Goal: Task Accomplishment & Management: Manage account settings

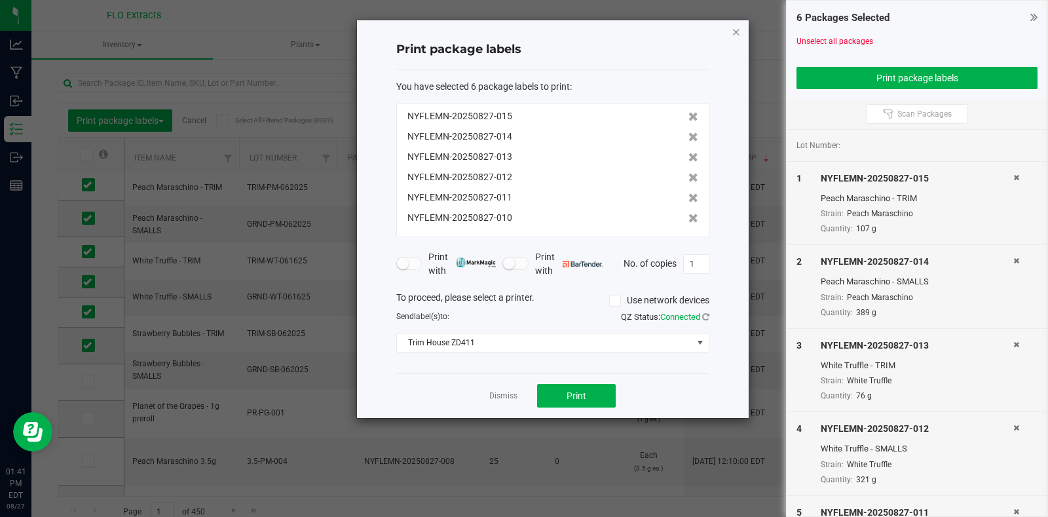
click at [732, 29] on icon "button" at bounding box center [735, 32] width 9 height 16
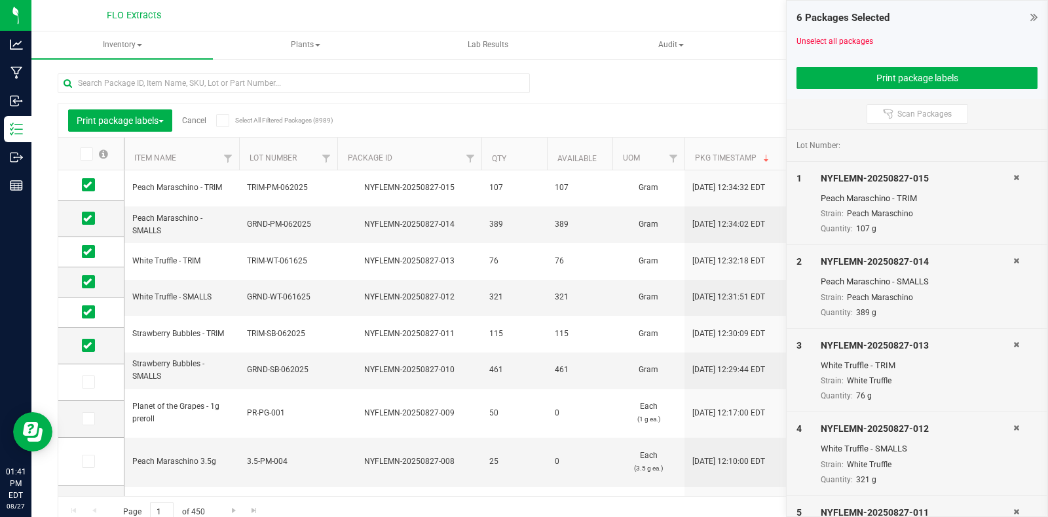
click at [1034, 16] on icon at bounding box center [1033, 16] width 7 height 13
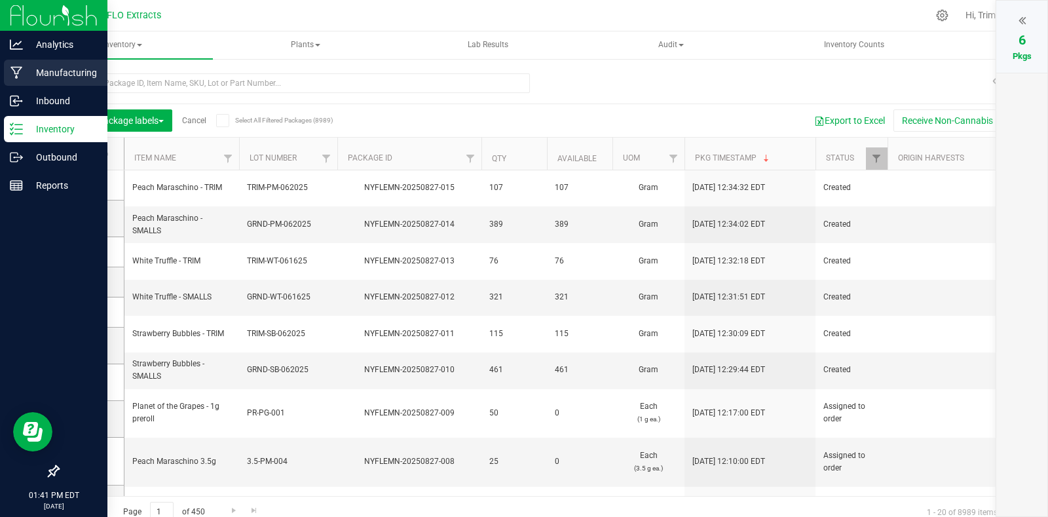
click at [73, 69] on p "Manufacturing" at bounding box center [62, 73] width 79 height 16
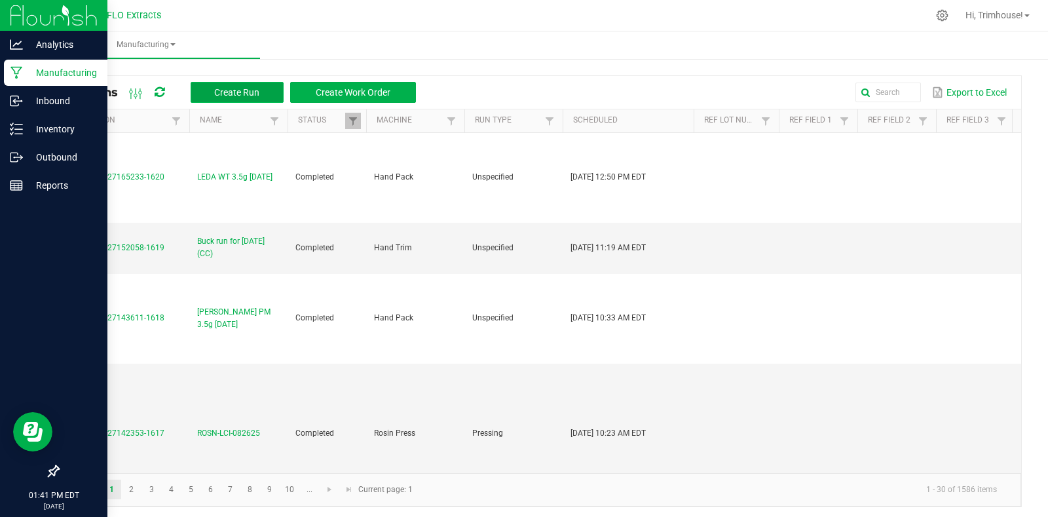
click at [270, 89] on button "Create Run" at bounding box center [237, 92] width 93 height 21
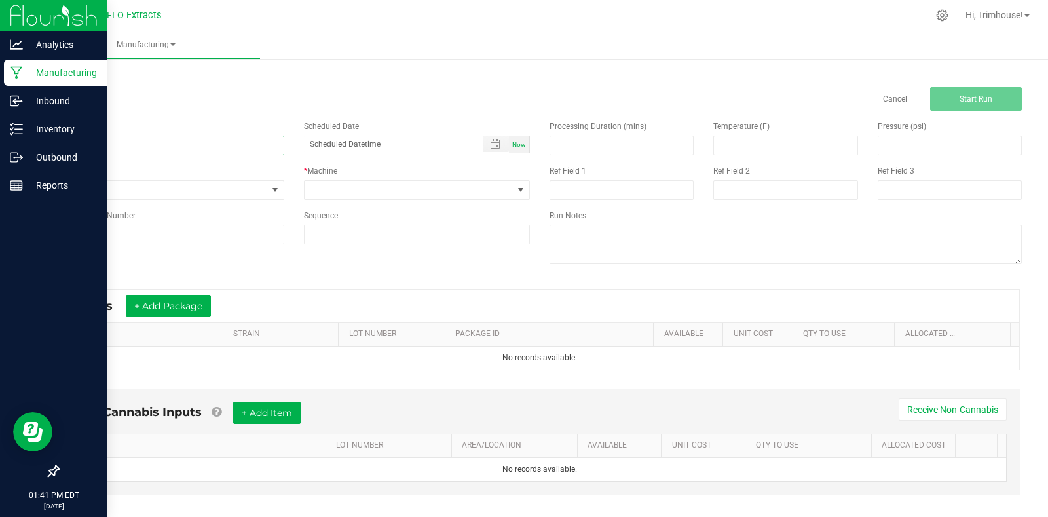
click at [204, 145] on input at bounding box center [171, 146] width 227 height 20
type input "Buck run for [DATE] (CC)"
click at [520, 147] on span "Now" at bounding box center [519, 144] width 14 height 7
type input "[DATE] 1:41 PM"
click at [519, 191] on span at bounding box center [520, 190] width 10 height 10
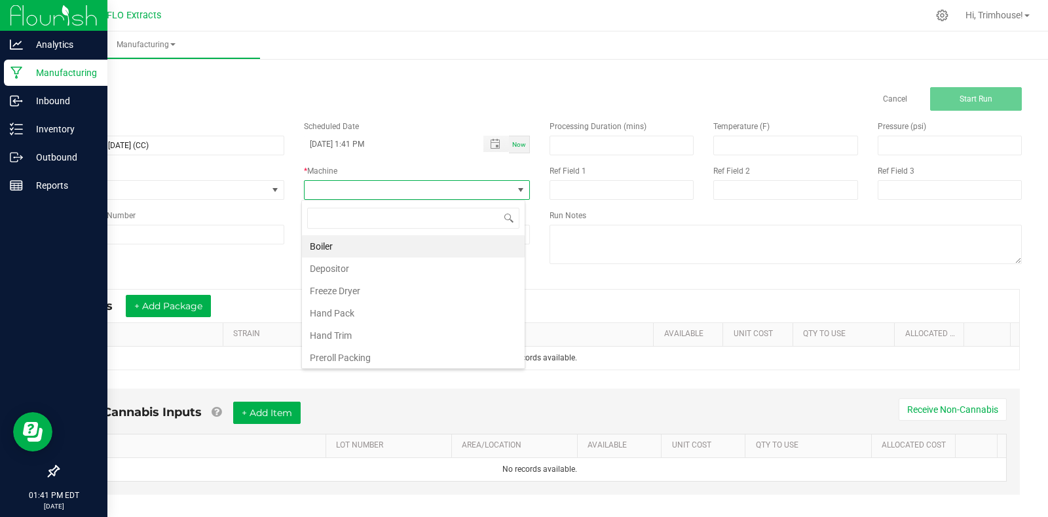
scroll to position [20, 224]
type input "trim"
click at [443, 249] on li "Hand Trim" at bounding box center [413, 246] width 223 height 22
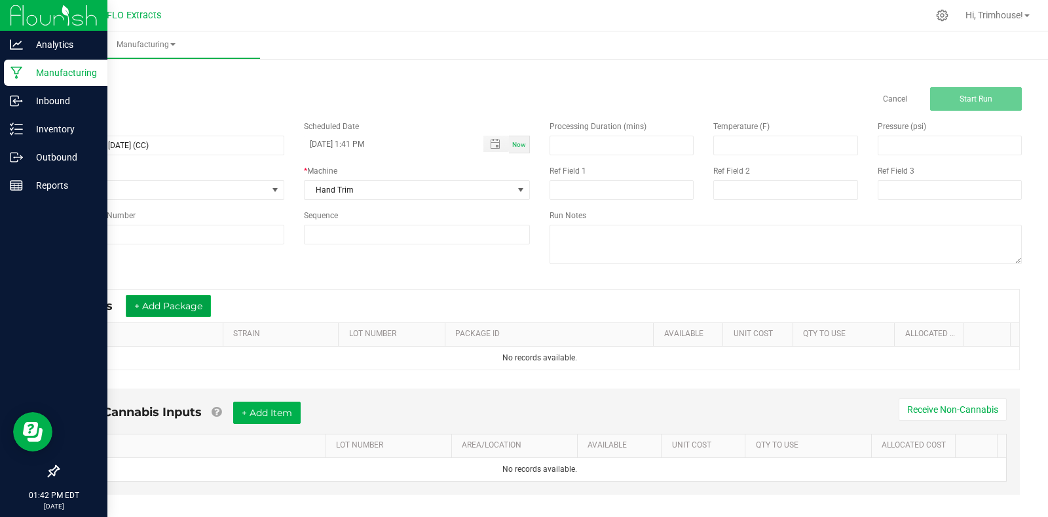
click at [190, 308] on button "+ Add Package" at bounding box center [168, 306] width 85 height 22
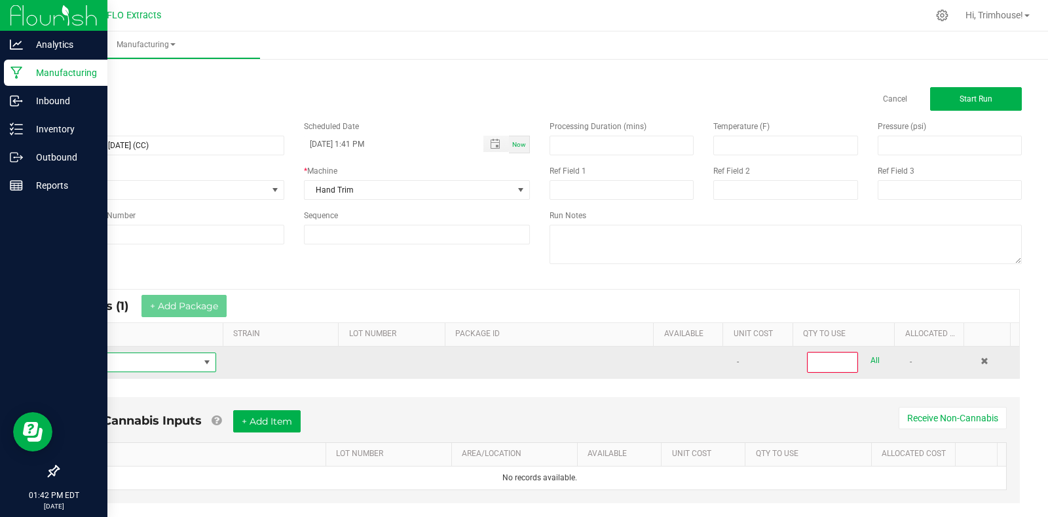
click at [193, 365] on span "NO DATA FOUND" at bounding box center [134, 362] width 130 height 18
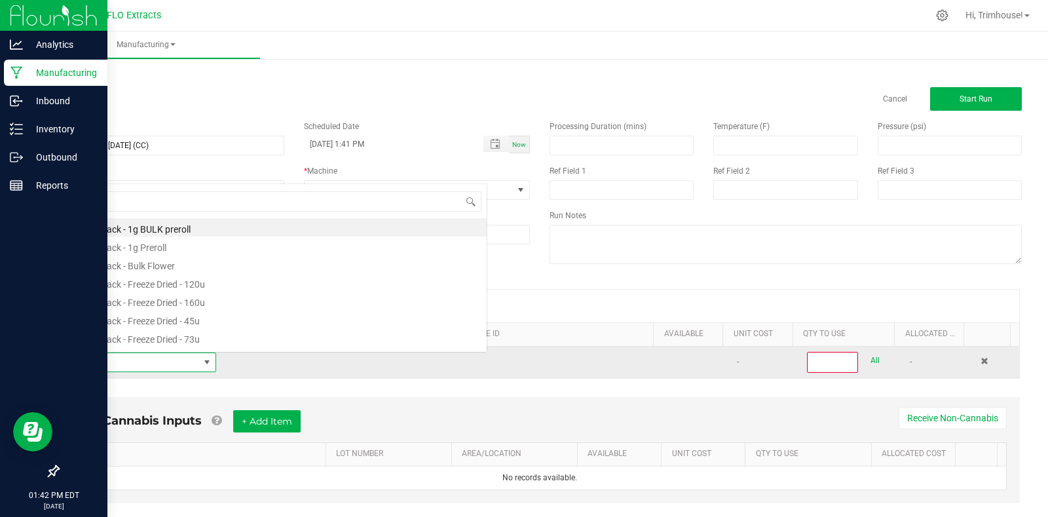
scroll to position [20, 143]
type input "harv"
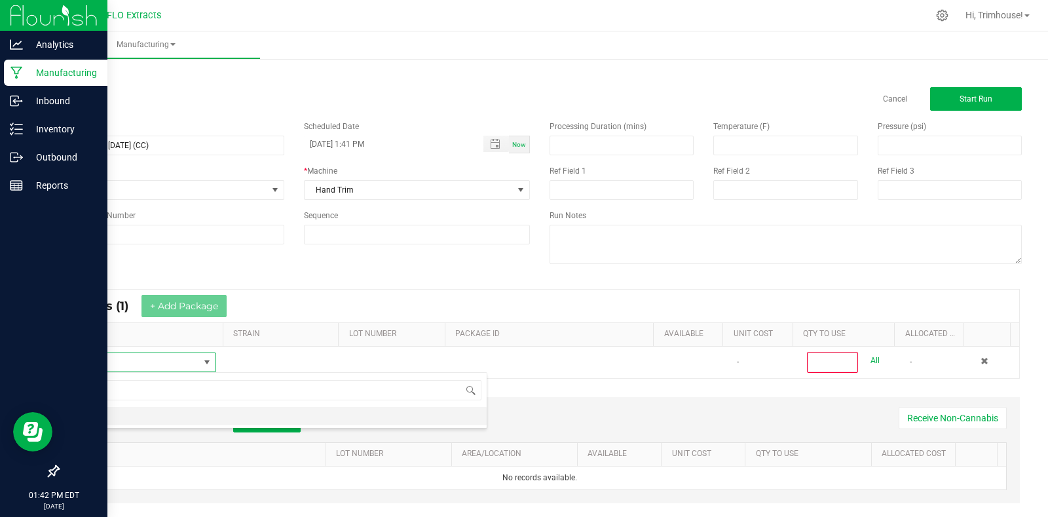
click at [160, 416] on li "HARV" at bounding box center [278, 416] width 418 height 18
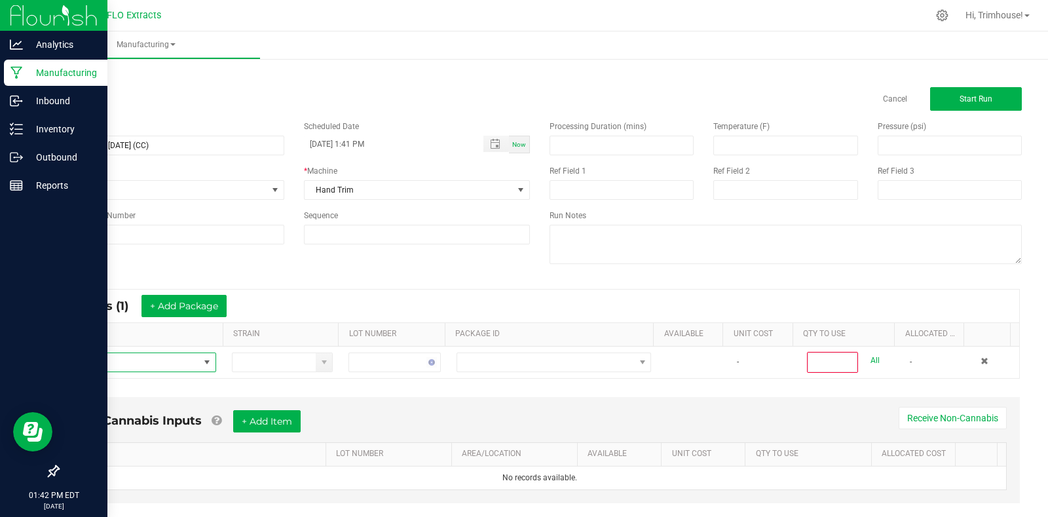
type input "0"
click at [215, 310] on button "+ Add Package" at bounding box center [183, 306] width 85 height 22
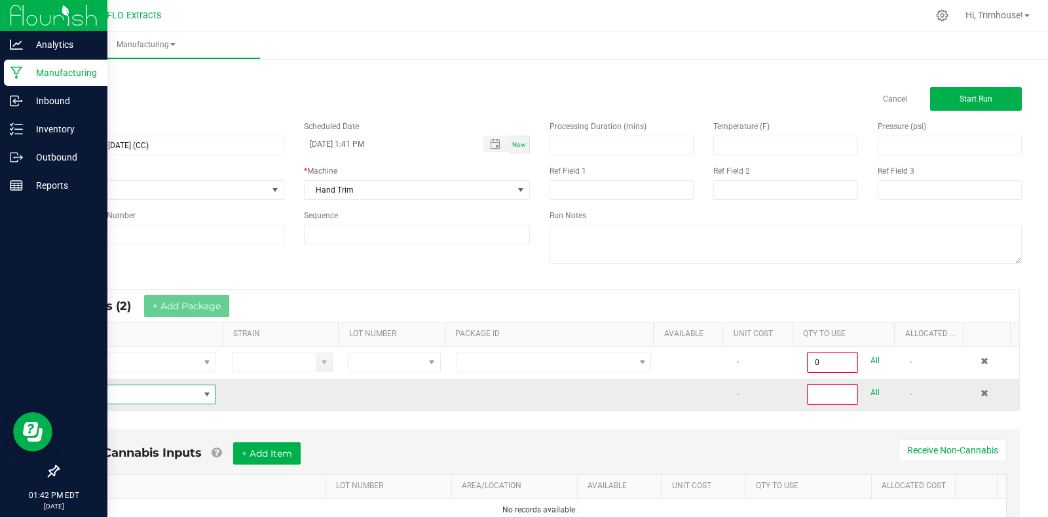
click at [202, 396] on span "NO DATA FOUND" at bounding box center [207, 394] width 10 height 10
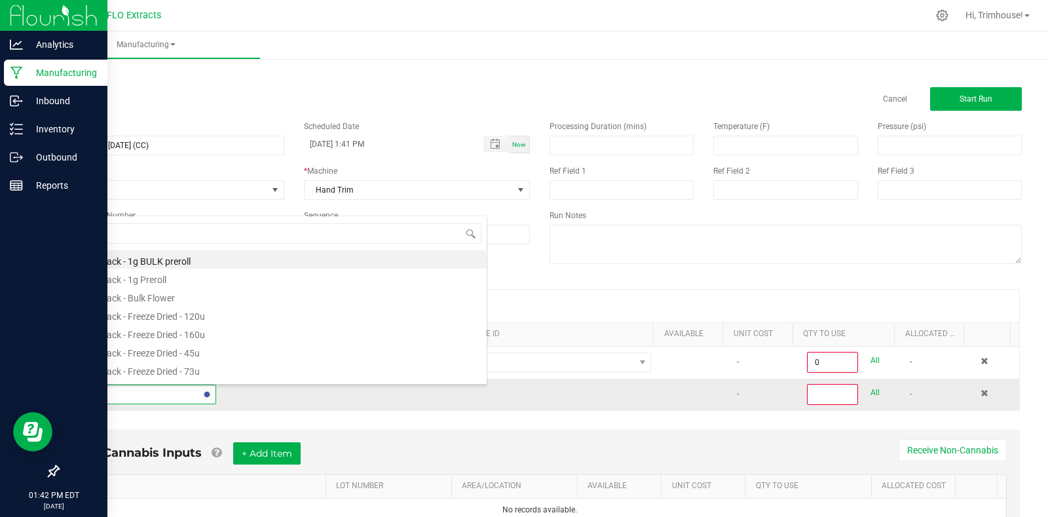
type input "harv"
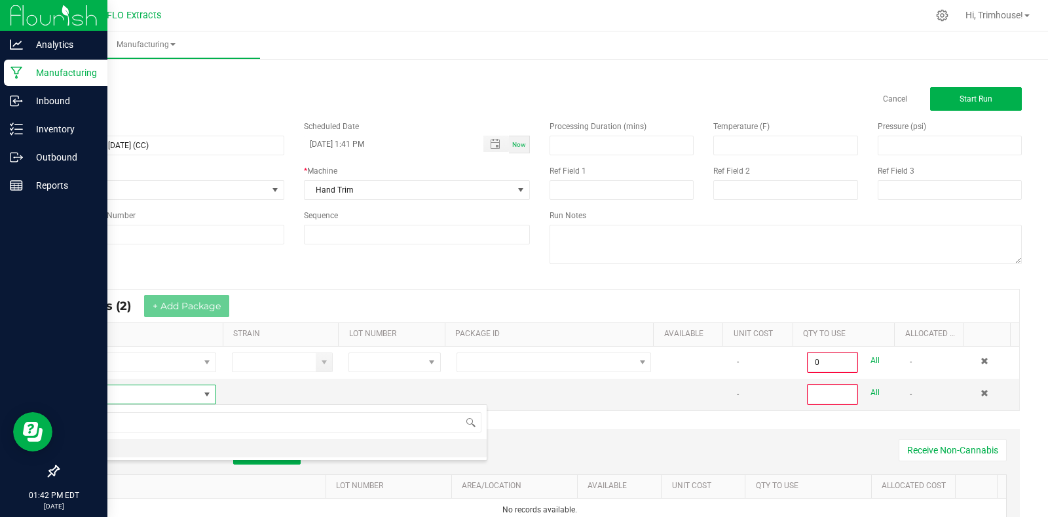
click at [171, 448] on li "HARV" at bounding box center [278, 448] width 418 height 18
type input "0"
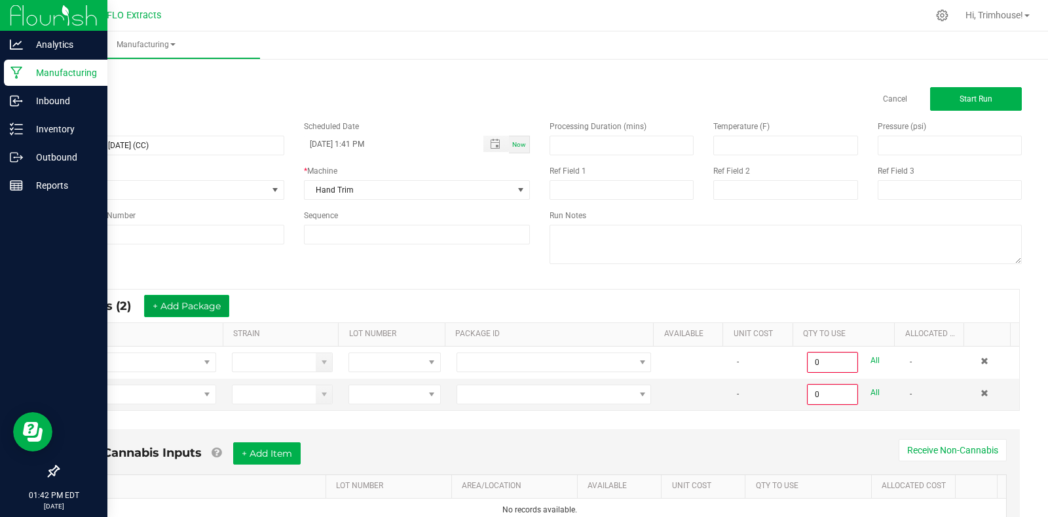
click at [212, 308] on button "+ Add Package" at bounding box center [186, 306] width 85 height 22
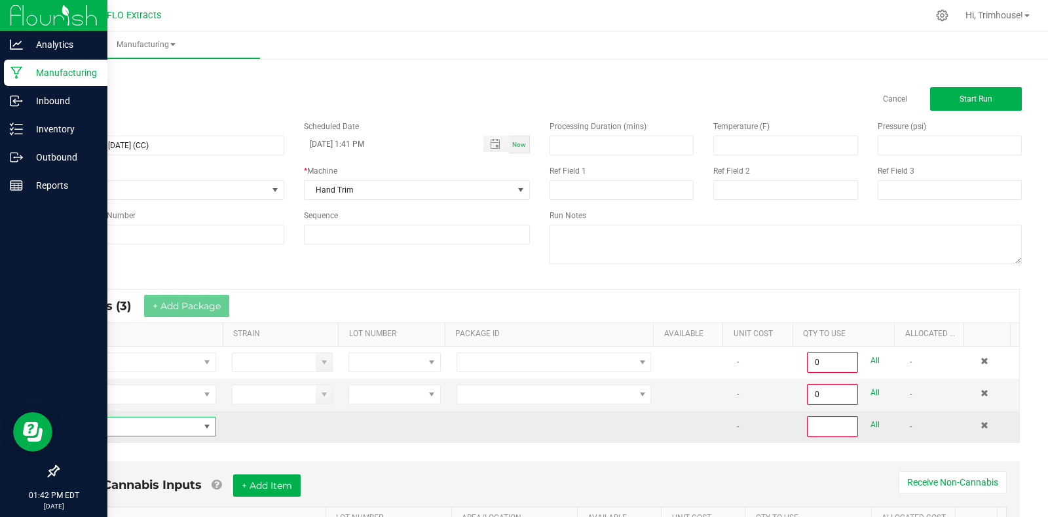
click at [202, 421] on span "NO DATA FOUND" at bounding box center [207, 426] width 10 height 10
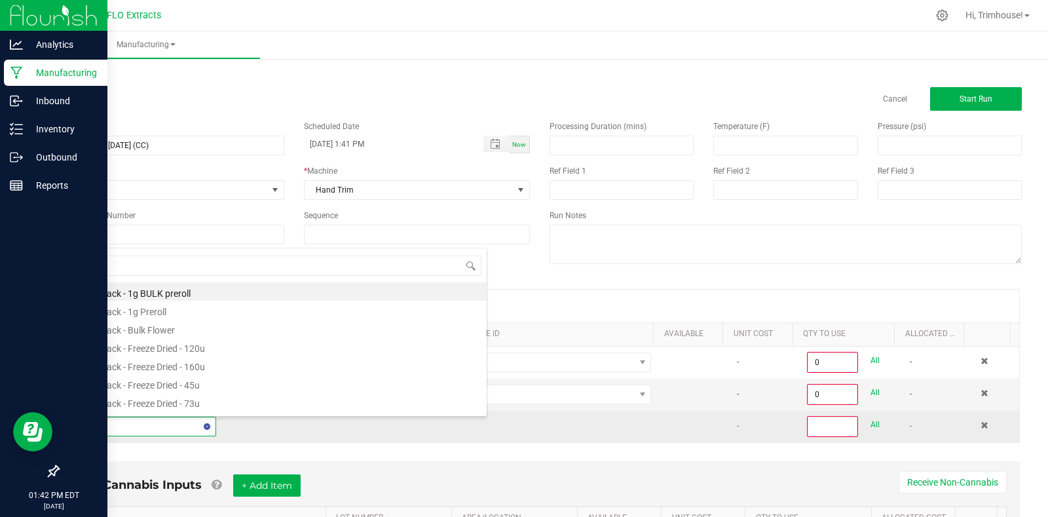
type input "harv"
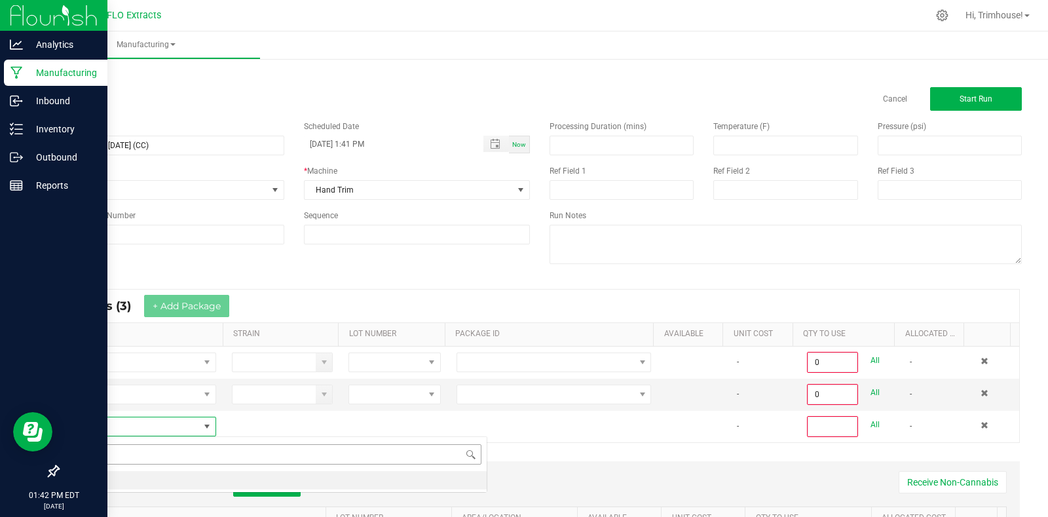
scroll to position [0, 0]
click at [166, 478] on li "HARV" at bounding box center [278, 480] width 418 height 18
type input "0"
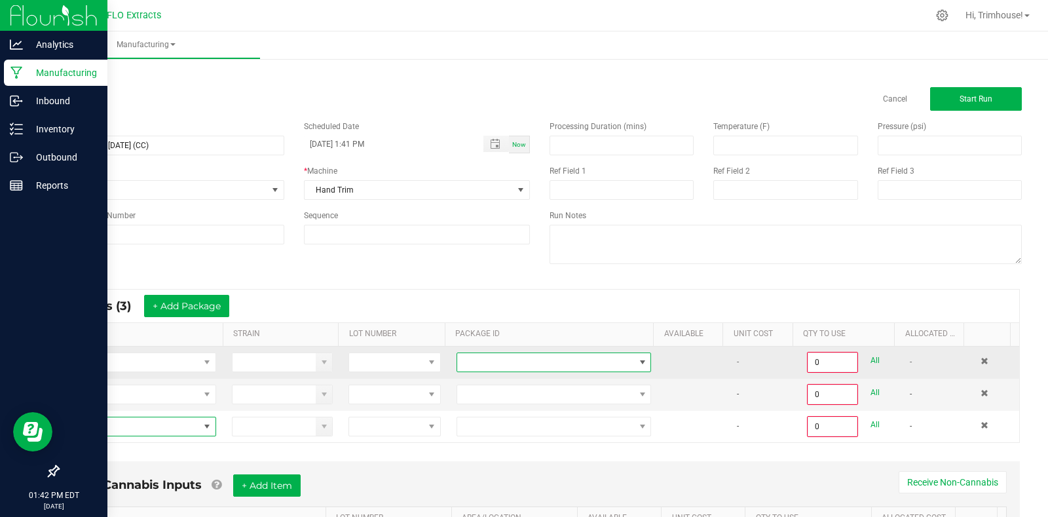
click at [637, 361] on span at bounding box center [642, 362] width 10 height 10
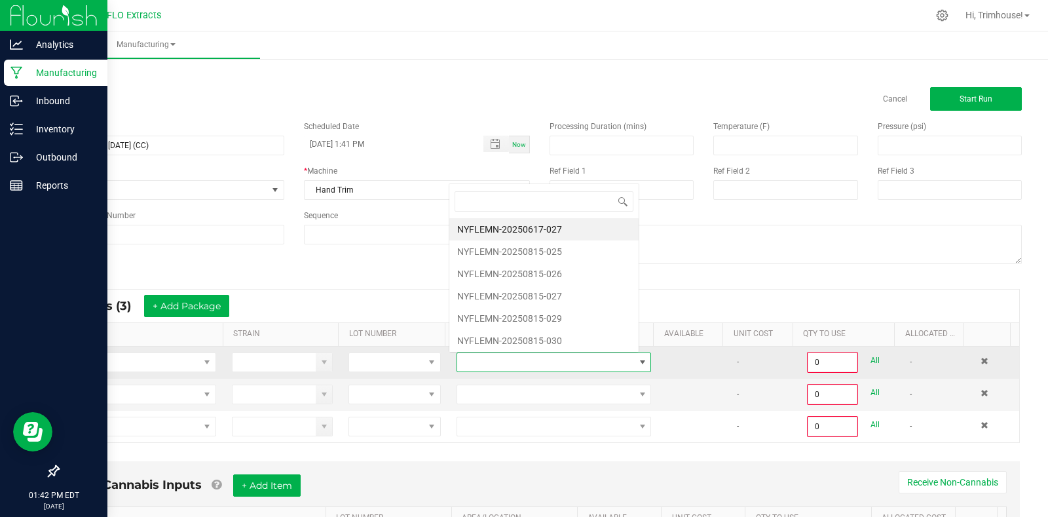
scroll to position [20, 189]
type input "815-026"
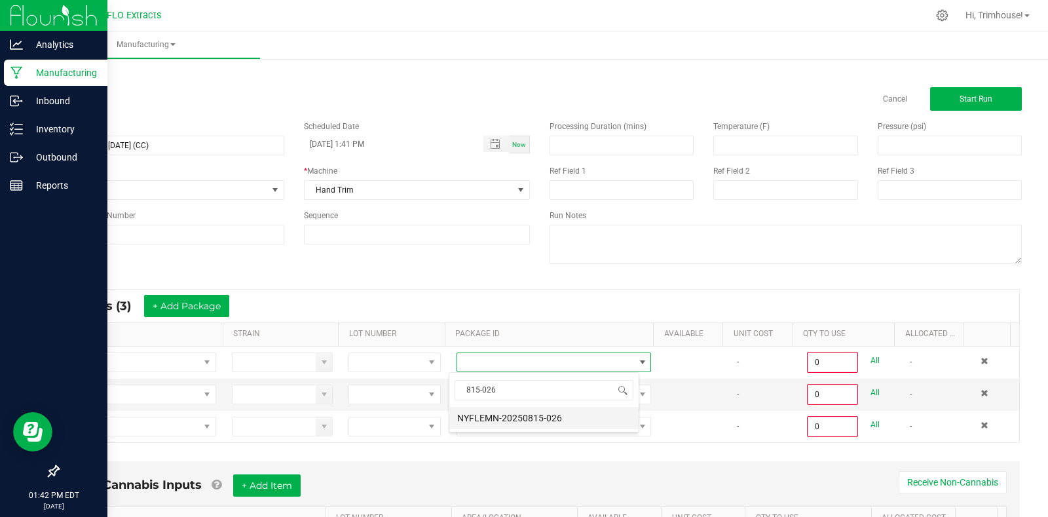
click at [585, 421] on li "NYFLEMN-20250815-026" at bounding box center [543, 418] width 189 height 22
type input "0.0000 g"
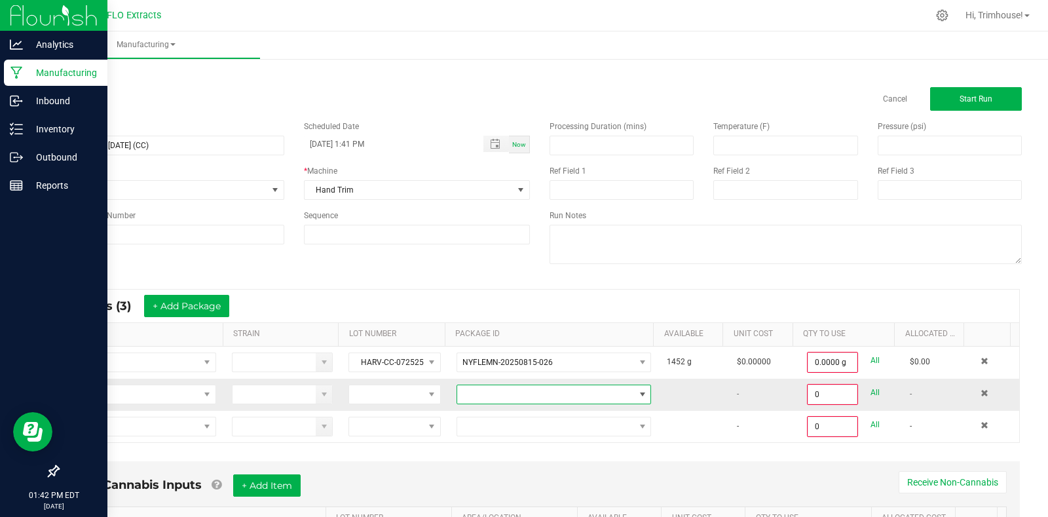
click at [556, 394] on span at bounding box center [545, 394] width 177 height 18
type input "815-025"
click at [547, 450] on li "NYFLEMN-20250815-025" at bounding box center [543, 450] width 189 height 22
type input "0.0000 g"
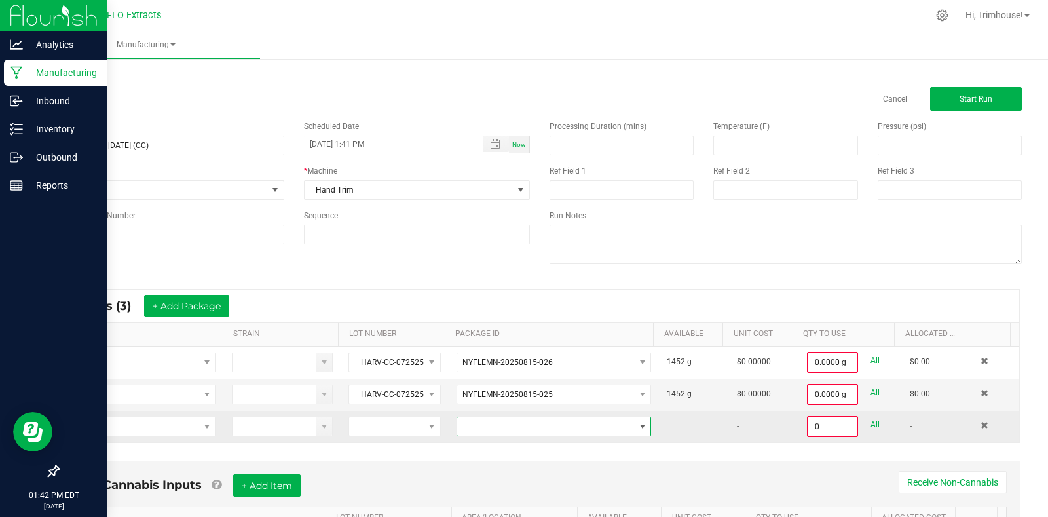
click at [524, 429] on span at bounding box center [545, 426] width 177 height 18
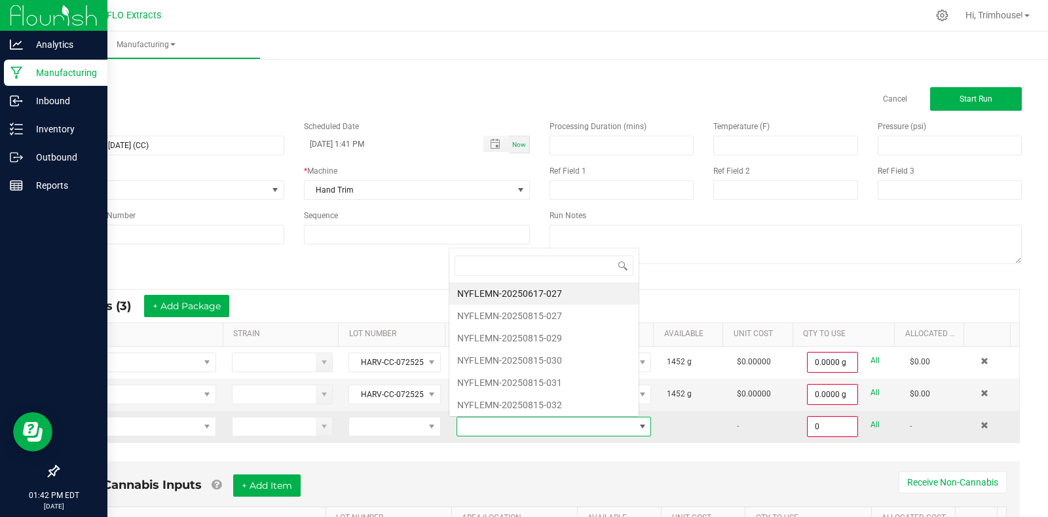
scroll to position [20, 189]
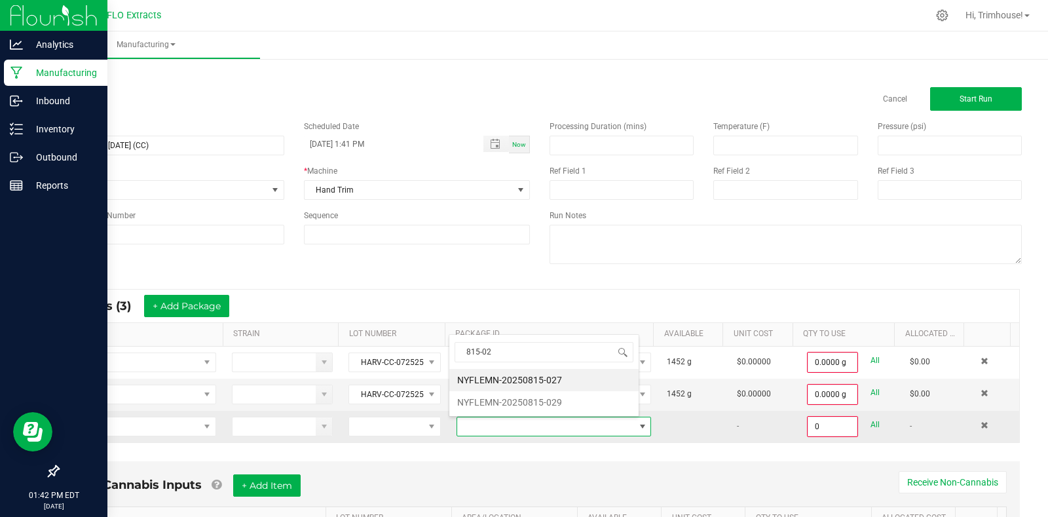
type input "815-027"
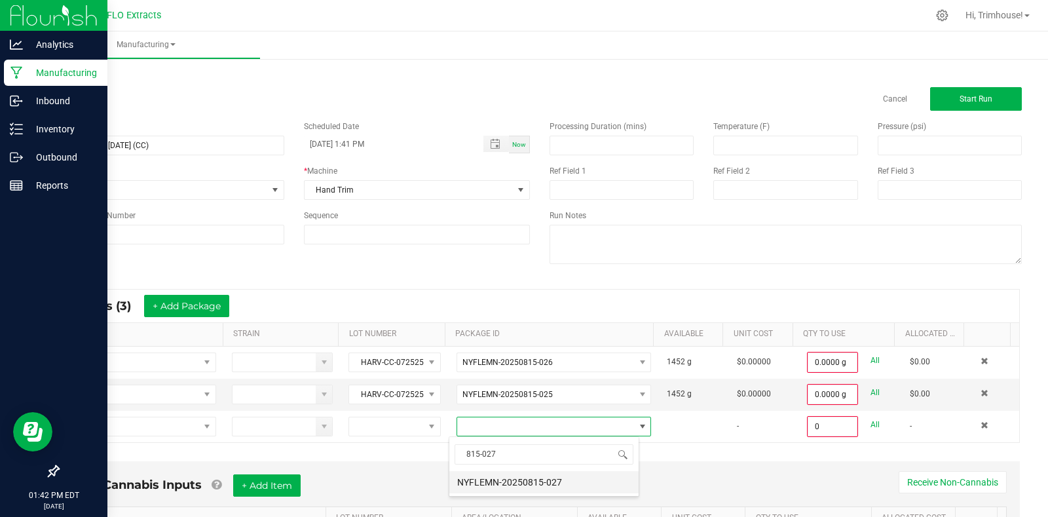
click at [521, 485] on li "NYFLEMN-20250815-027" at bounding box center [543, 482] width 189 height 22
type input "0.0000 g"
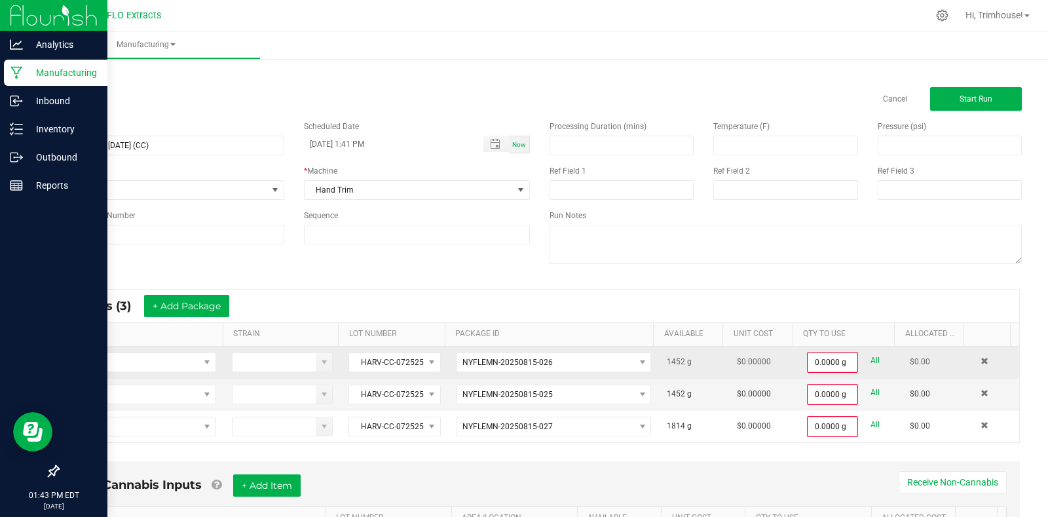
click at [870, 360] on link "All" at bounding box center [874, 361] width 9 height 18
type input "1452.0000 g"
click at [870, 397] on link "All" at bounding box center [874, 391] width 9 height 18
type input "1452.0000 g"
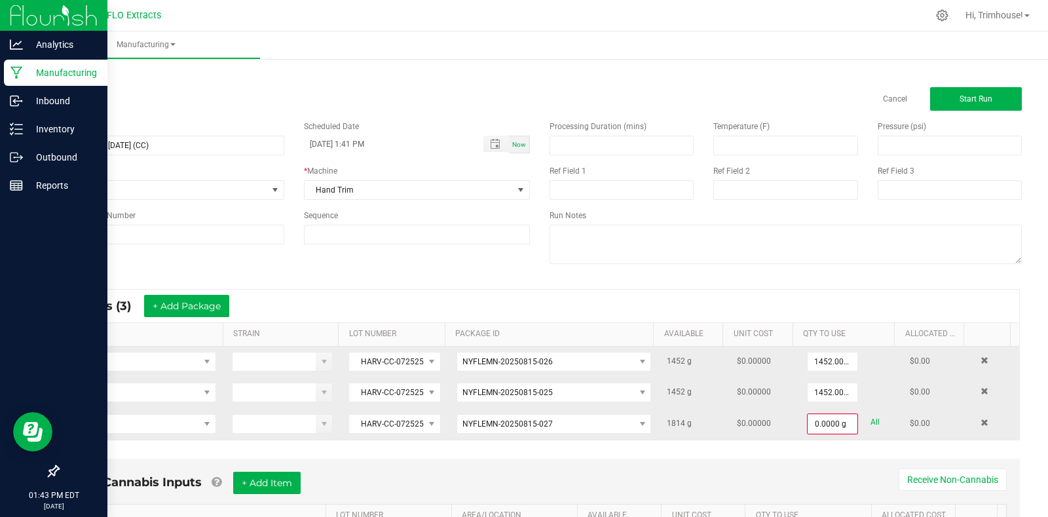
click at [870, 418] on link "All" at bounding box center [874, 422] width 9 height 18
type input "1814.0000 g"
click at [966, 98] on span "Start Run" at bounding box center [975, 98] width 33 height 9
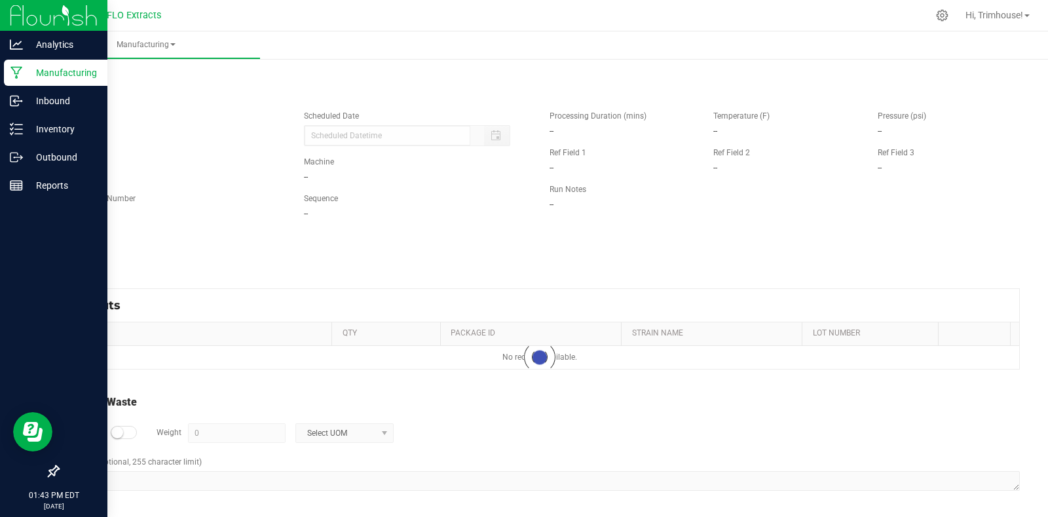
type input "[DATE] 1:41 PM"
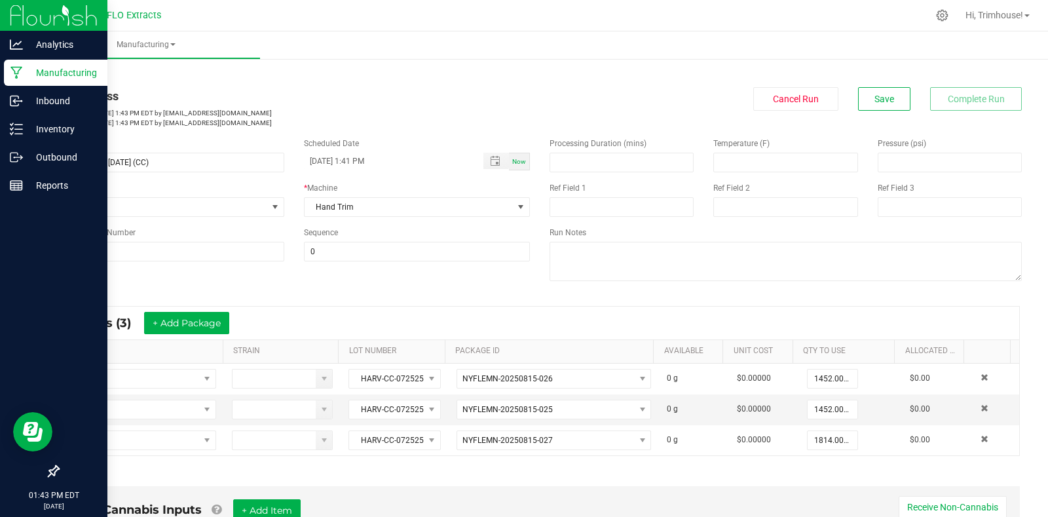
scroll to position [342, 0]
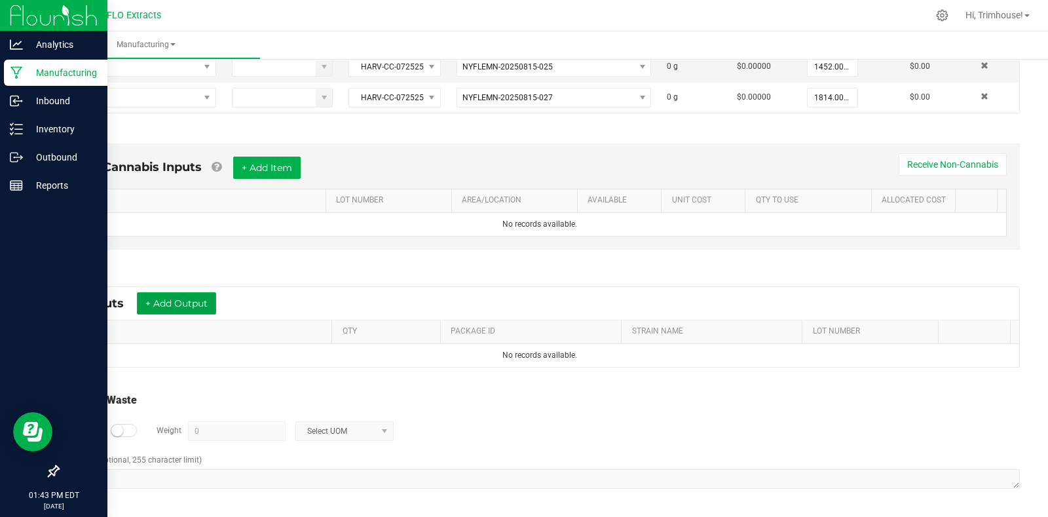
click at [200, 301] on button "+ Add Output" at bounding box center [176, 303] width 79 height 22
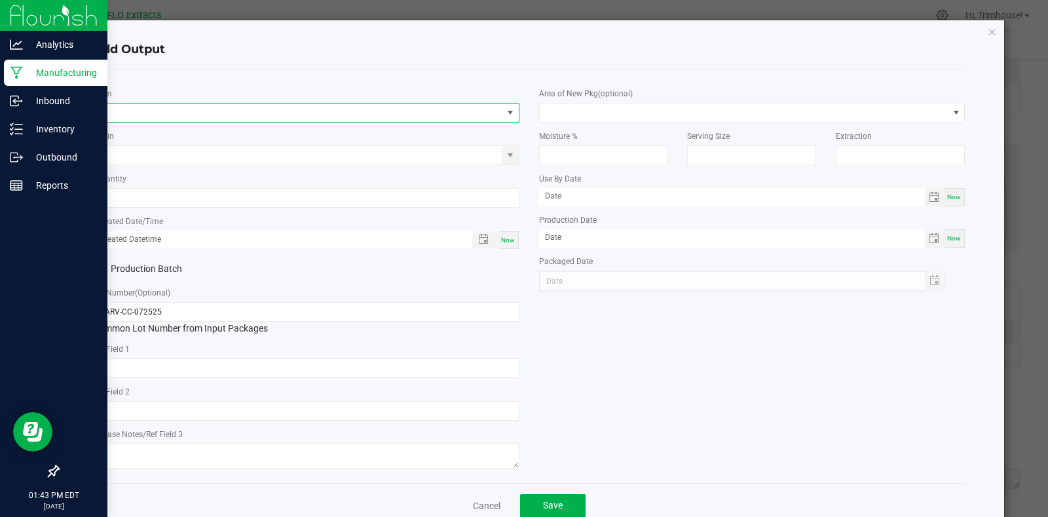
click at [173, 111] on span "NO DATA FOUND" at bounding box center [298, 112] width 409 height 18
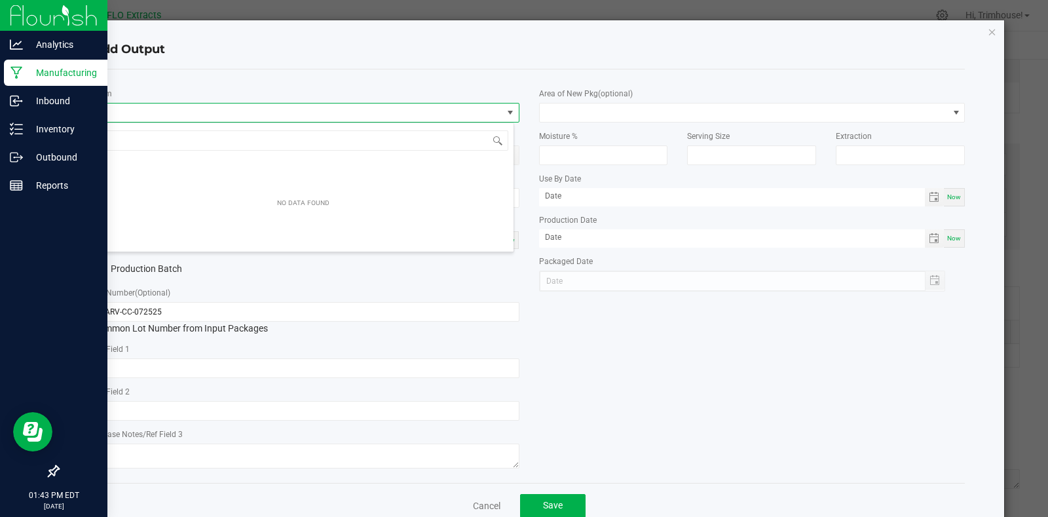
scroll to position [20, 422]
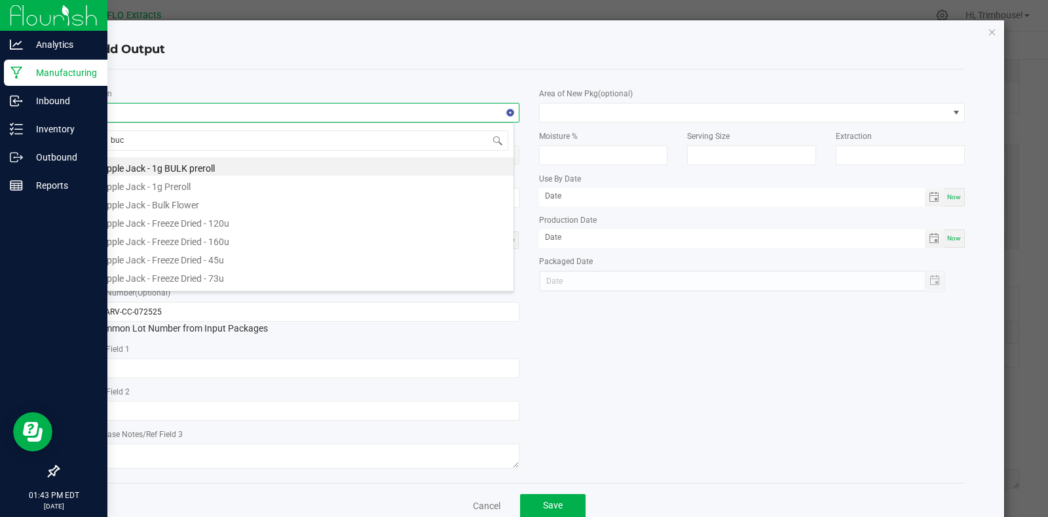
type input "buck"
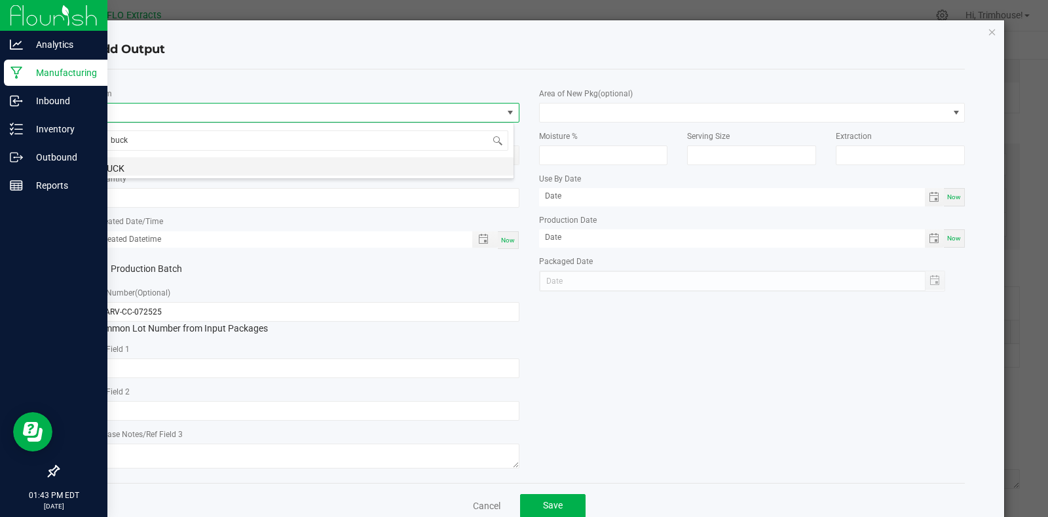
click at [166, 164] on li "BUCK" at bounding box center [303, 166] width 420 height 18
type input "0.0000 g"
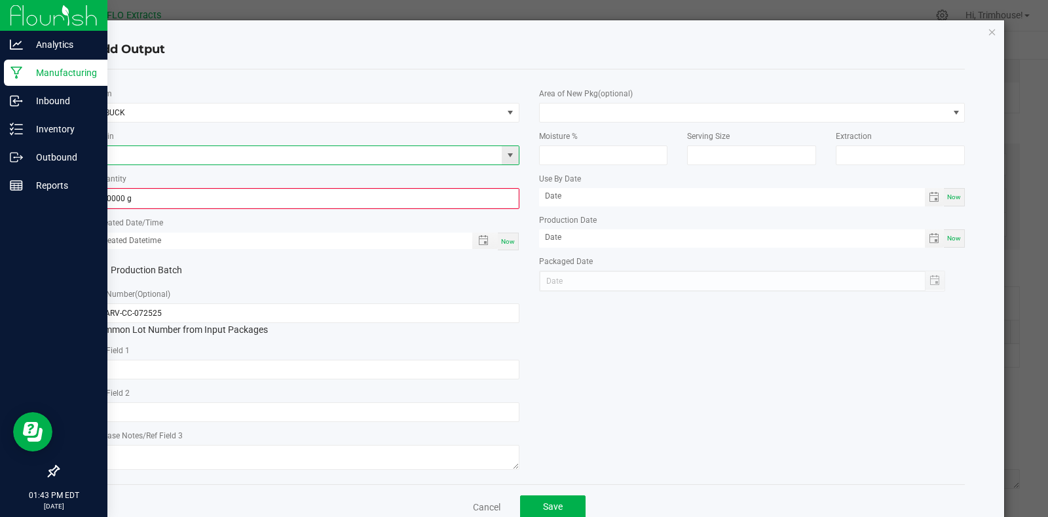
click at [212, 151] on input at bounding box center [298, 155] width 409 height 18
click at [192, 179] on li "[US_STATE] Chem" at bounding box center [303, 177] width 420 height 18
type input "[US_STATE] Chem"
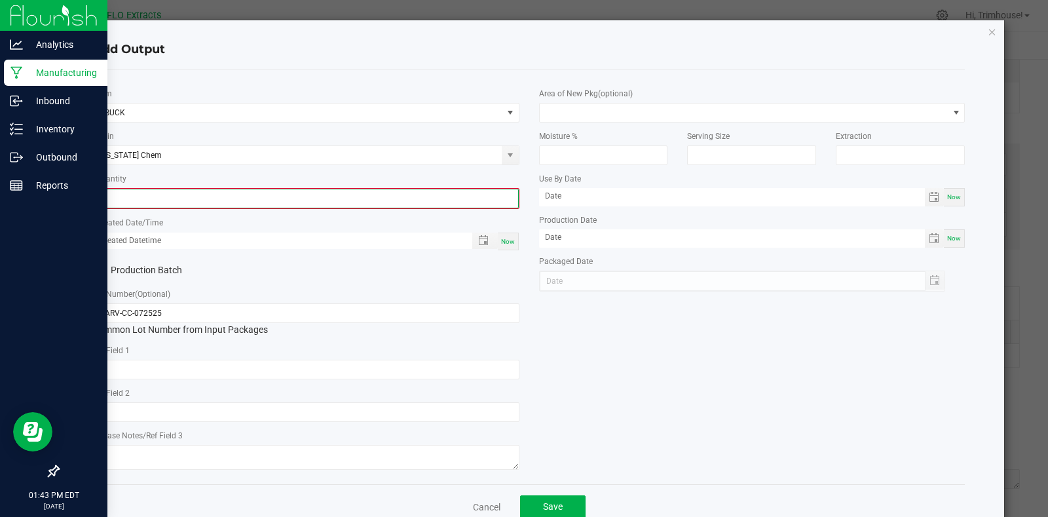
click at [173, 200] on input "0" at bounding box center [306, 198] width 424 height 18
click at [393, 196] on input "0" at bounding box center [306, 198] width 424 height 18
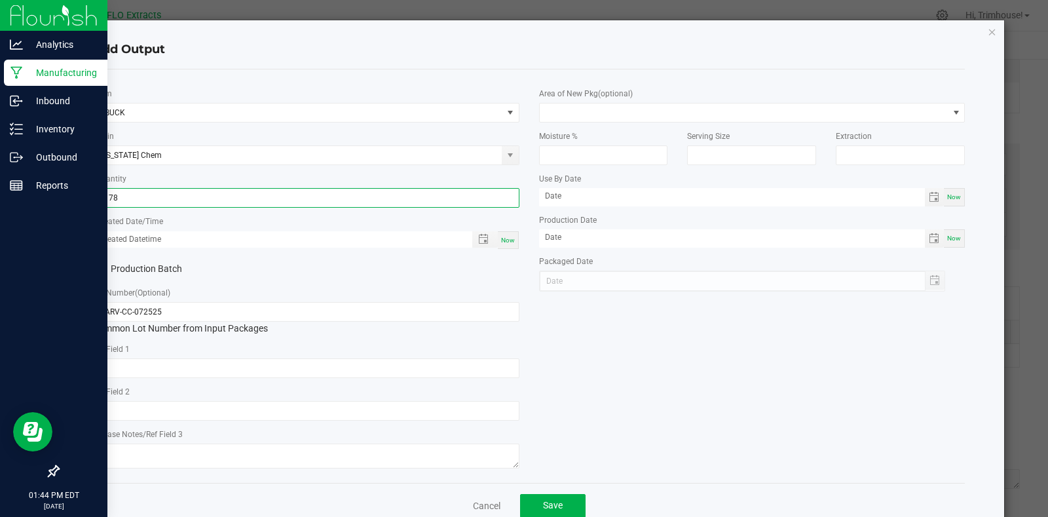
type input "3178.0000 g"
click at [498, 244] on div "Now" at bounding box center [508, 240] width 21 height 18
type input "[DATE] 1:44 PM"
type input "[DATE]"
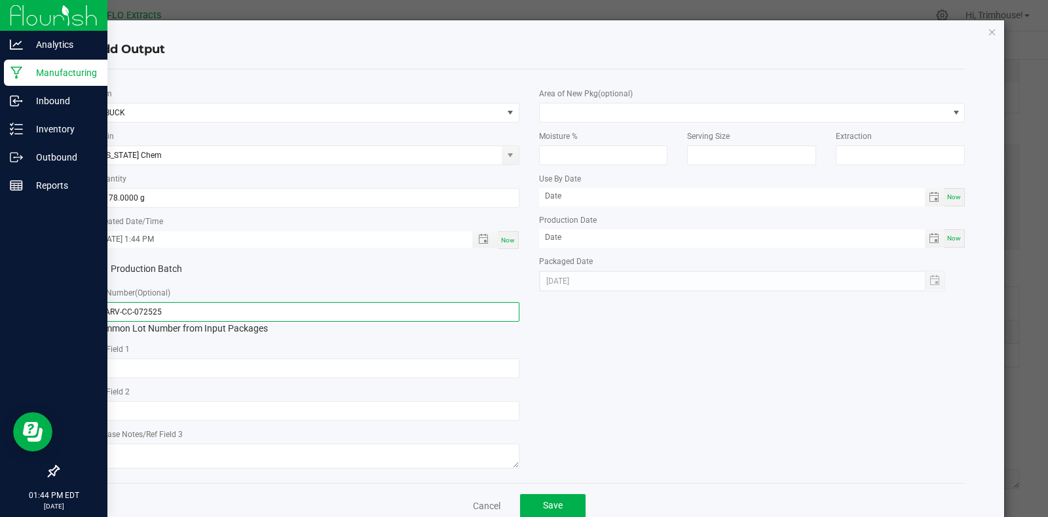
click at [117, 311] on input "HARV-CC-072525" at bounding box center [306, 312] width 426 height 20
type input "BUCK-CC-072525"
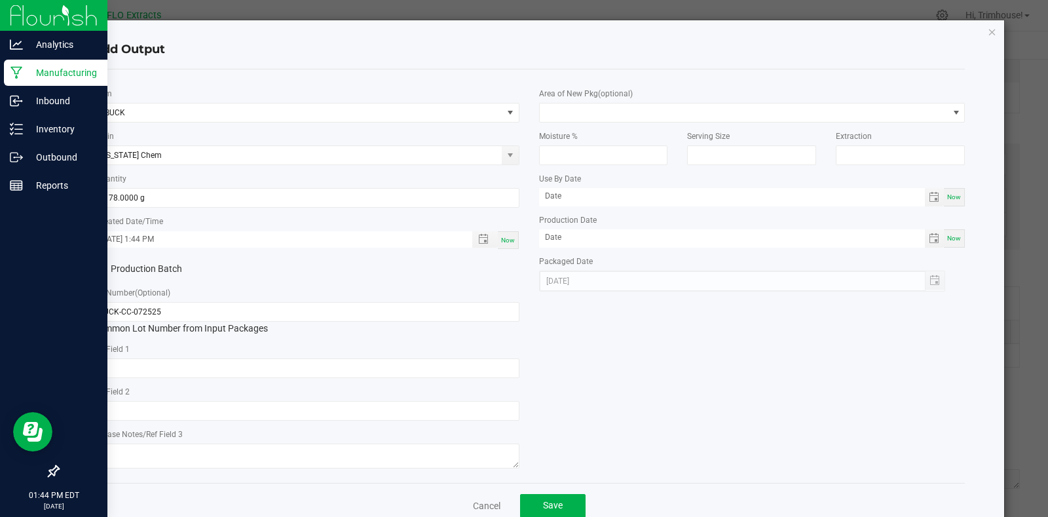
click at [574, 338] on div "* Item BUCK Strain [US_STATE] Chem * Quantity 3178.0000 g * Created Date/Time […" at bounding box center [529, 276] width 892 height 392
click at [560, 498] on button "Save" at bounding box center [552, 506] width 65 height 24
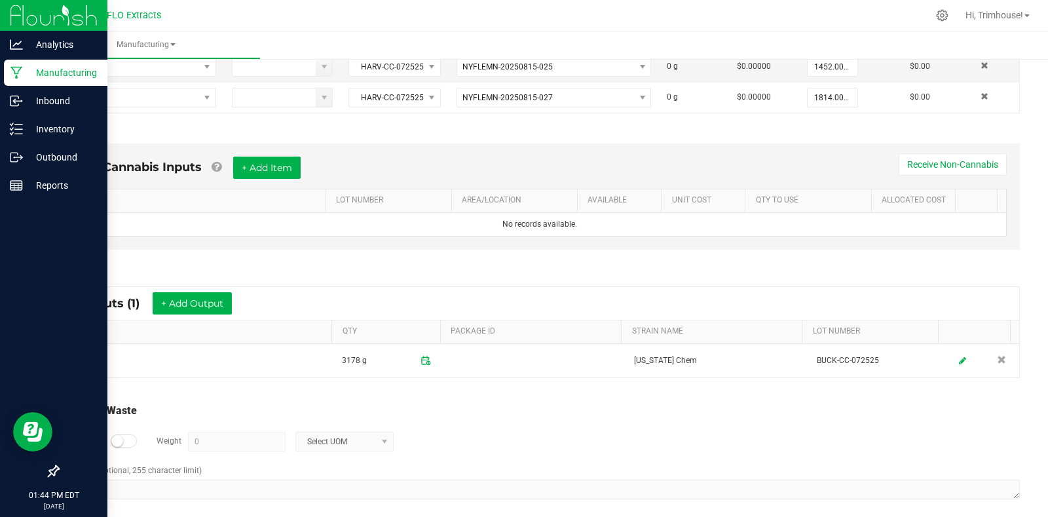
click at [124, 443] on div at bounding box center [124, 440] width 26 height 13
click at [244, 442] on input "0" at bounding box center [237, 441] width 96 height 18
click at [380, 443] on span at bounding box center [384, 441] width 10 height 10
type input "1680 g"
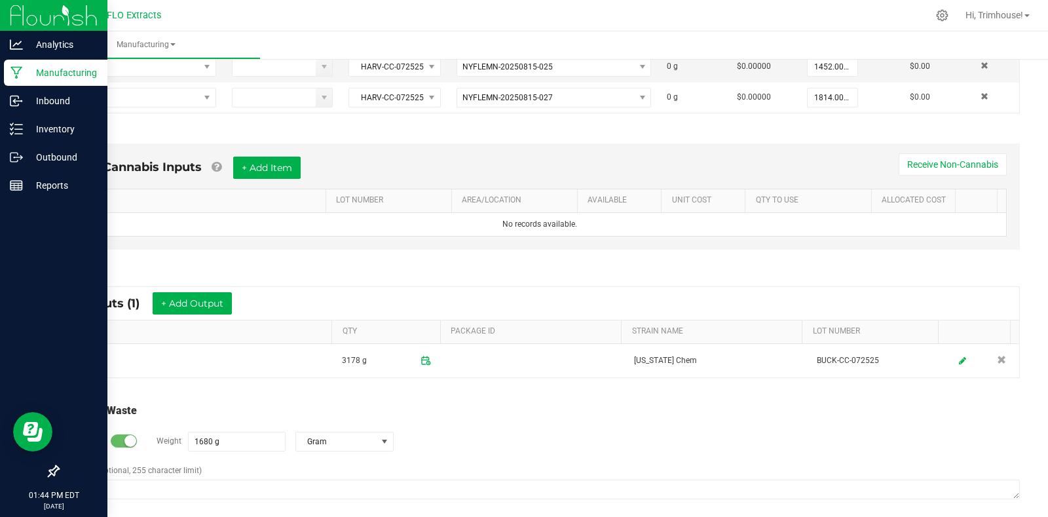
click at [449, 435] on div "Log Waste? Weight 1680 g Gram" at bounding box center [540, 441] width 960 height 46
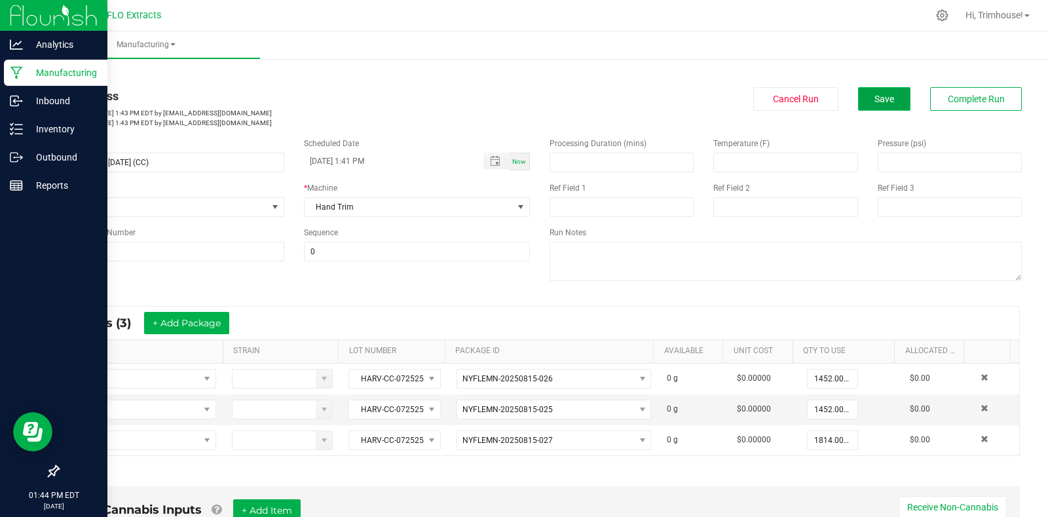
click at [874, 103] on span "Save" at bounding box center [884, 99] width 20 height 10
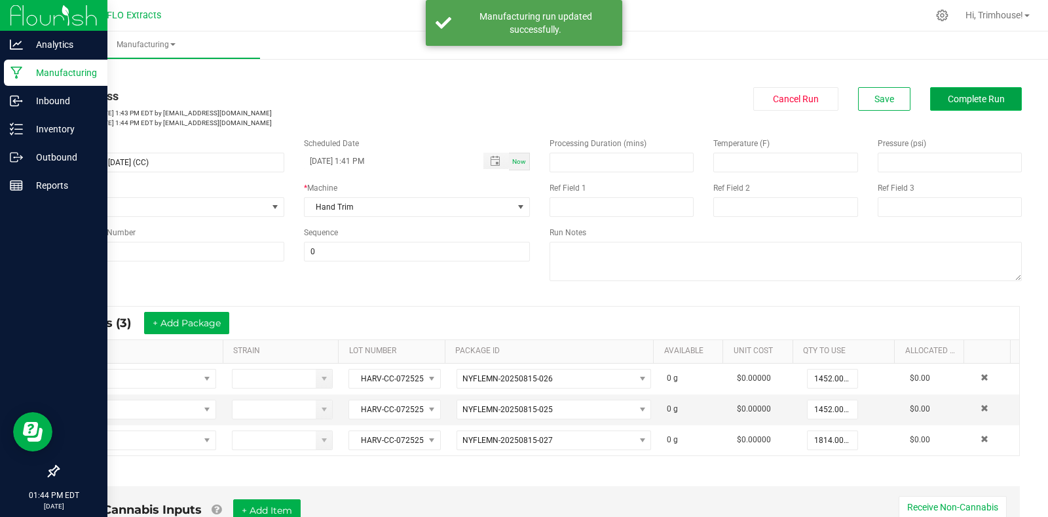
click at [952, 92] on button "Complete Run" at bounding box center [976, 99] width 92 height 24
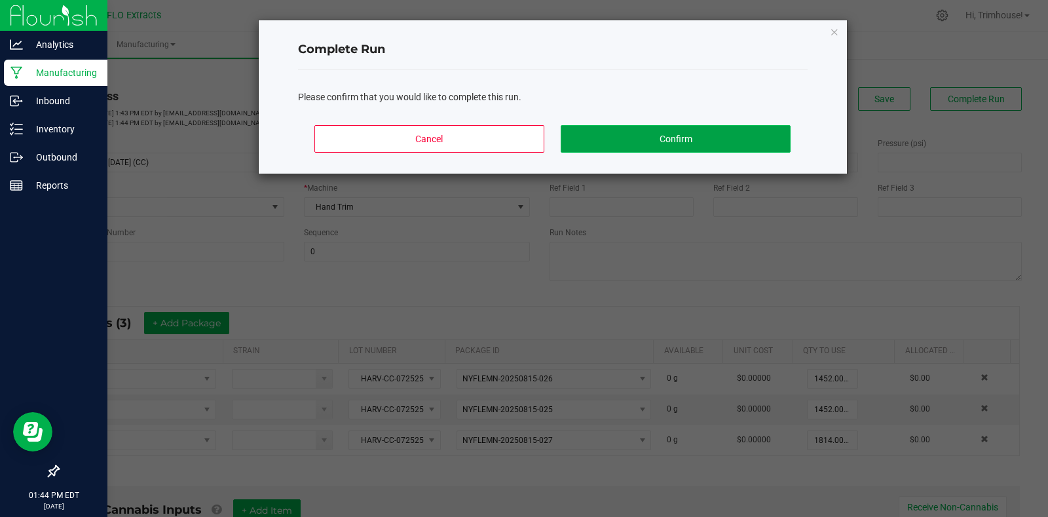
click at [603, 131] on button "Confirm" at bounding box center [674, 138] width 229 height 27
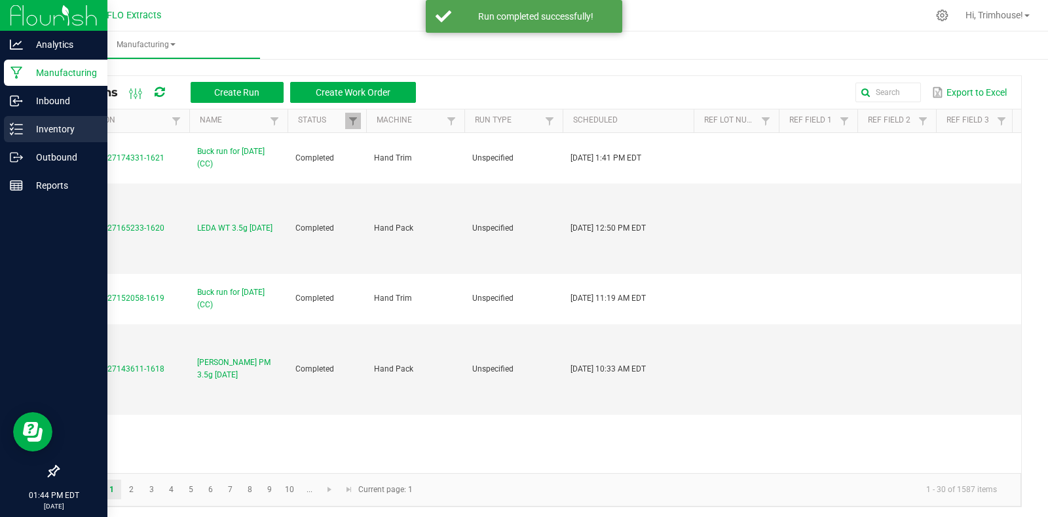
click at [55, 122] on p "Inventory" at bounding box center [62, 129] width 79 height 16
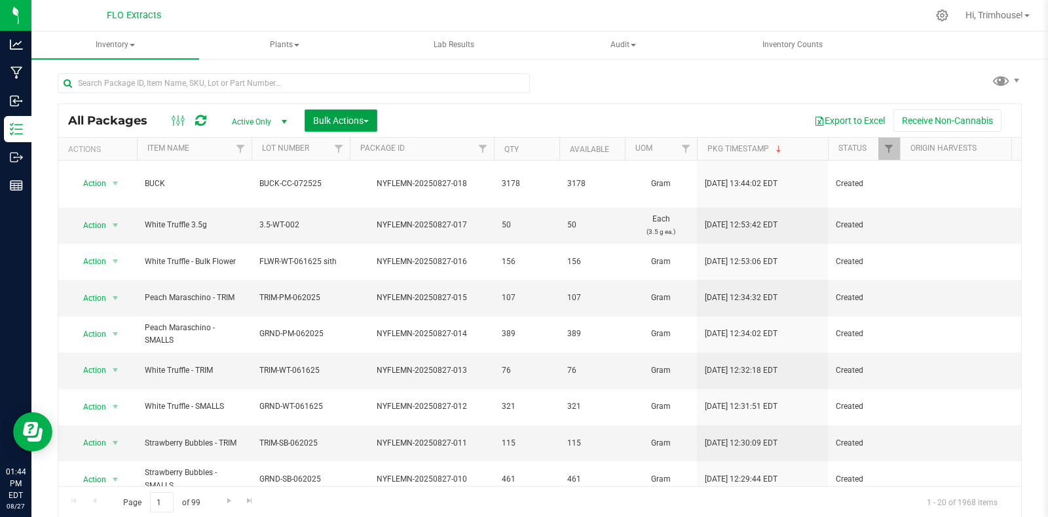
click at [358, 119] on span "Bulk Actions" at bounding box center [341, 120] width 56 height 10
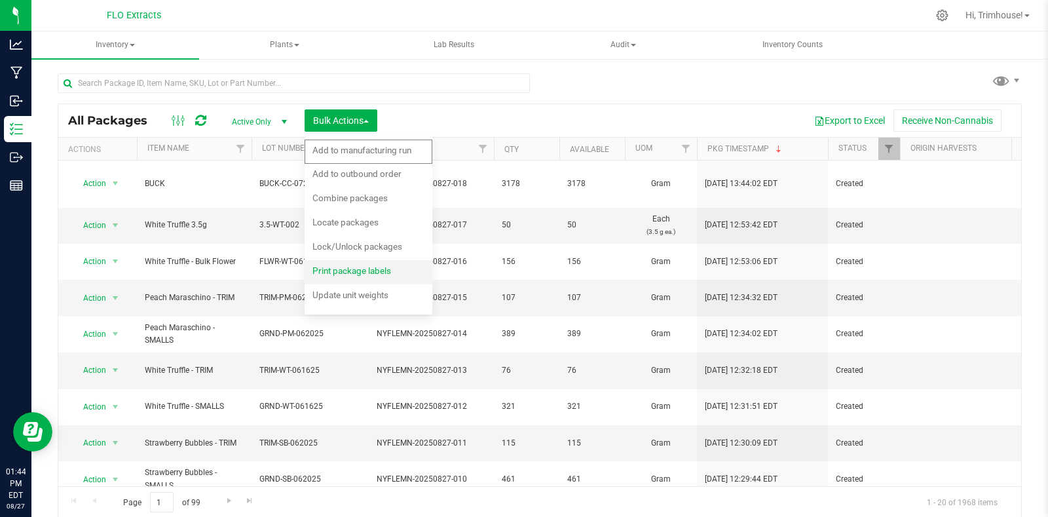
click at [346, 267] on span "Print package labels" at bounding box center [351, 270] width 79 height 10
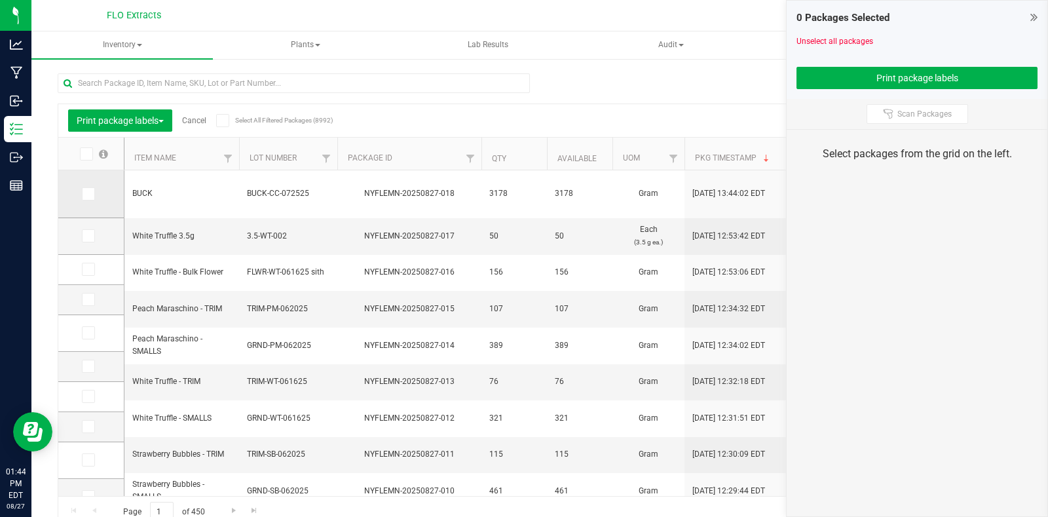
click at [91, 194] on icon at bounding box center [87, 194] width 9 height 0
click at [0, 0] on input "checkbox" at bounding box center [0, 0] width 0 height 0
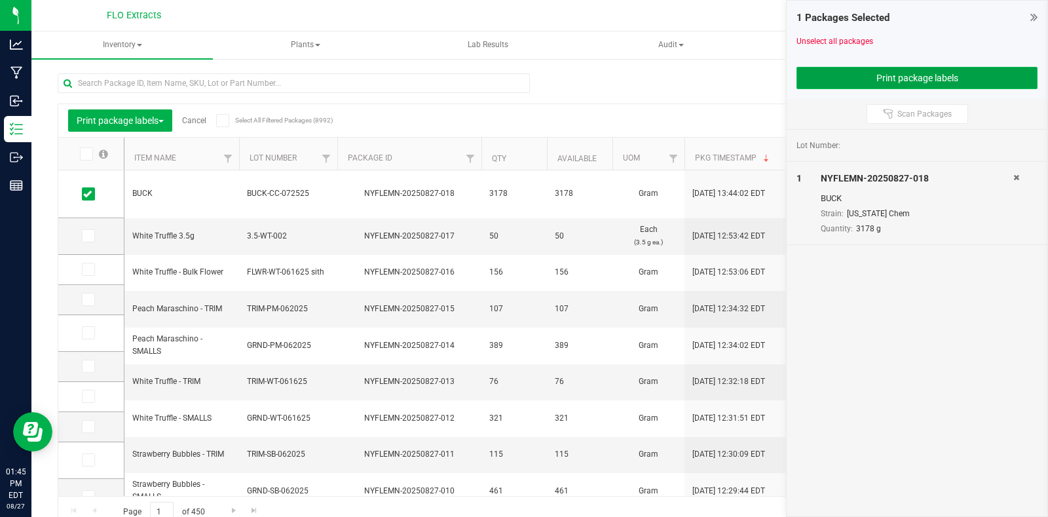
click at [928, 73] on button "Print package labels" at bounding box center [916, 78] width 241 height 22
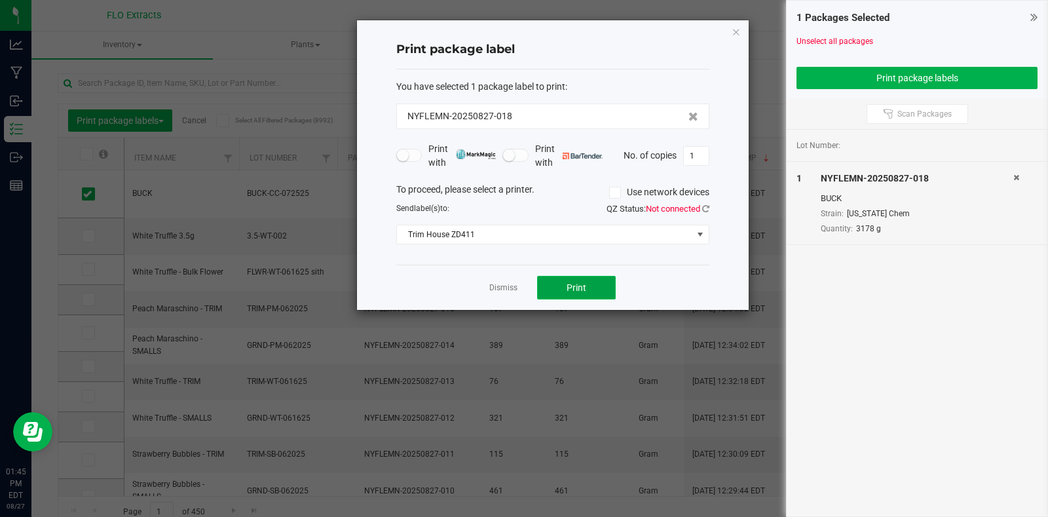
click at [581, 285] on span "Print" at bounding box center [576, 287] width 20 height 10
click at [739, 27] on icon "button" at bounding box center [735, 32] width 9 height 16
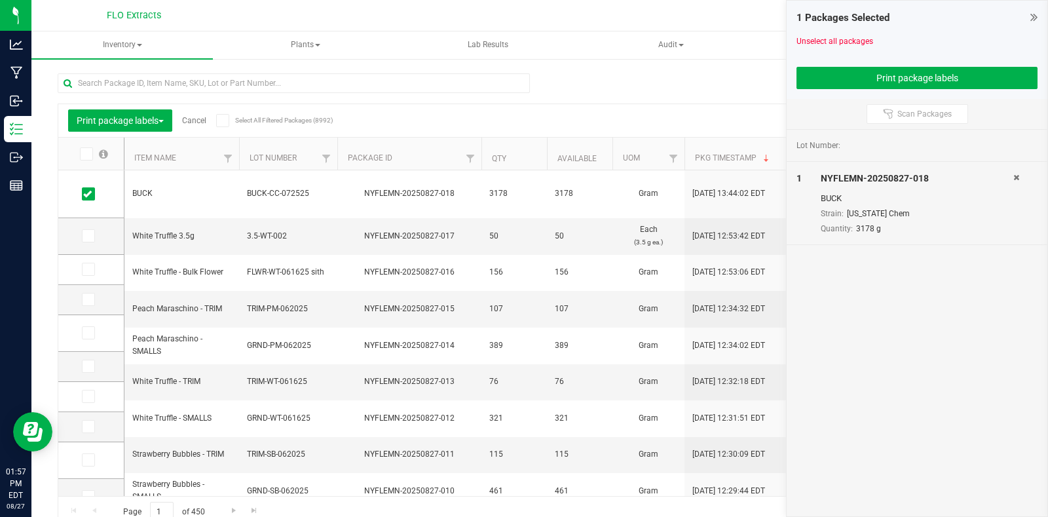
click at [1031, 15] on icon at bounding box center [1033, 16] width 7 height 13
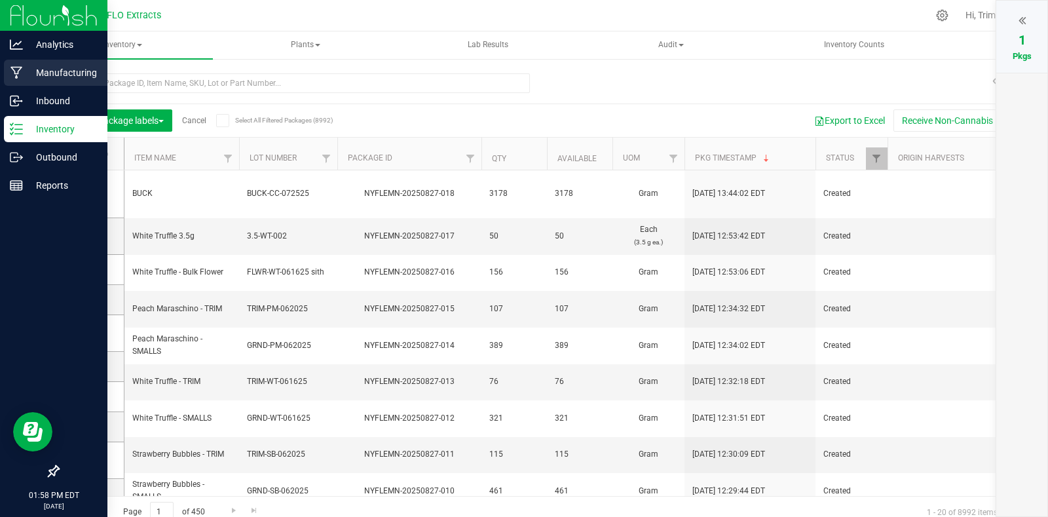
click at [58, 70] on p "Manufacturing" at bounding box center [62, 73] width 79 height 16
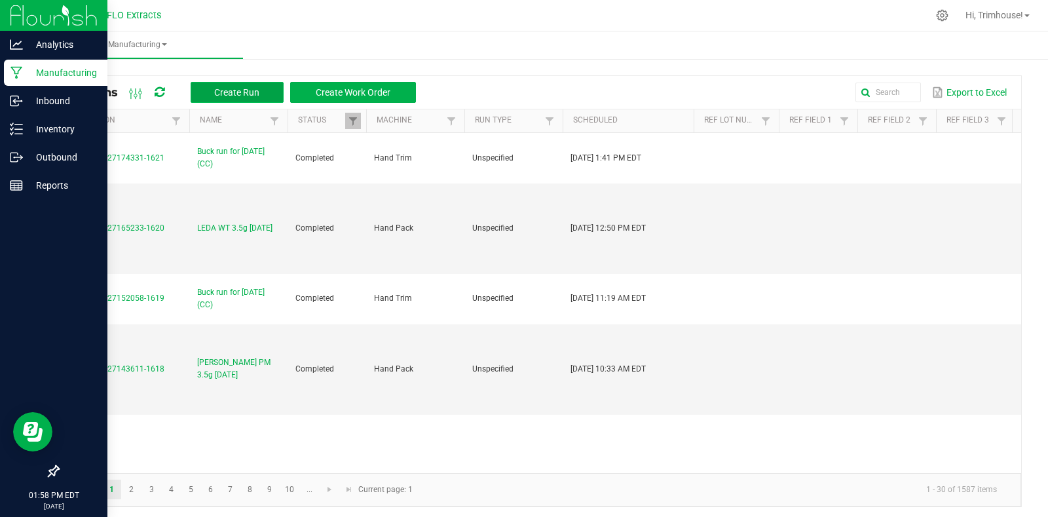
click at [249, 93] on span "Create Run" at bounding box center [236, 92] width 45 height 10
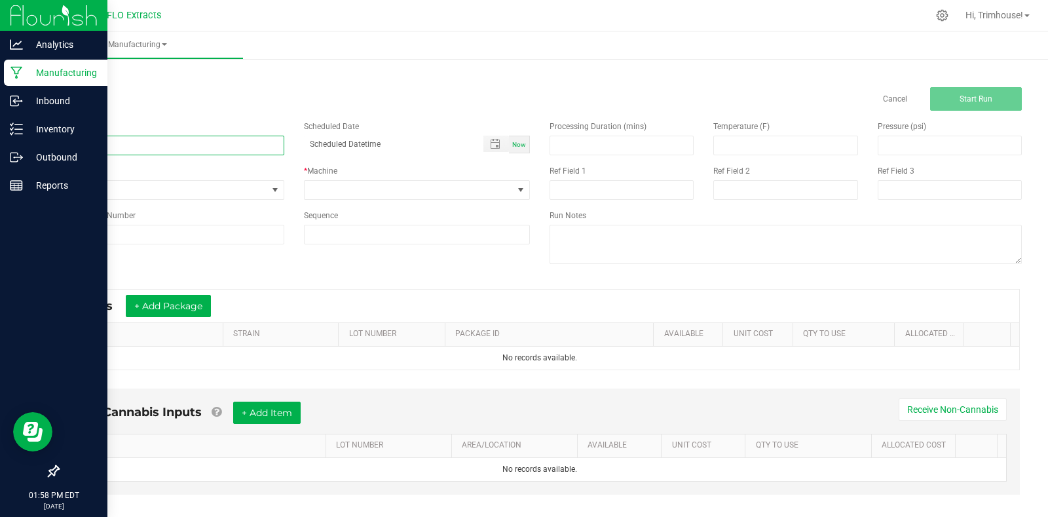
click at [187, 154] on input at bounding box center [171, 146] width 227 height 20
type input "Preroll run for [DATE] (CC)"
click at [515, 147] on span "Now" at bounding box center [519, 144] width 14 height 7
type input "[DATE] 1:58 PM"
click at [518, 188] on span at bounding box center [520, 190] width 10 height 10
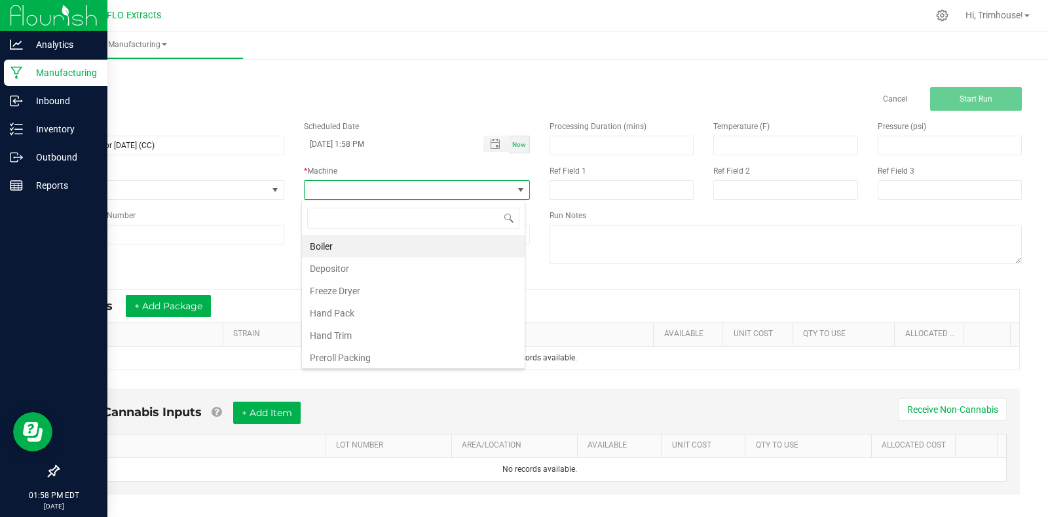
scroll to position [20, 224]
type input "[PERSON_NAME]"
click at [418, 251] on li "Rocket Box & Grinder" at bounding box center [413, 246] width 223 height 22
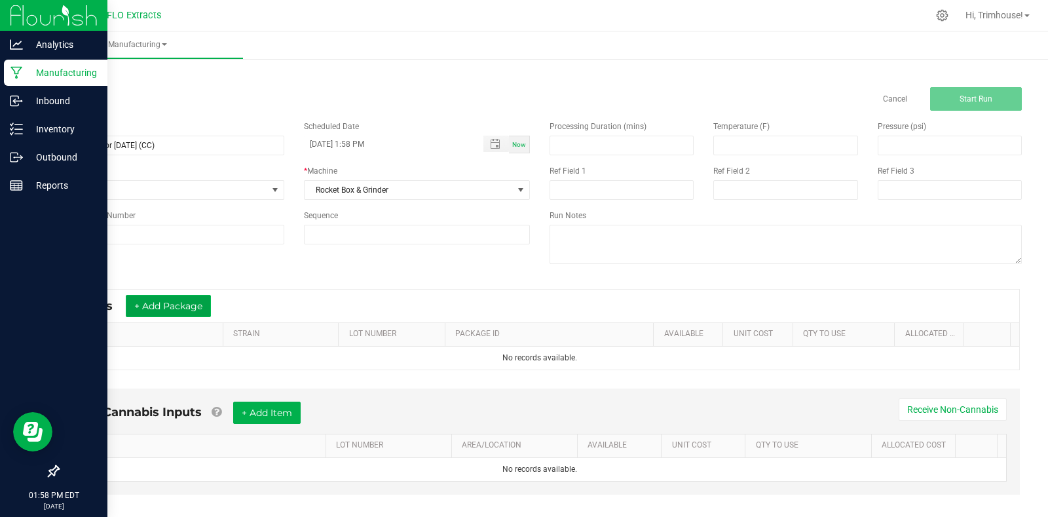
click at [175, 308] on button "+ Add Package" at bounding box center [168, 306] width 85 height 22
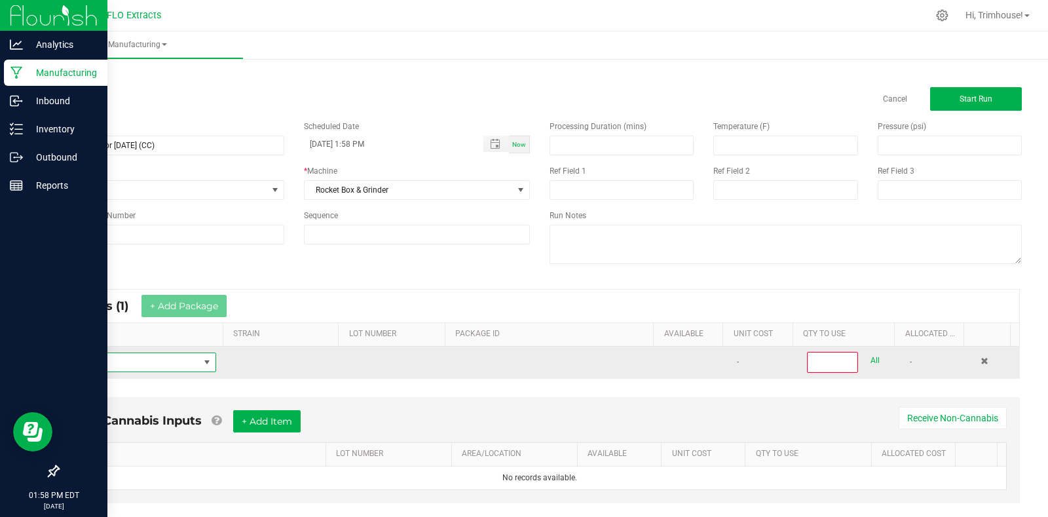
click at [199, 360] on span "NO DATA FOUND" at bounding box center [207, 362] width 16 height 18
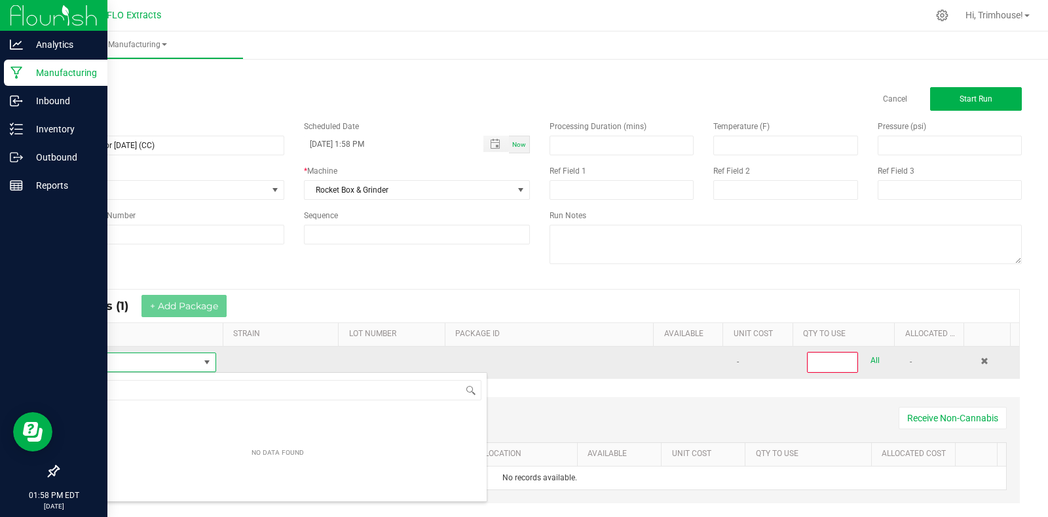
scroll to position [20, 143]
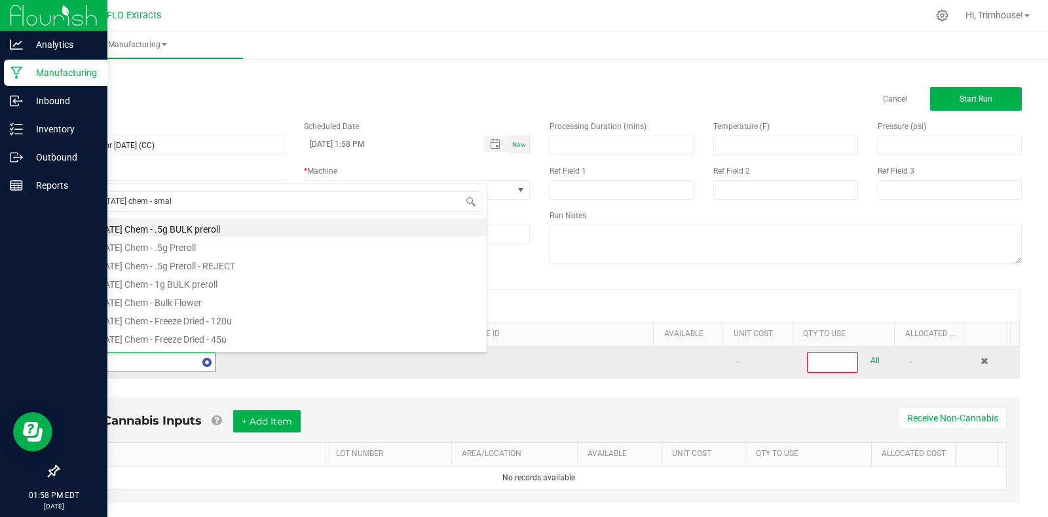
type input "[US_STATE] chem - small"
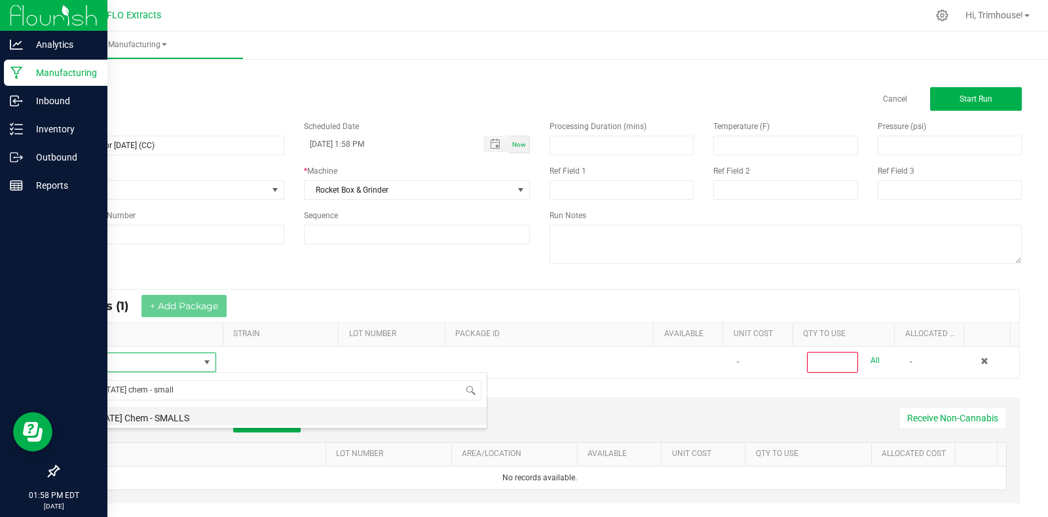
click at [151, 420] on li "[US_STATE] Chem - SMALLS" at bounding box center [278, 416] width 418 height 18
type input "0"
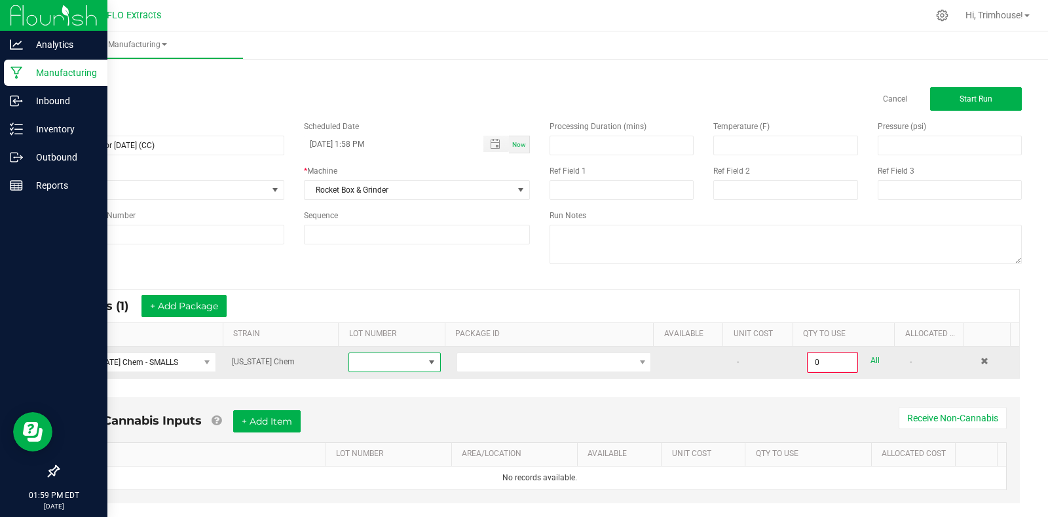
click at [430, 367] on span at bounding box center [432, 362] width 16 height 18
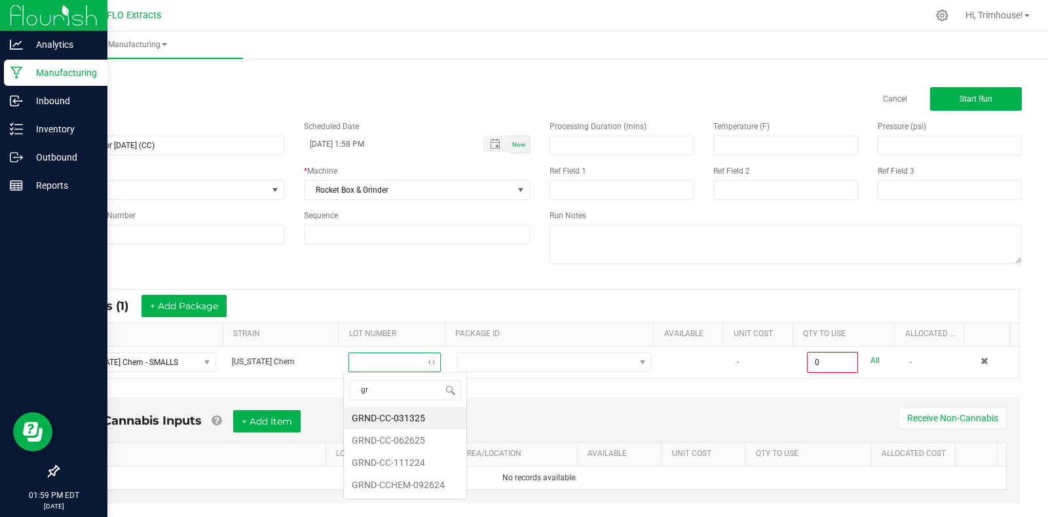
scroll to position [0, 0]
type input "grnd"
click at [409, 483] on li "GRND-CCHEM-092624" at bounding box center [405, 484] width 122 height 22
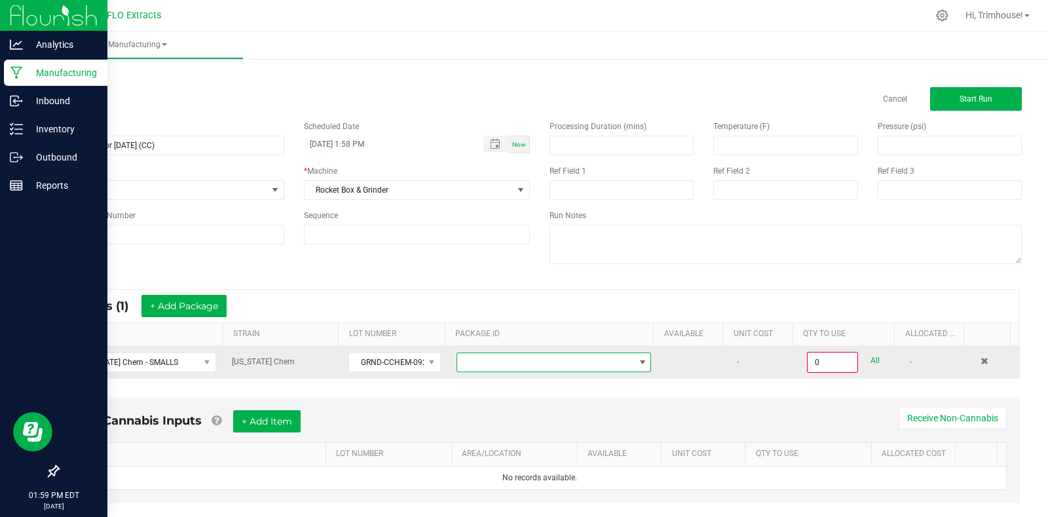
click at [637, 364] on span at bounding box center [642, 362] width 10 height 10
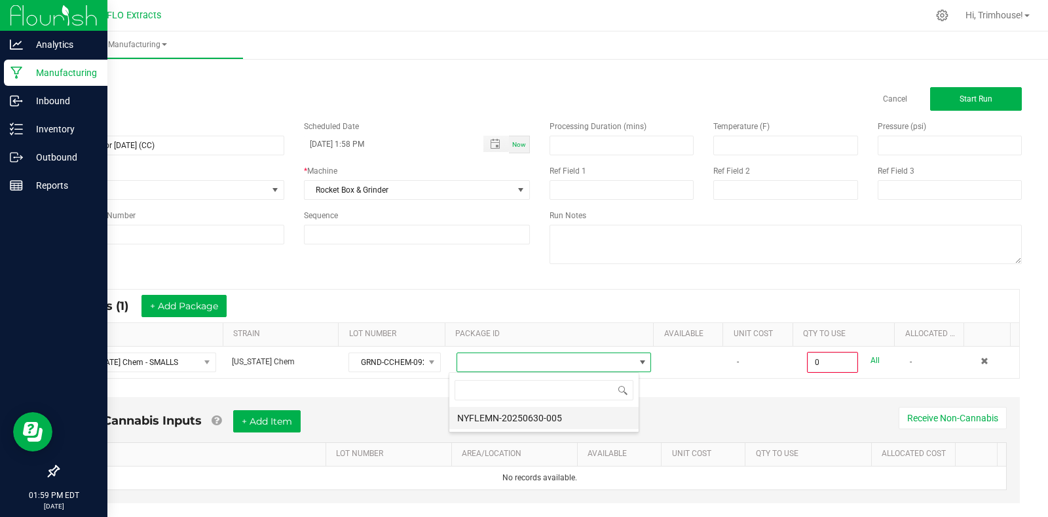
click at [571, 424] on li "NYFLEMN-20250630-005" at bounding box center [543, 418] width 189 height 22
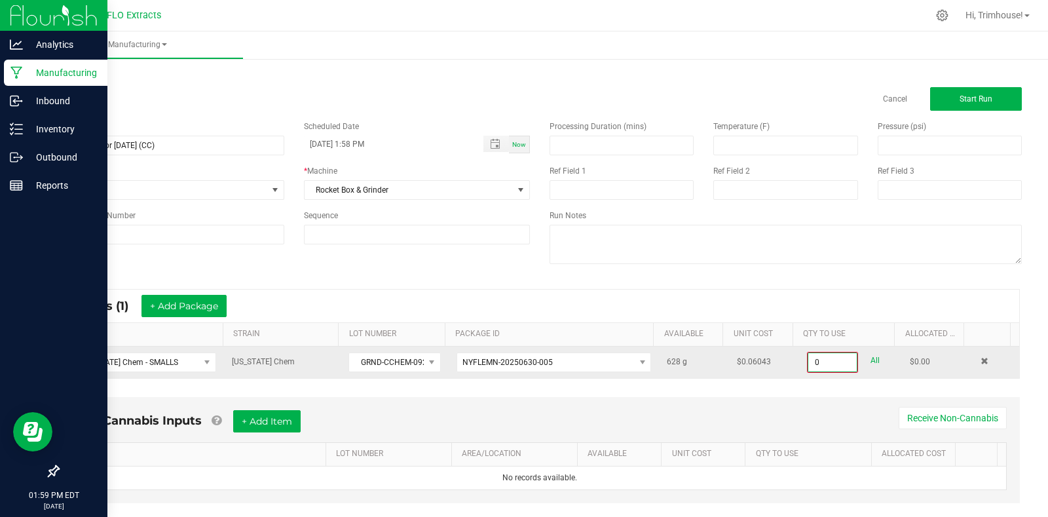
click at [809, 359] on input "0" at bounding box center [832, 362] width 48 height 18
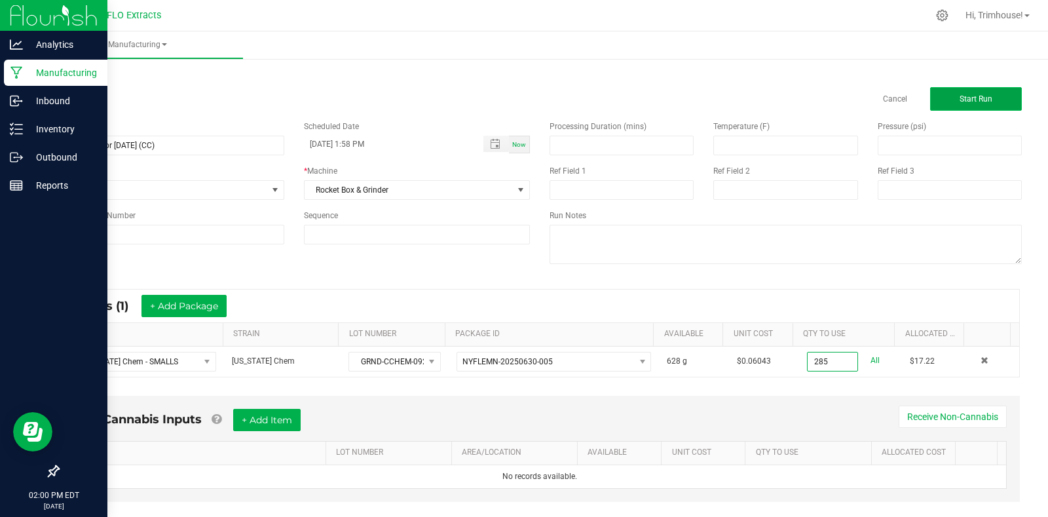
type input "285.0000 g"
click at [952, 92] on button "Start Run" at bounding box center [976, 99] width 92 height 24
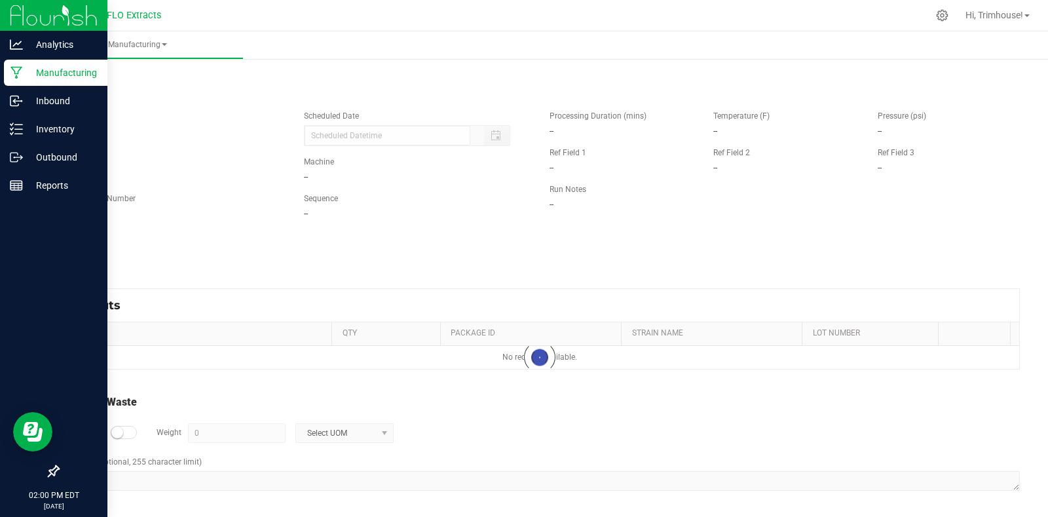
type input "[DATE] 1:58 PM"
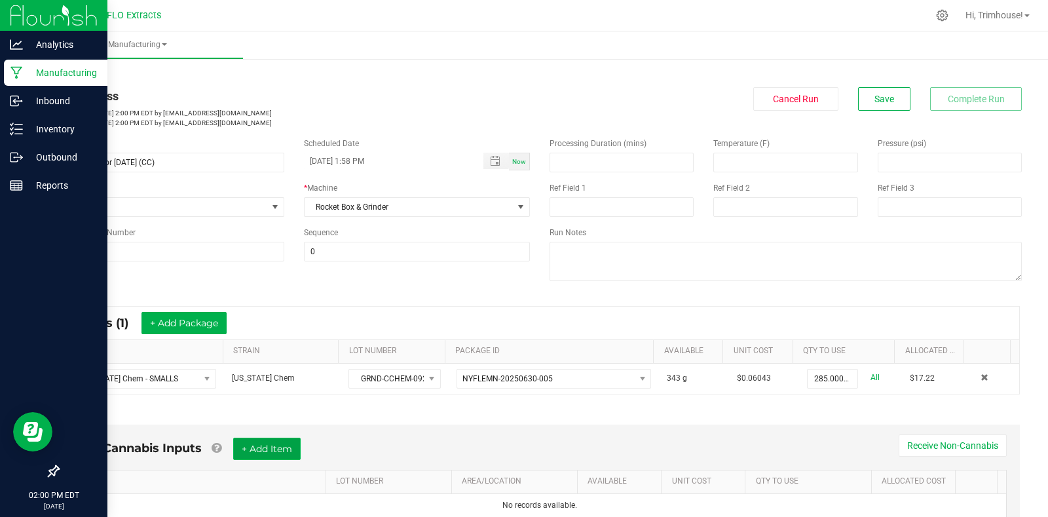
click at [267, 454] on button "+ Add Item" at bounding box center [266, 448] width 67 height 22
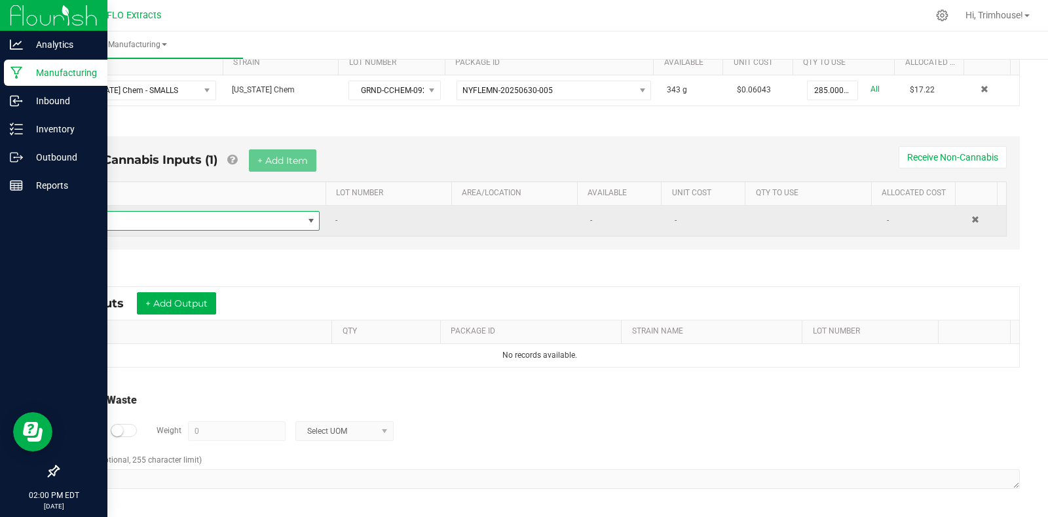
click at [307, 213] on span "NO DATA FOUND" at bounding box center [310, 220] width 16 height 18
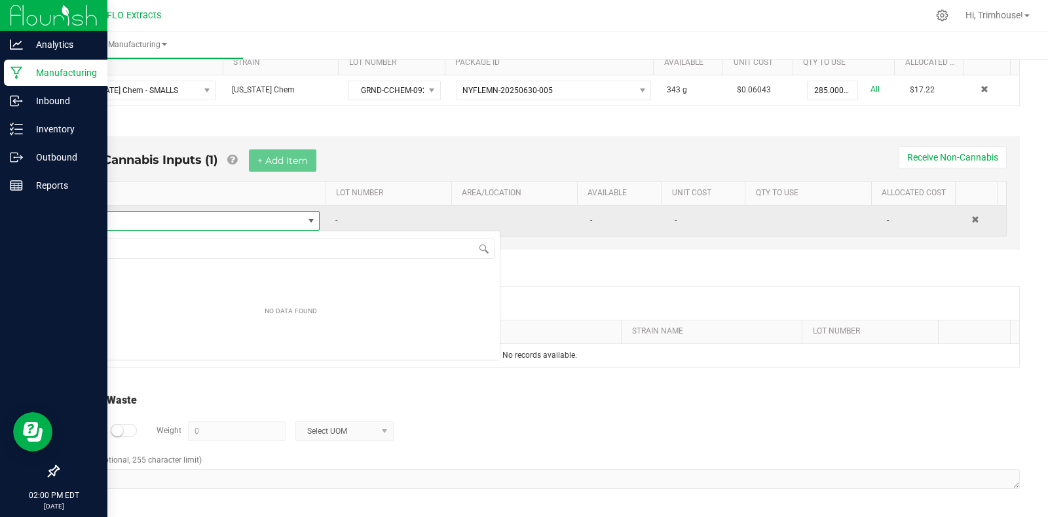
scroll to position [20, 233]
type input "cone"
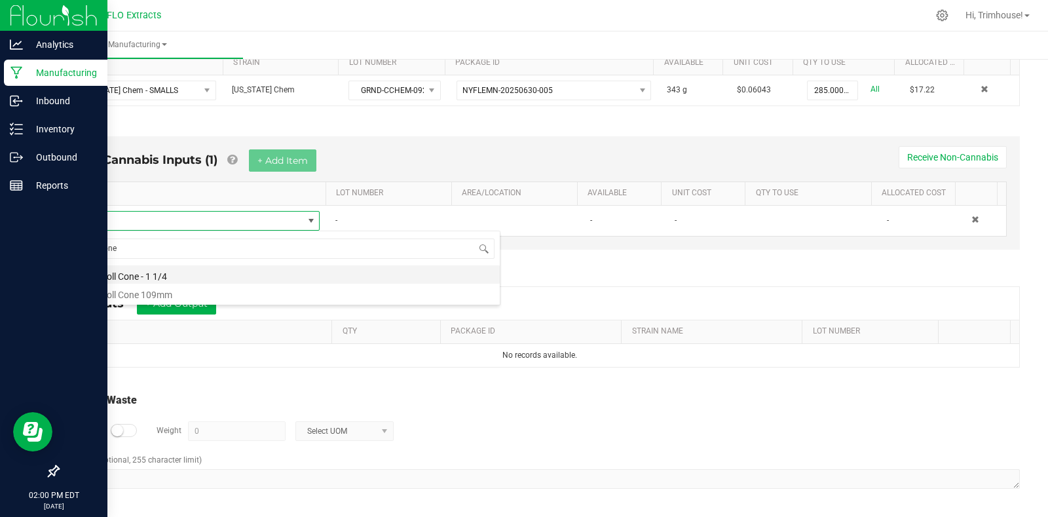
click at [243, 269] on li "Preroll Cone - 1 1/4" at bounding box center [291, 274] width 418 height 18
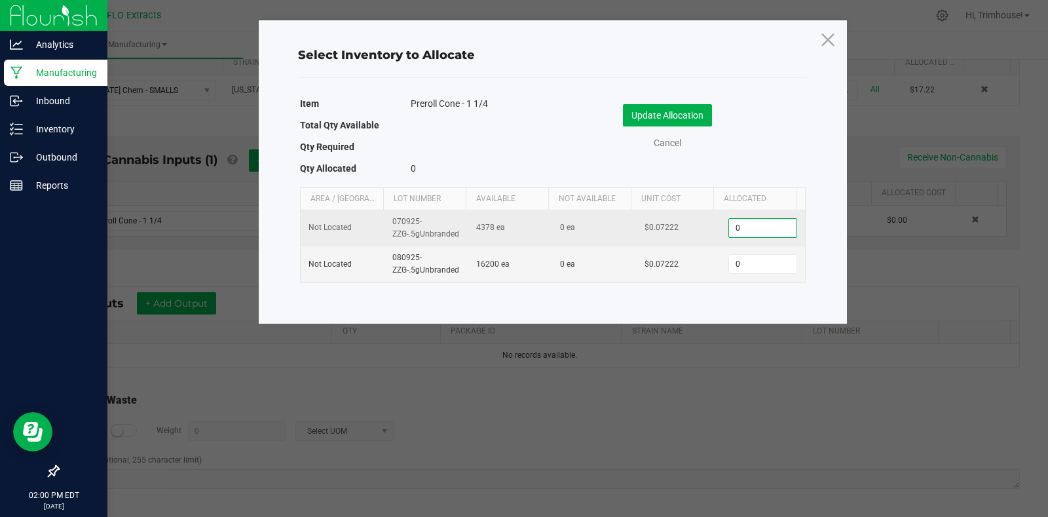
click at [746, 230] on input "0" at bounding box center [762, 228] width 67 height 18
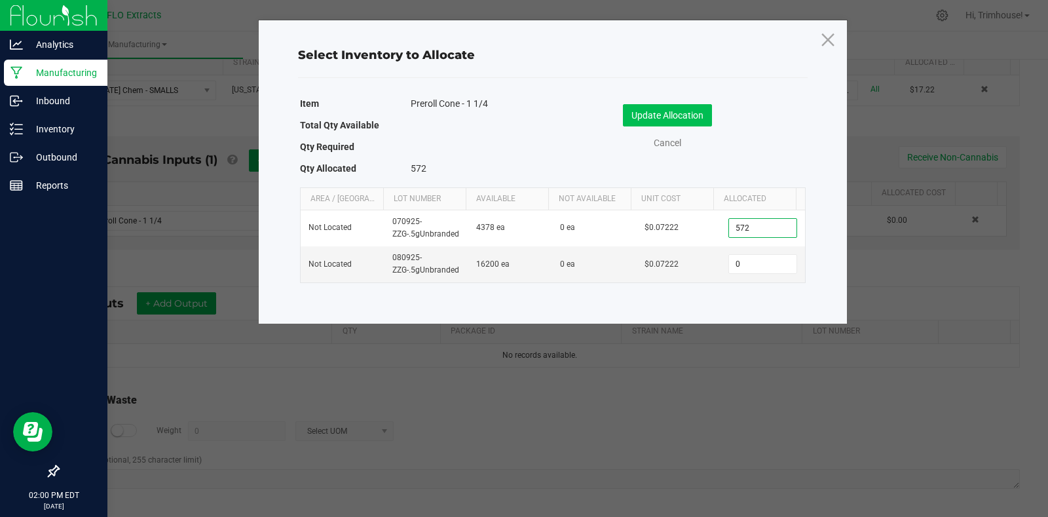
type input "572"
click at [662, 115] on button "Update Allocation" at bounding box center [667, 115] width 89 height 22
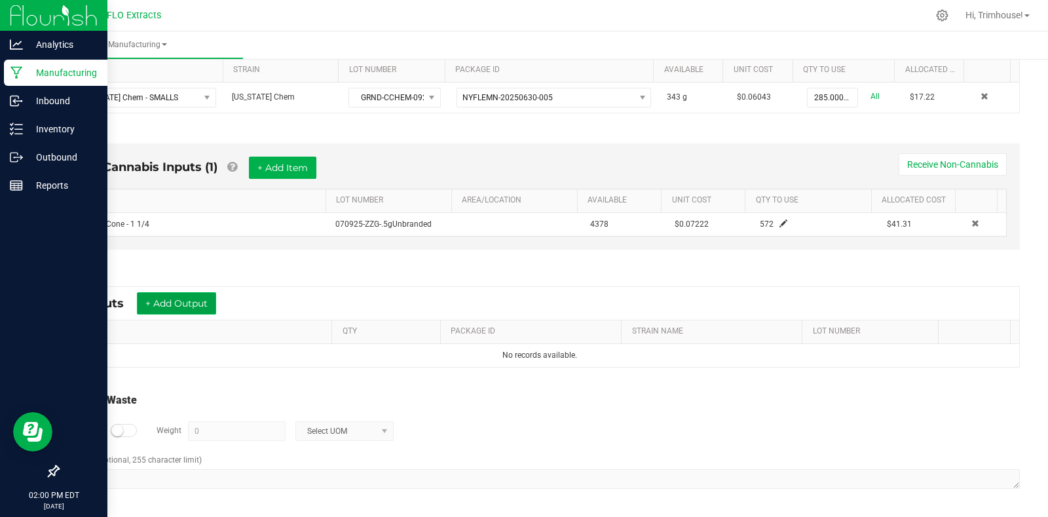
click at [202, 299] on button "+ Add Output" at bounding box center [176, 303] width 79 height 22
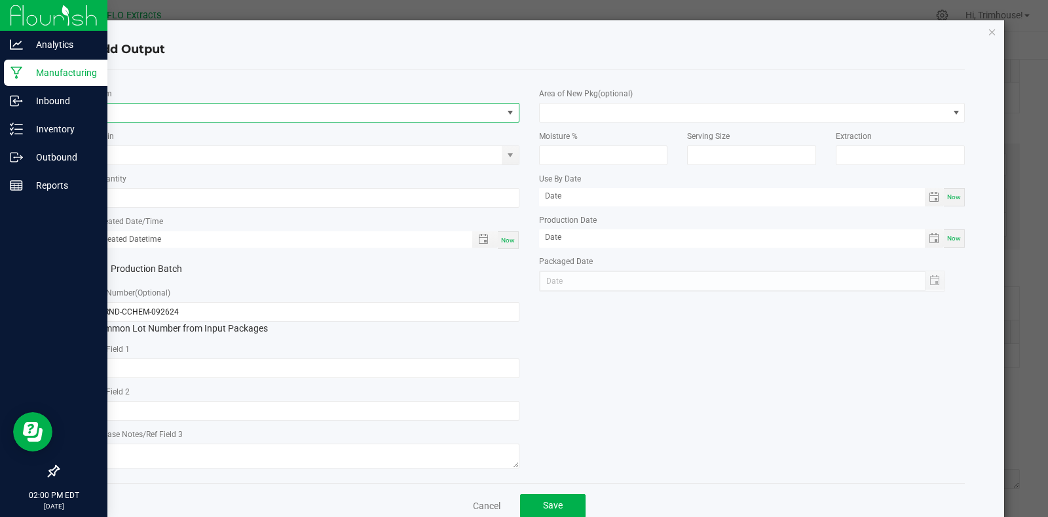
click at [160, 119] on span "NO DATA FOUND" at bounding box center [298, 112] width 409 height 18
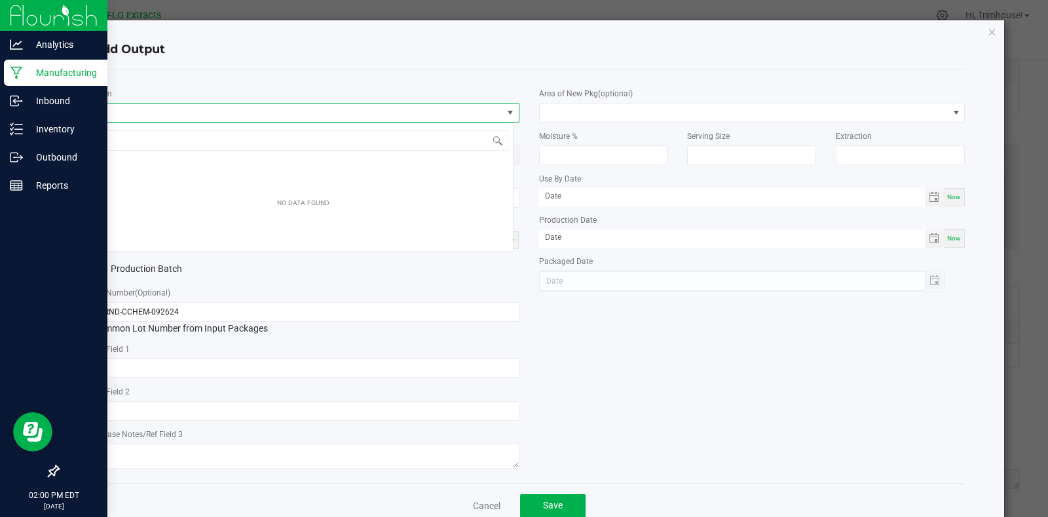
scroll to position [20, 422]
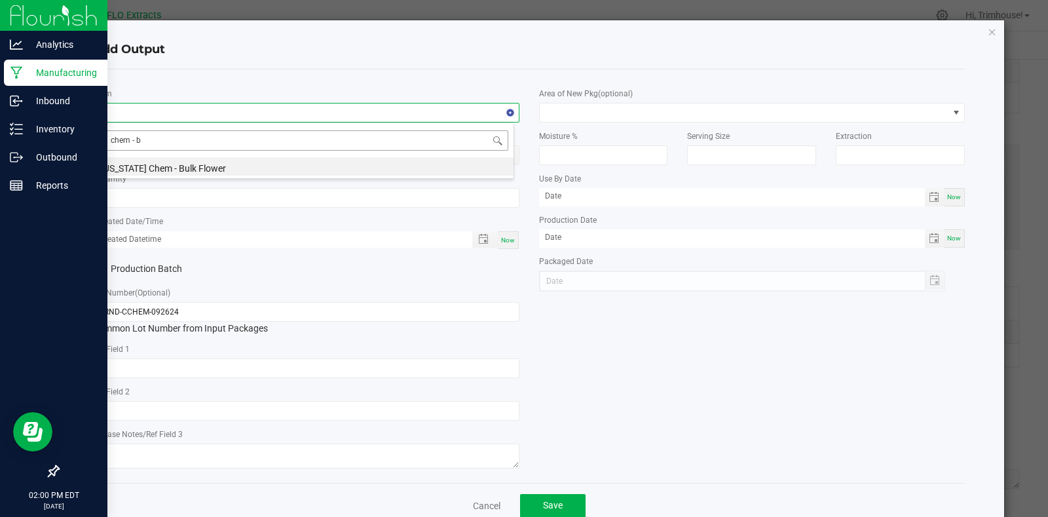
type input "chem -"
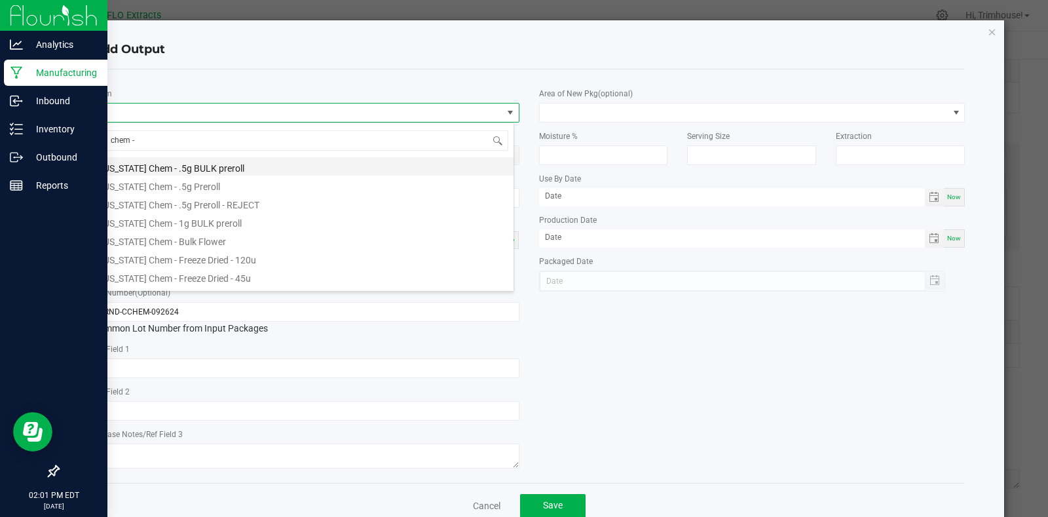
click at [215, 163] on li "[US_STATE] Chem - .5g BULK preroll" at bounding box center [303, 166] width 420 height 18
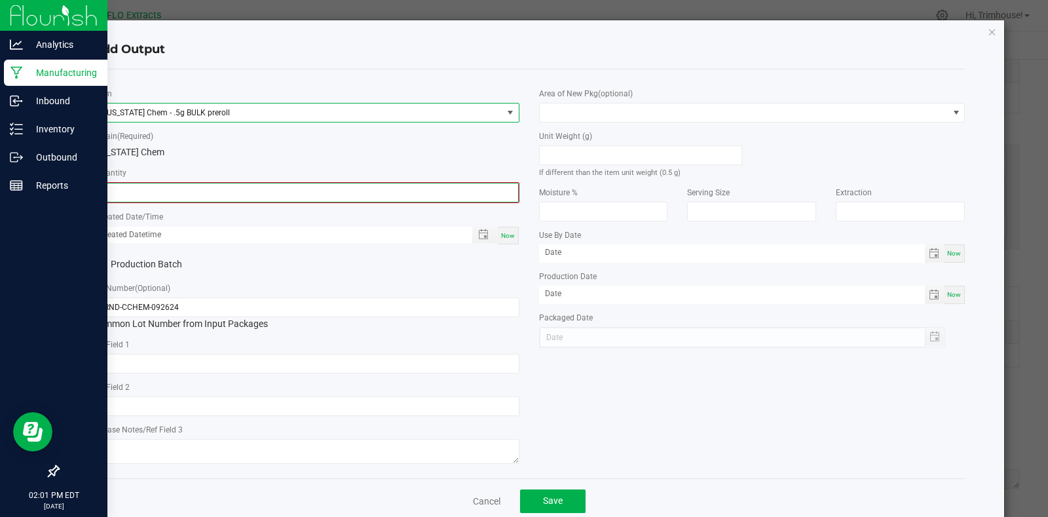
click at [144, 194] on input "0" at bounding box center [306, 192] width 424 height 18
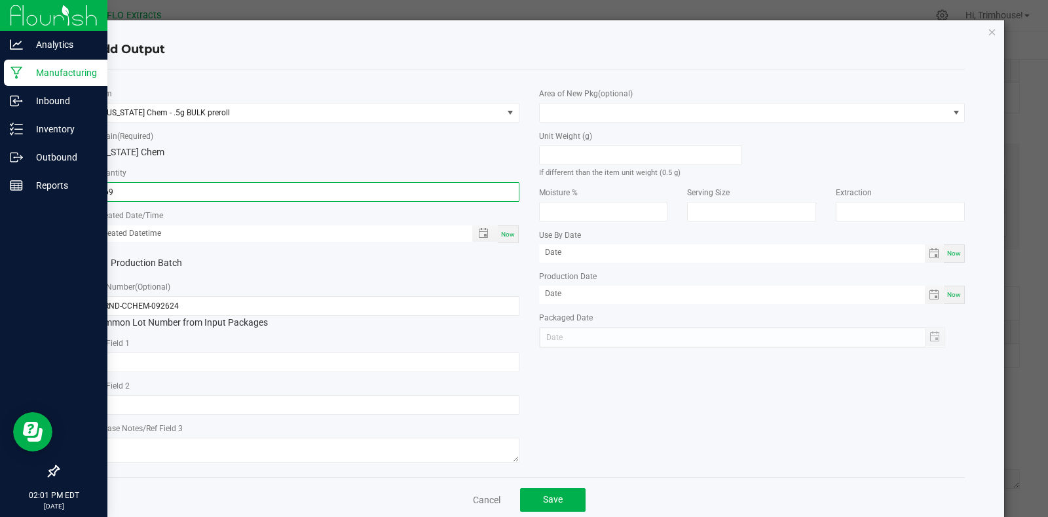
type input "569 ea"
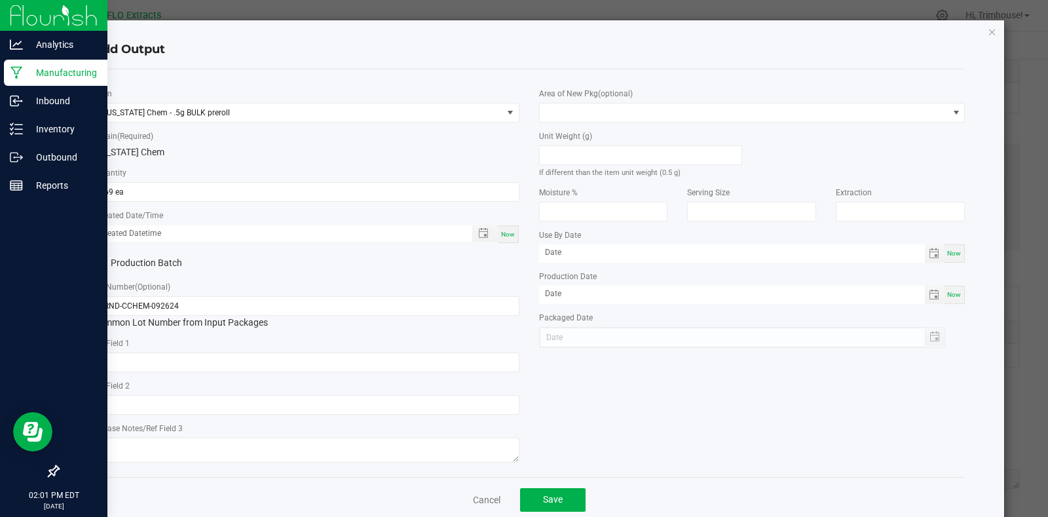
click at [502, 235] on span "Now" at bounding box center [508, 233] width 14 height 7
type input "[DATE] 2:01 PM"
type input "[DATE]"
drag, startPoint x: 117, startPoint y: 306, endPoint x: 4, endPoint y: 302, distance: 113.3
click at [4, 302] on ngb-modal-window "Add Output * Item [US_STATE] Chem - .5g BULK preroll * Strain (Required) [US_ST…" at bounding box center [528, 258] width 1057 height 517
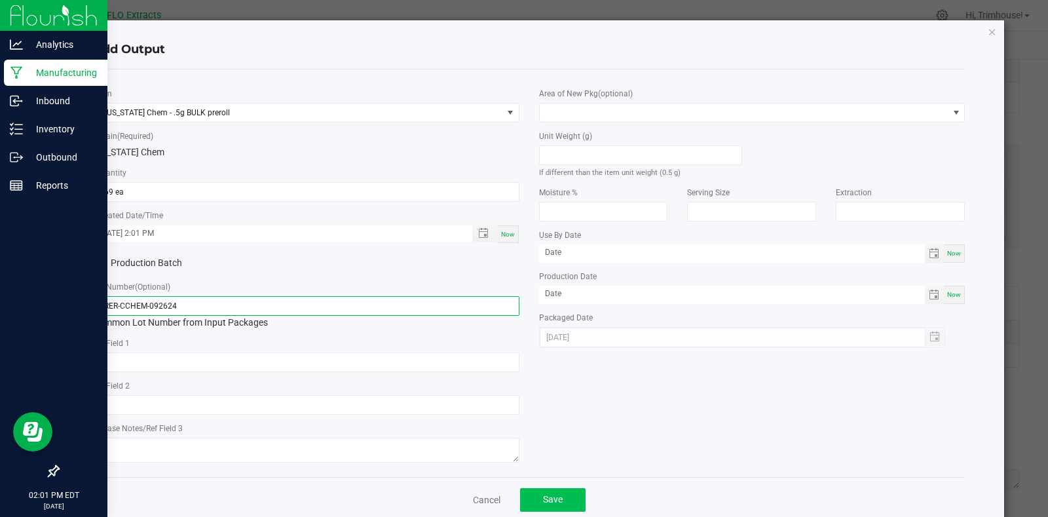
type input "PRER-CCHEM-092624"
click at [537, 496] on button "Save" at bounding box center [552, 500] width 65 height 24
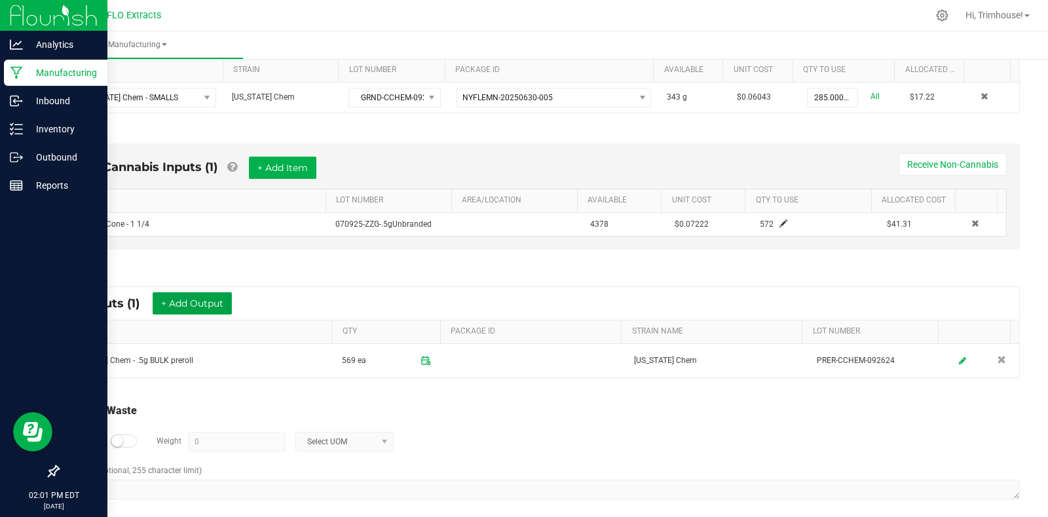
scroll to position [0, 0]
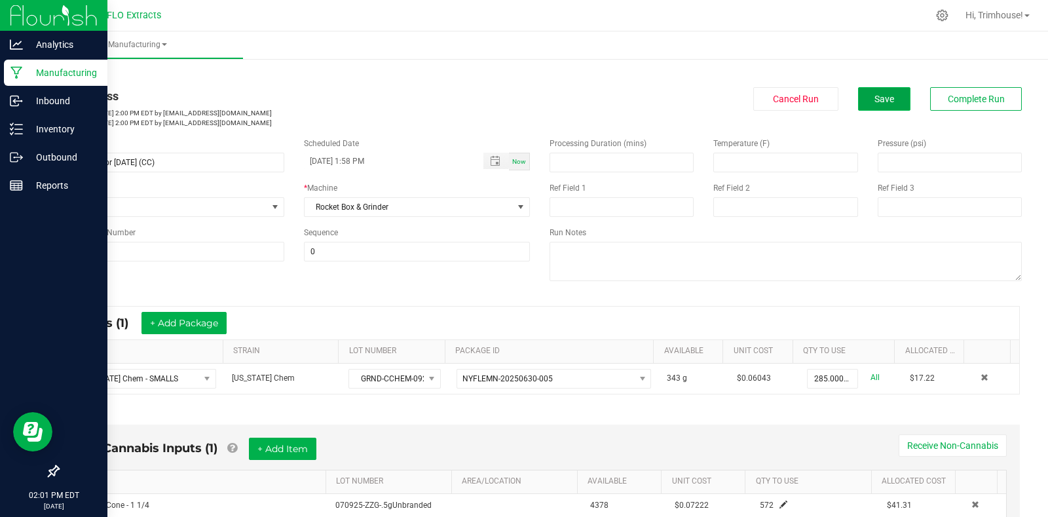
click at [887, 98] on button "Save" at bounding box center [884, 99] width 52 height 24
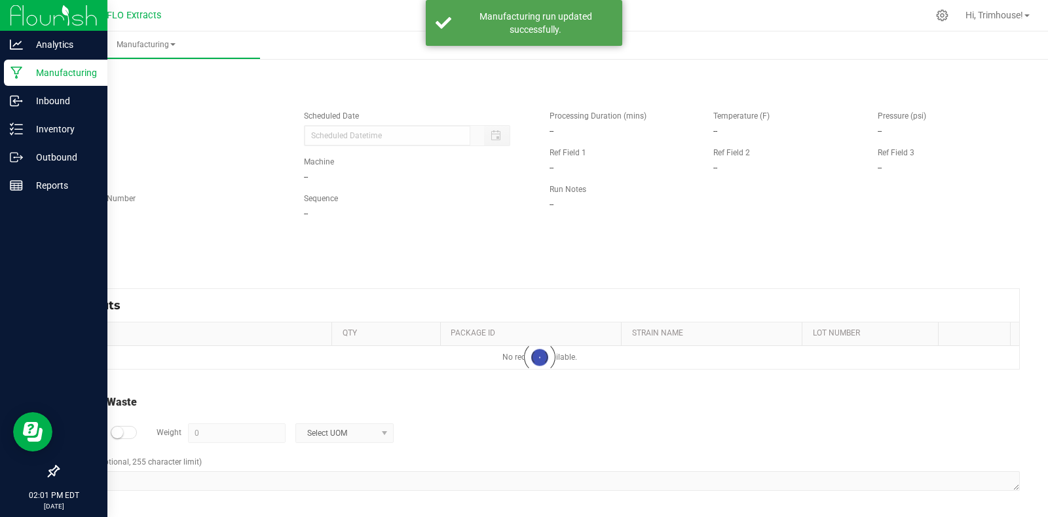
type input "[DATE] 1:58 PM"
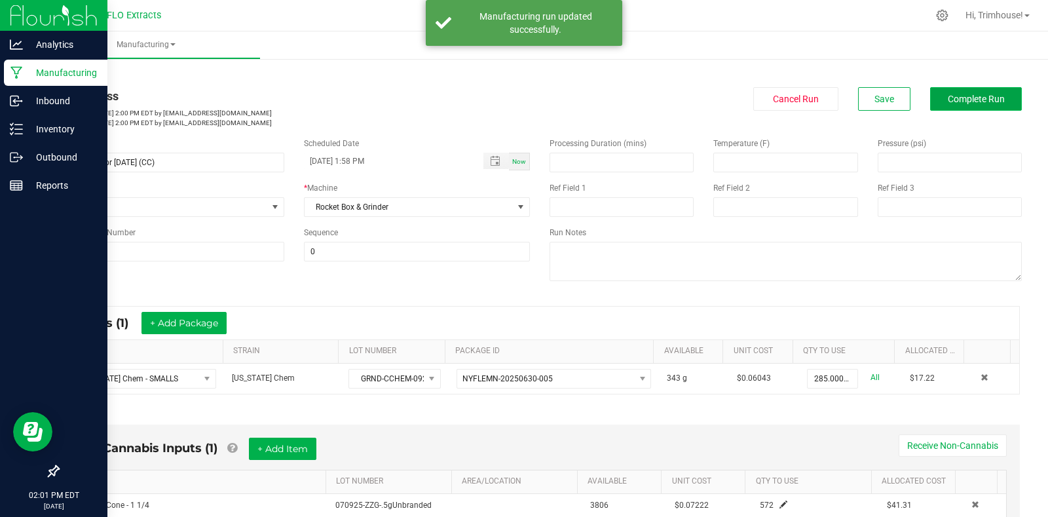
click at [939, 107] on button "Complete Run" at bounding box center [976, 99] width 92 height 24
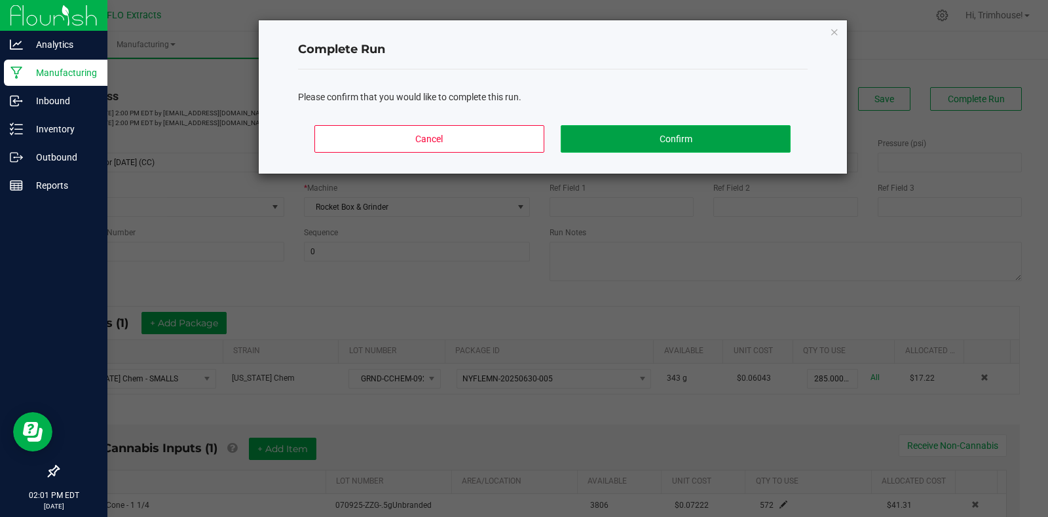
click at [657, 139] on button "Confirm" at bounding box center [674, 138] width 229 height 27
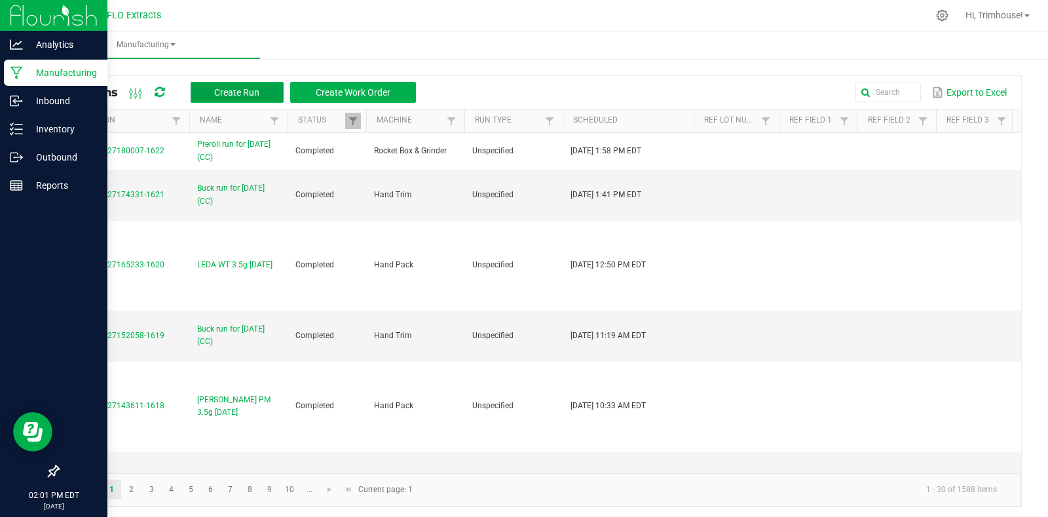
click at [247, 84] on button "Create Run" at bounding box center [237, 92] width 93 height 21
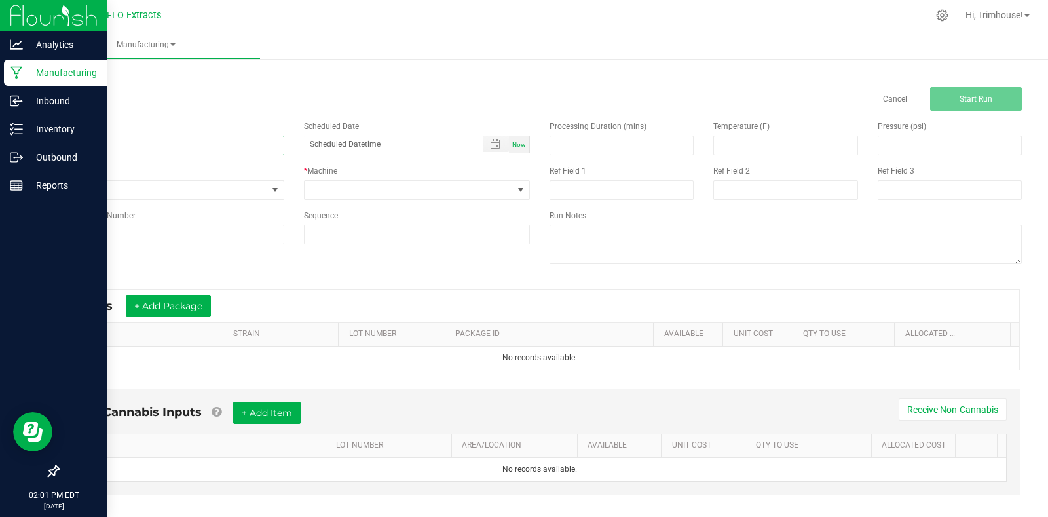
click at [153, 151] on input at bounding box center [171, 146] width 227 height 20
type input "Preroll run for [DATE] (WT)"
click at [512, 146] on span "Now" at bounding box center [519, 144] width 14 height 7
type input "[DATE] 2:02 PM"
click at [515, 192] on span at bounding box center [520, 190] width 10 height 10
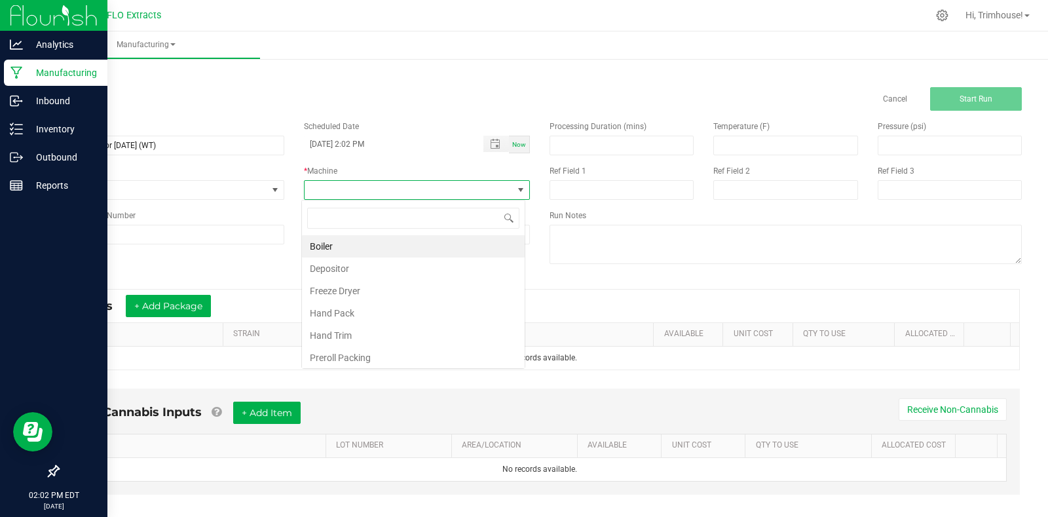
scroll to position [20, 224]
type input "grin"
click at [429, 249] on li "Rocket Box & Grinder" at bounding box center [413, 246] width 223 height 22
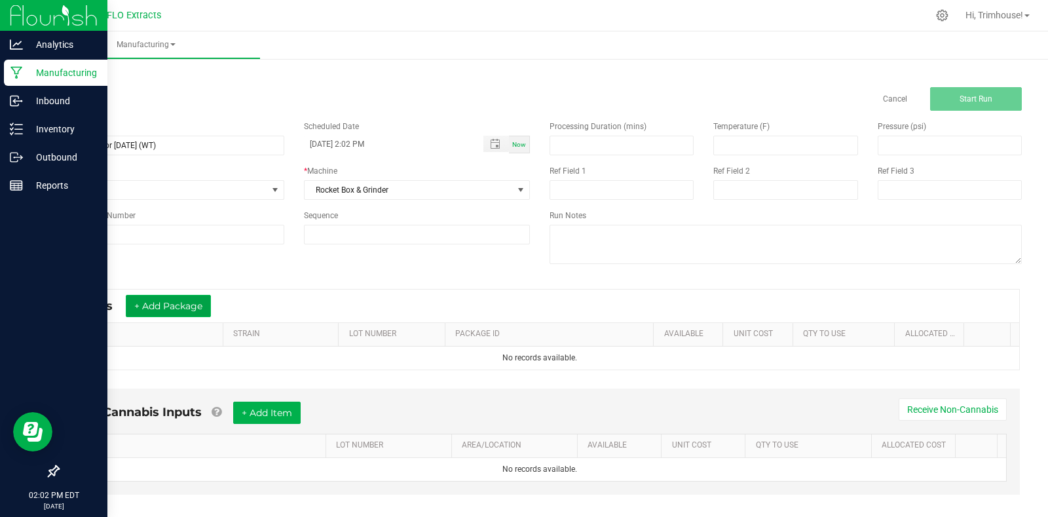
click at [199, 310] on button "+ Add Package" at bounding box center [168, 306] width 85 height 22
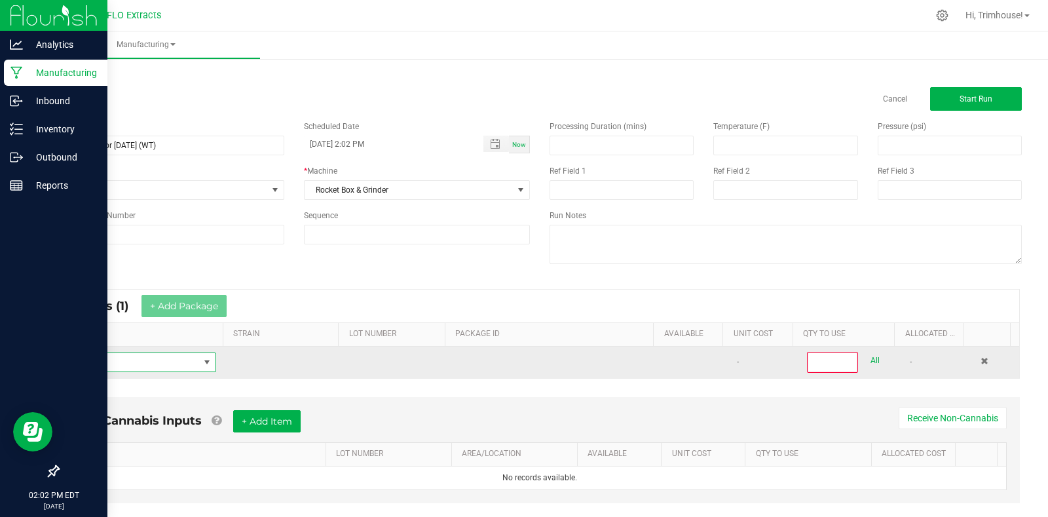
click at [207, 364] on span "NO DATA FOUND" at bounding box center [207, 362] width 10 height 10
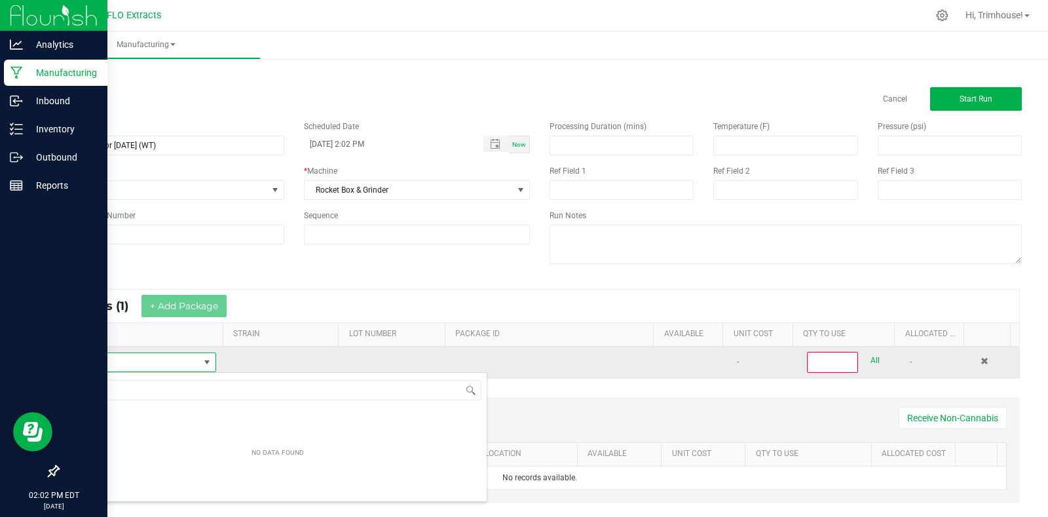
scroll to position [20, 143]
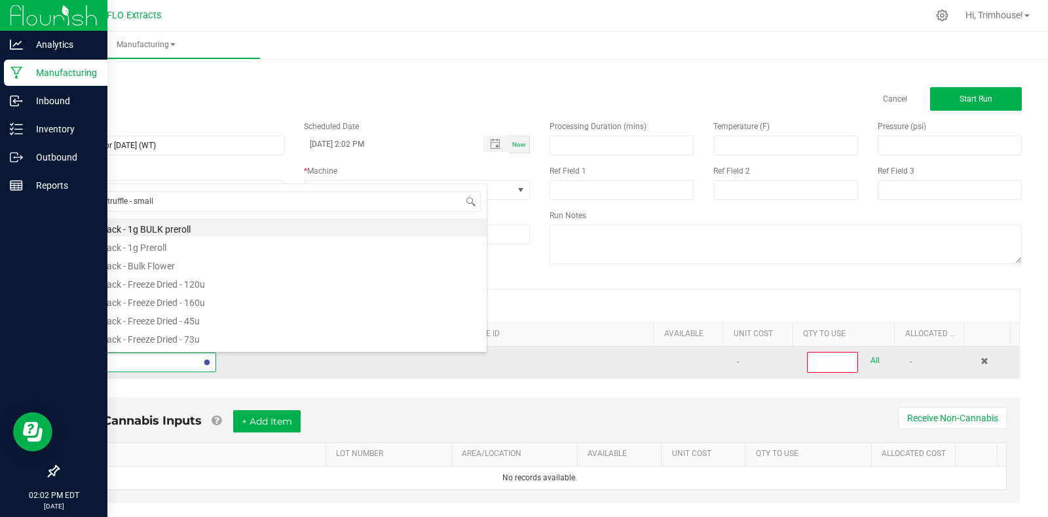
type input "white truffle - smalls"
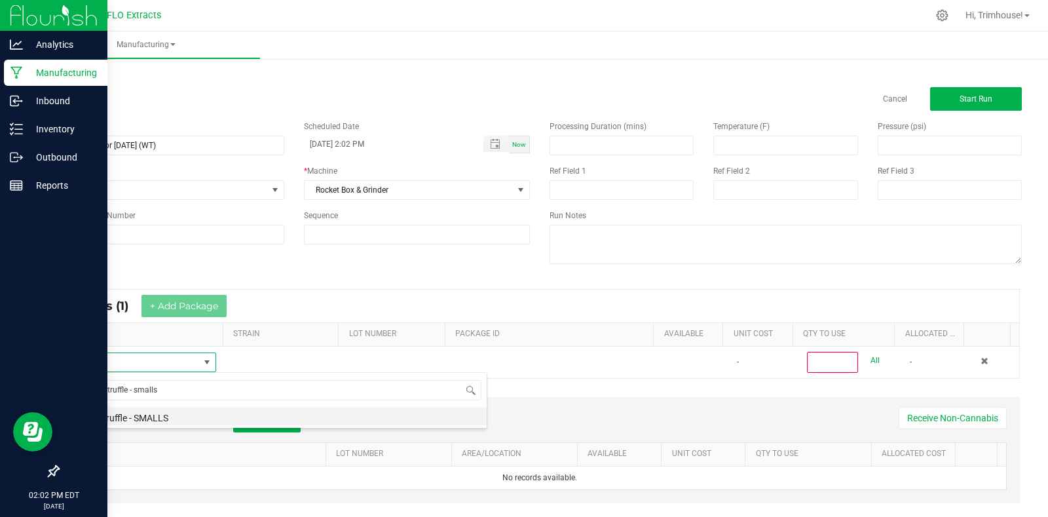
click at [187, 413] on li "White Truffle - SMALLS" at bounding box center [278, 416] width 418 height 18
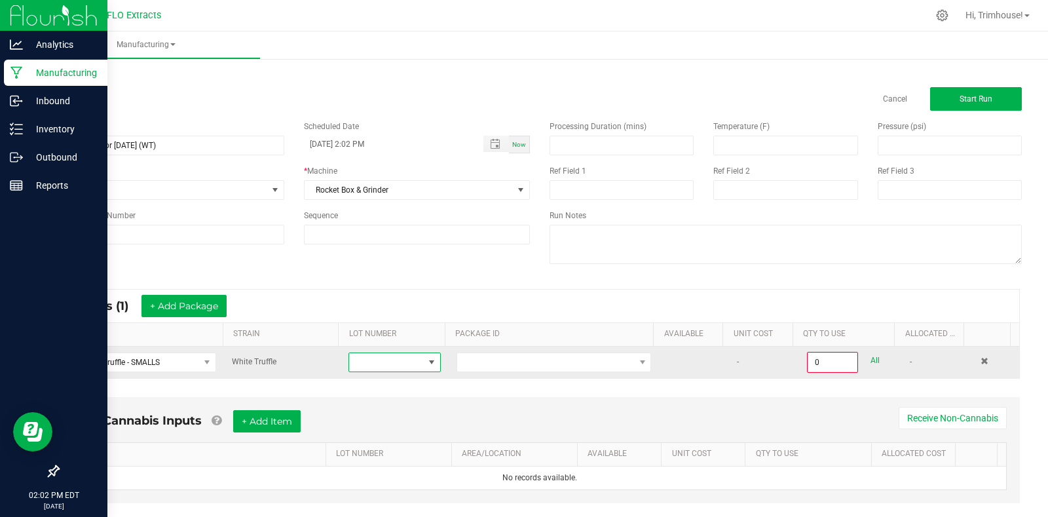
click at [426, 365] on span at bounding box center [431, 362] width 10 height 10
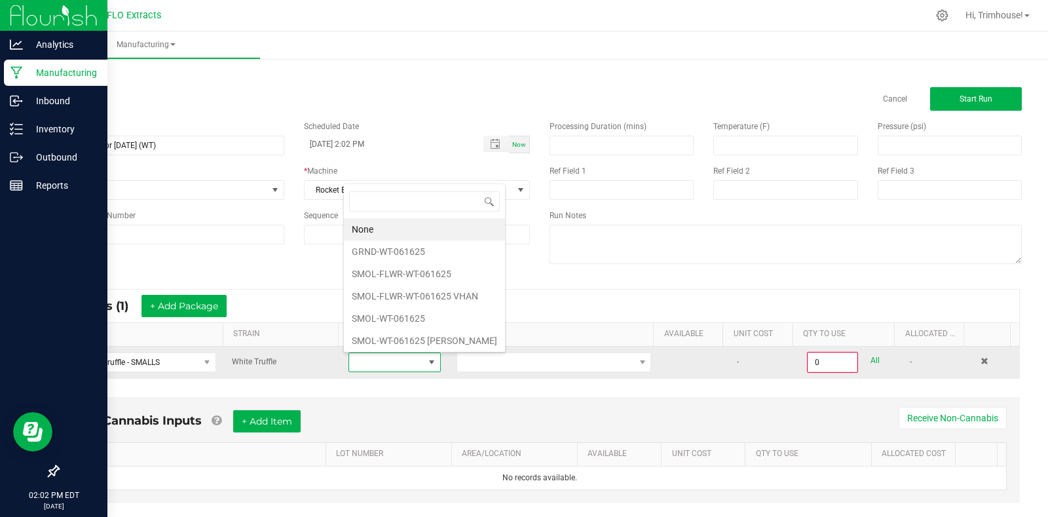
scroll to position [20, 88]
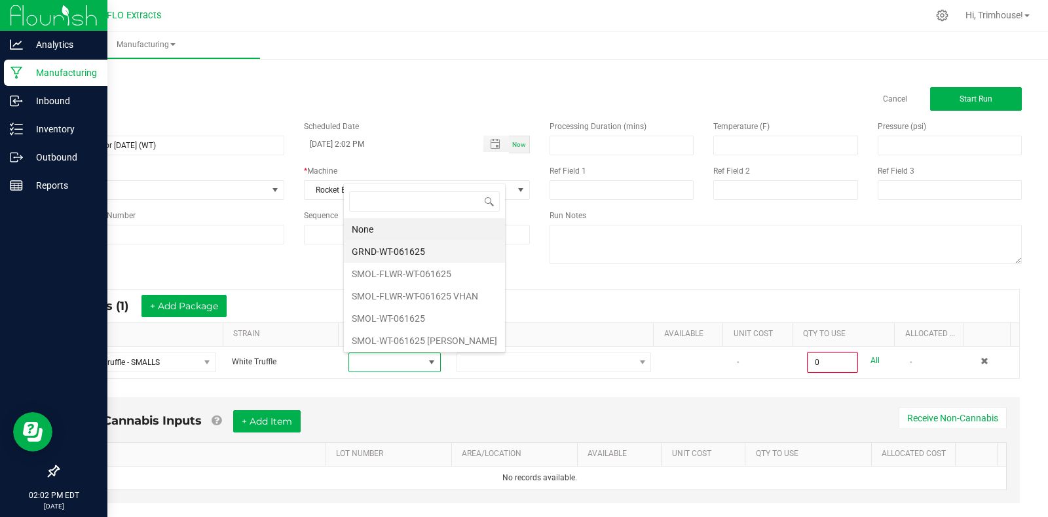
click at [403, 247] on li "GRND-WT-061625" at bounding box center [424, 251] width 161 height 22
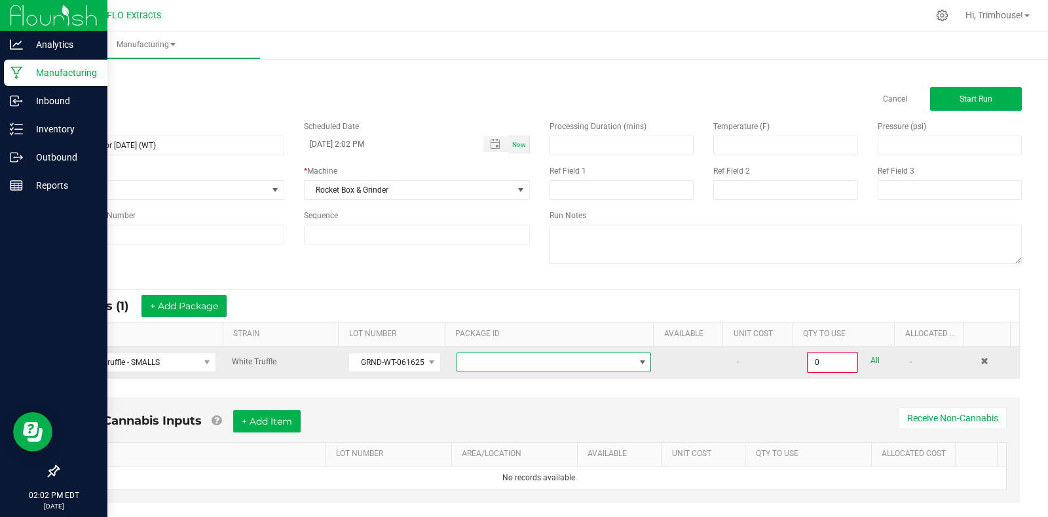
click at [477, 356] on span at bounding box center [545, 362] width 177 height 18
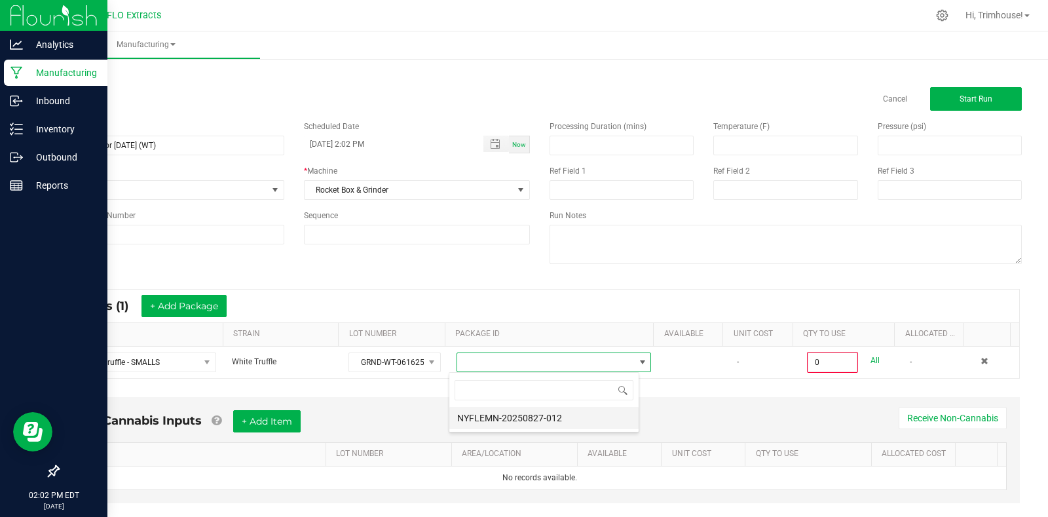
click at [504, 420] on li "NYFLEMN-20250827-012" at bounding box center [543, 418] width 189 height 22
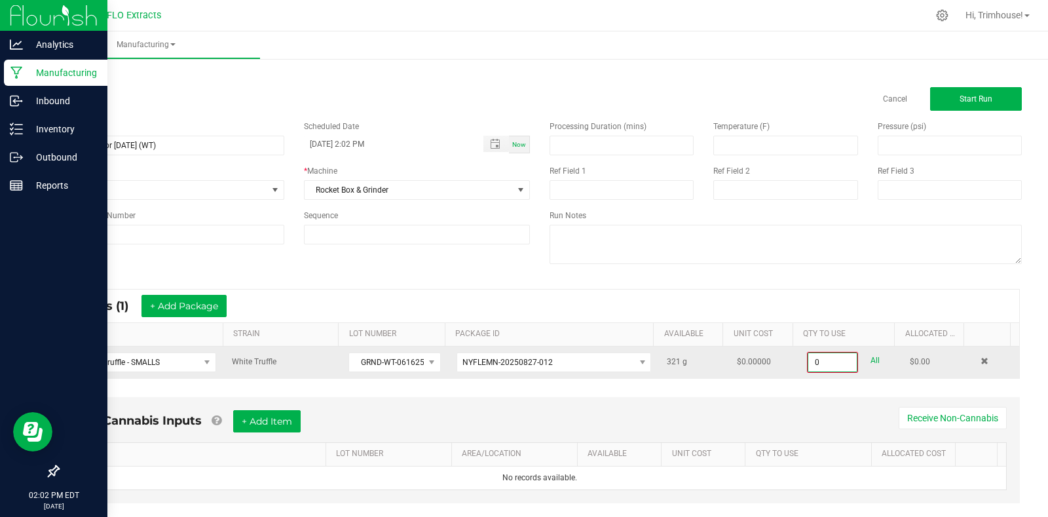
click at [815, 356] on input "0" at bounding box center [832, 362] width 48 height 18
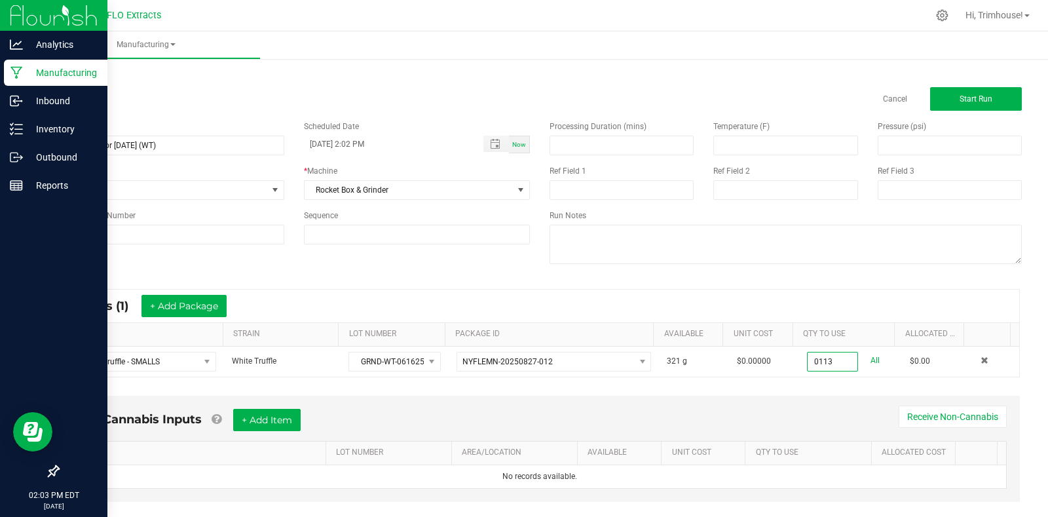
type input "113.0000 g"
click at [720, 392] on div "Non-Cannabis Inputs + Add Item Receive Non-Cannabis ITEM LOT NUMBER AREA/LOCATI…" at bounding box center [539, 457] width 983 height 137
click at [280, 410] on button "+ Add Item" at bounding box center [266, 420] width 67 height 22
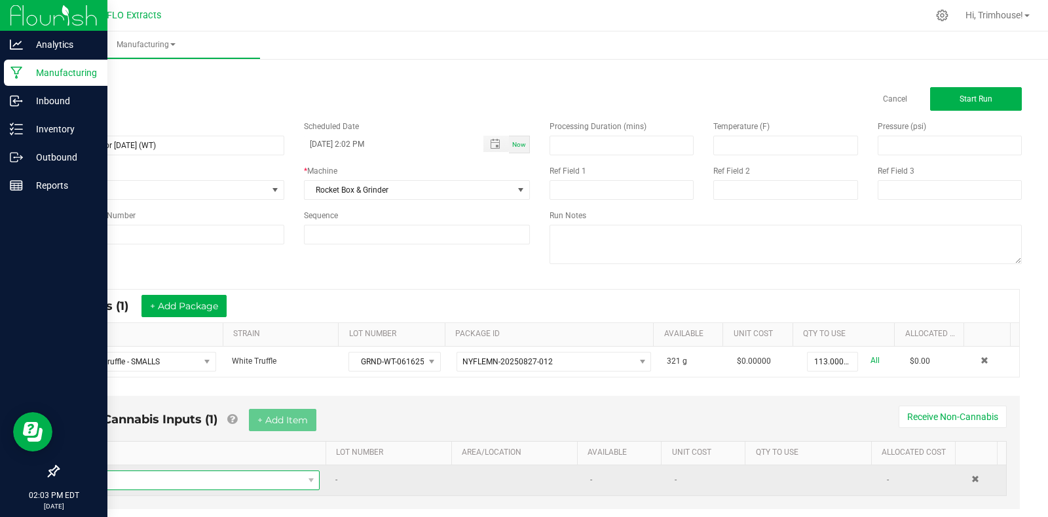
click at [240, 483] on span "NO DATA FOUND" at bounding box center [192, 480] width 221 height 18
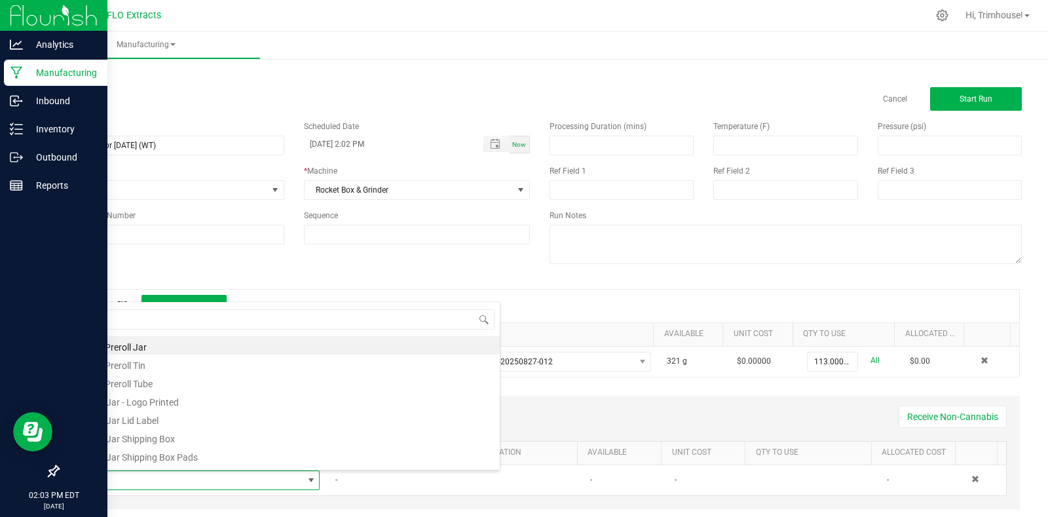
scroll to position [115, 0]
type input "cone"
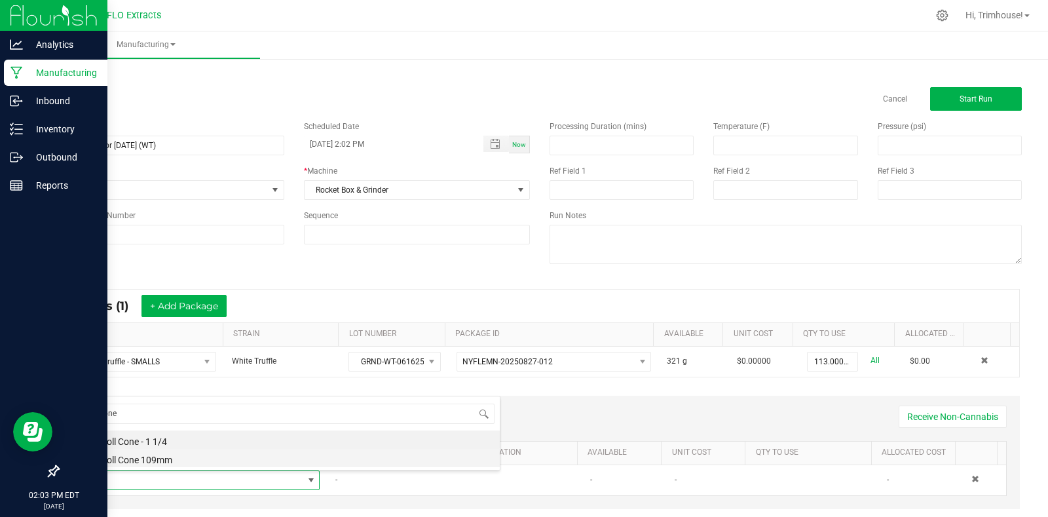
click at [304, 455] on li "Preroll Cone 109mm" at bounding box center [291, 457] width 418 height 18
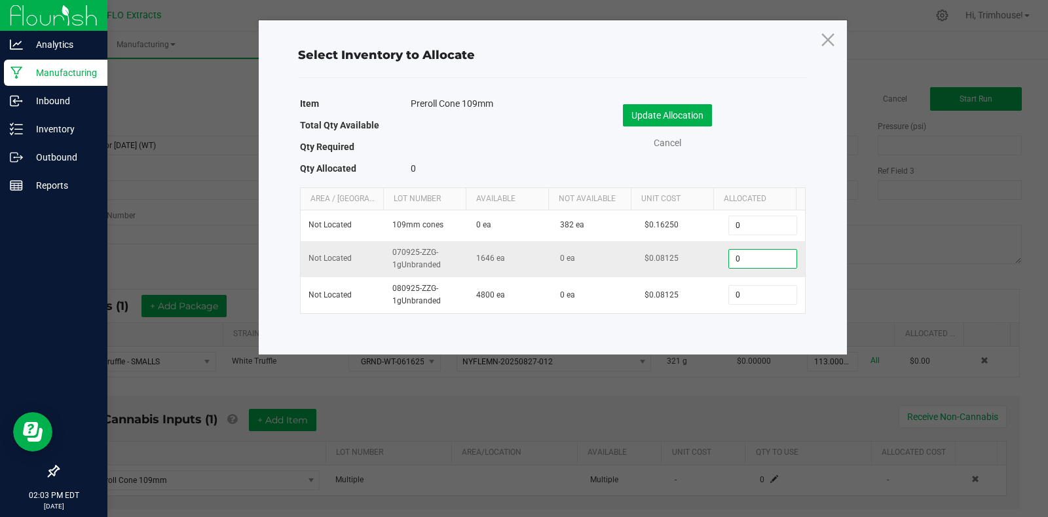
click at [759, 255] on input "0" at bounding box center [762, 258] width 67 height 18
type input "143"
click at [651, 113] on button "Update Allocation" at bounding box center [667, 115] width 89 height 22
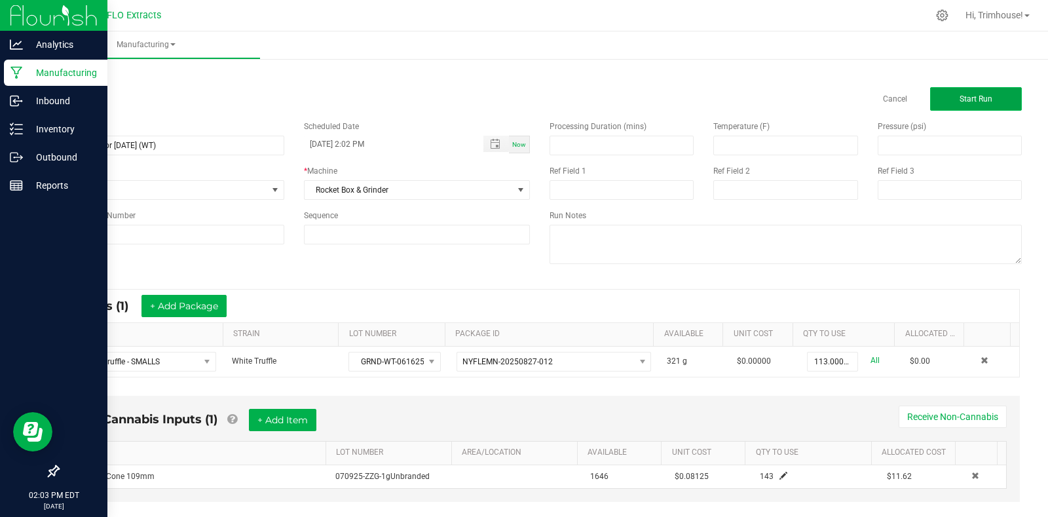
click at [945, 101] on button "Start Run" at bounding box center [976, 99] width 92 height 24
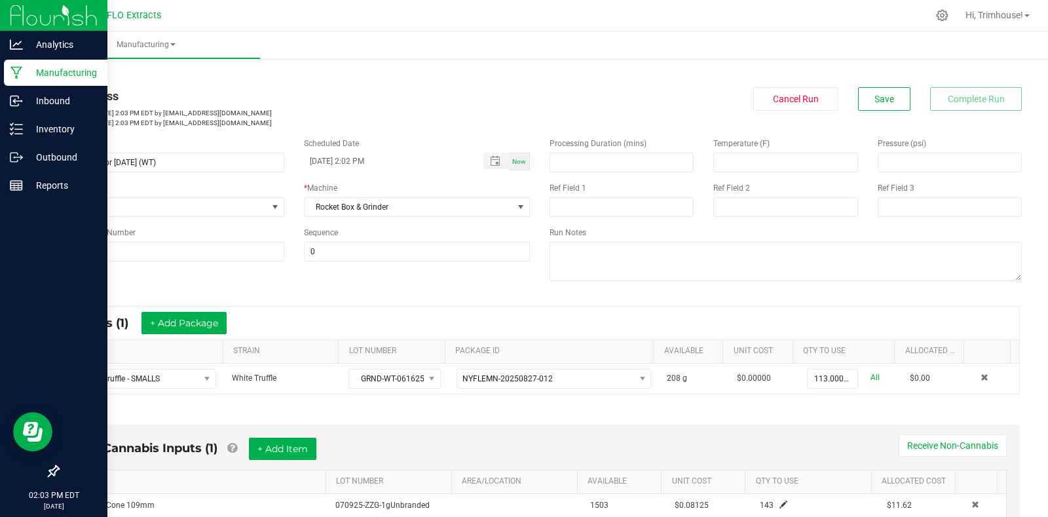
scroll to position [281, 0]
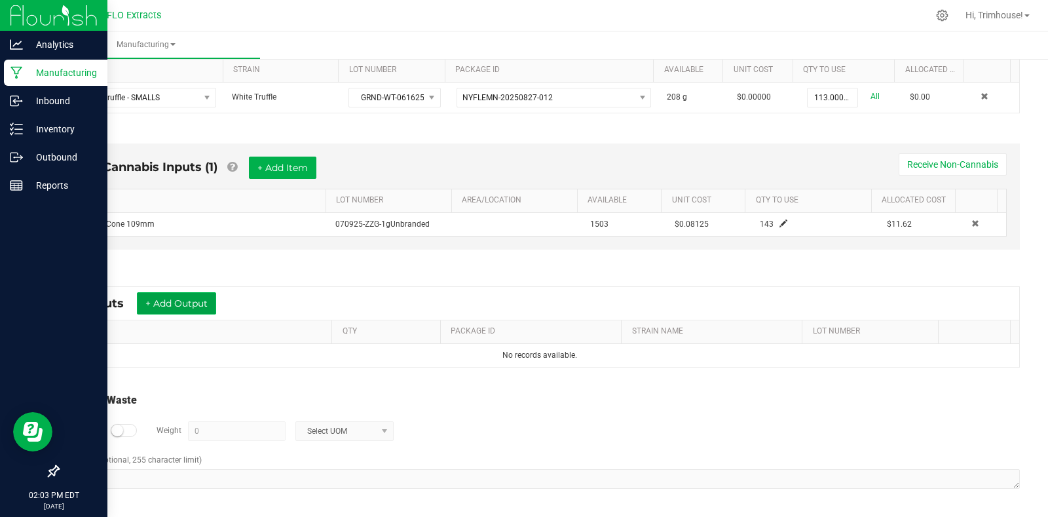
click at [183, 301] on button "+ Add Output" at bounding box center [176, 303] width 79 height 22
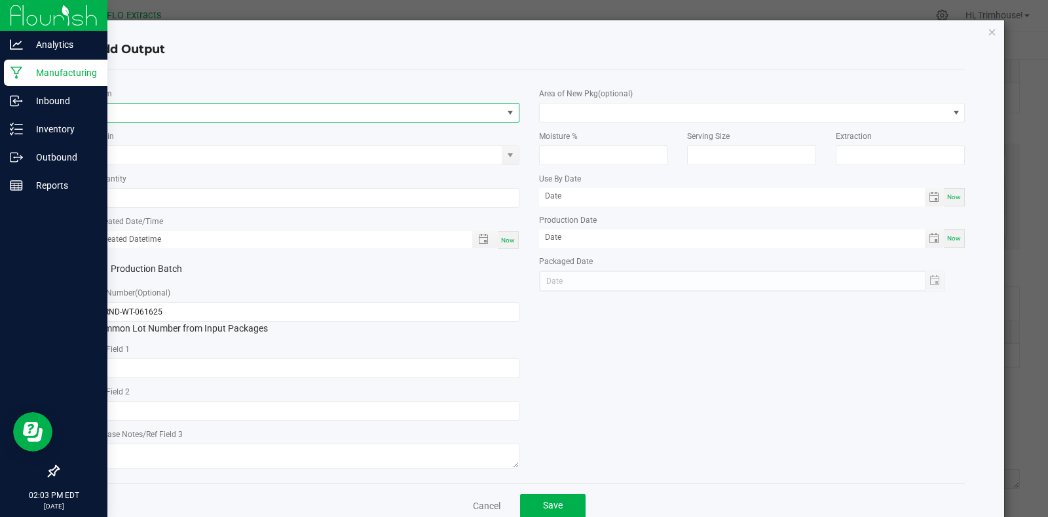
click at [189, 119] on span "NO DATA FOUND" at bounding box center [298, 112] width 409 height 18
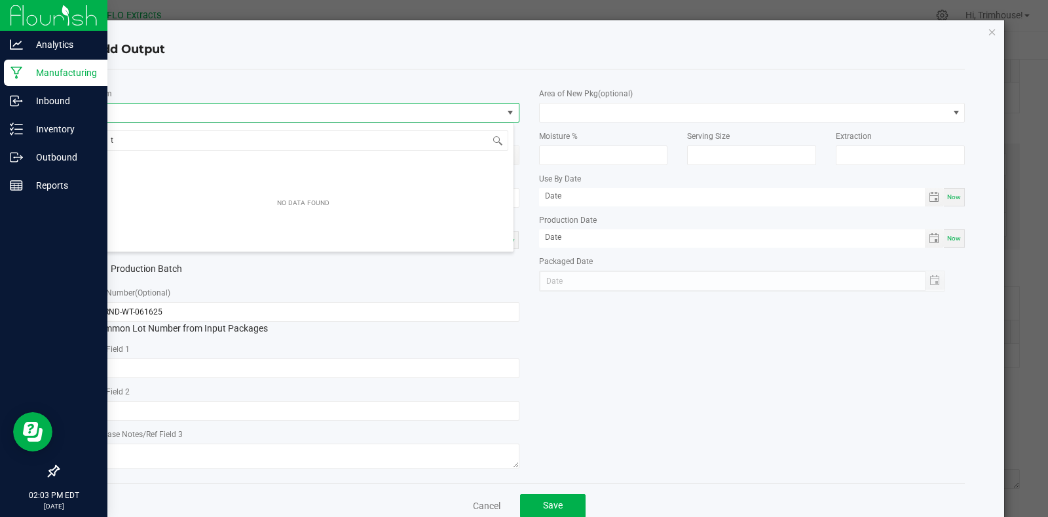
scroll to position [20, 422]
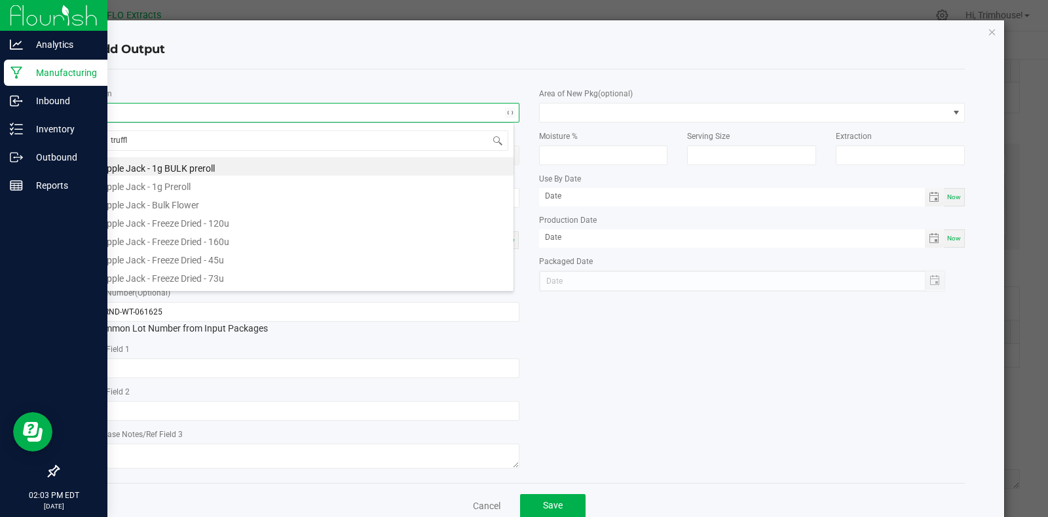
type input "truffle"
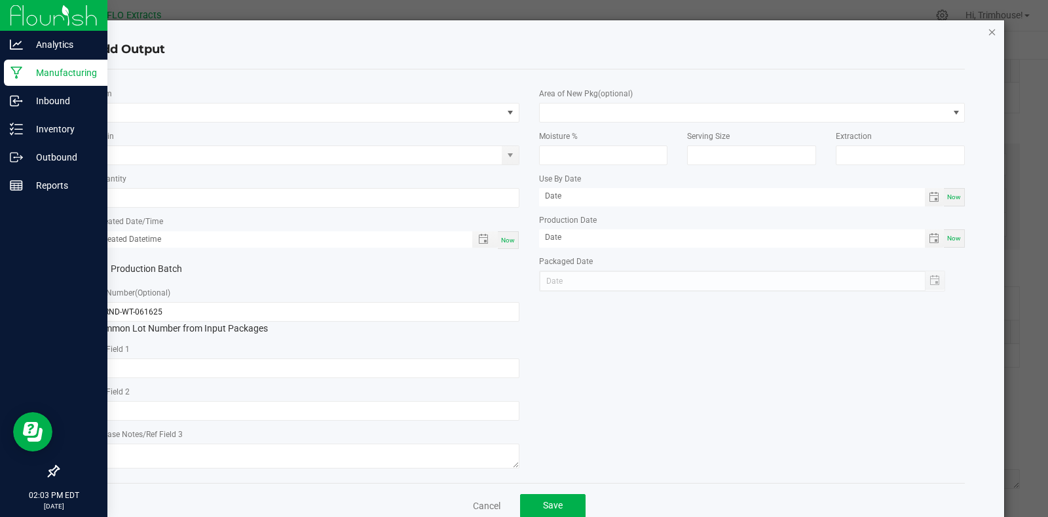
click at [987, 33] on icon "button" at bounding box center [991, 32] width 9 height 16
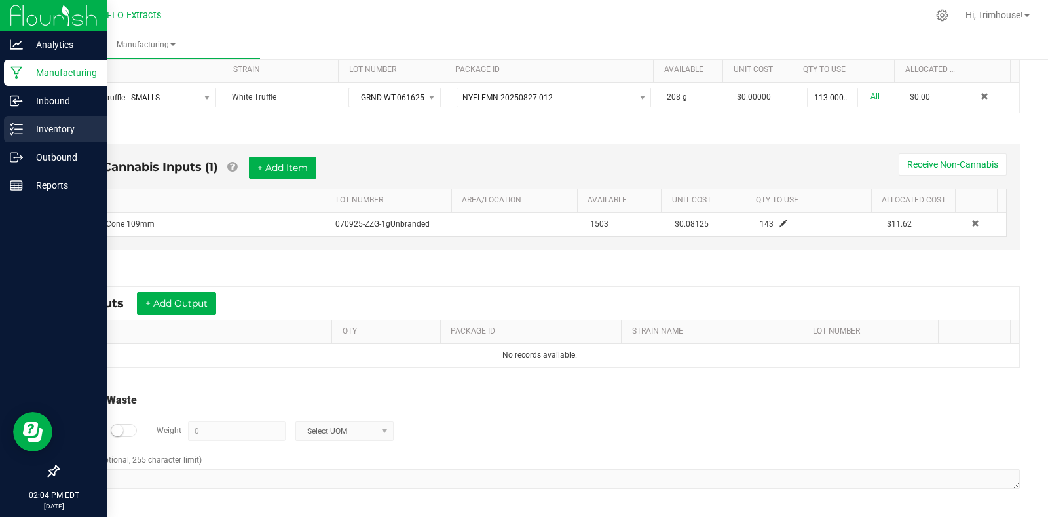
click at [45, 128] on p "Inventory" at bounding box center [62, 129] width 79 height 16
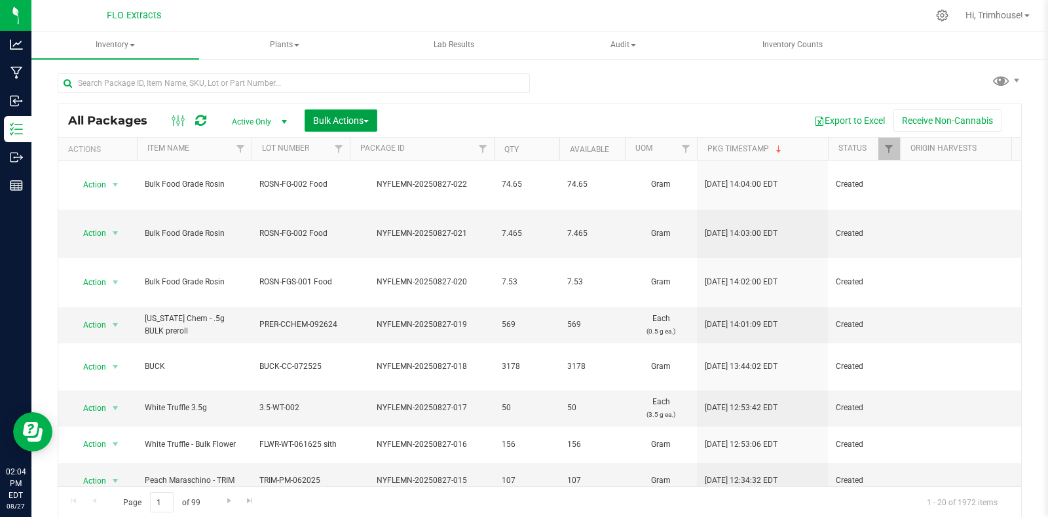
click at [354, 115] on span "Bulk Actions" at bounding box center [341, 120] width 56 height 10
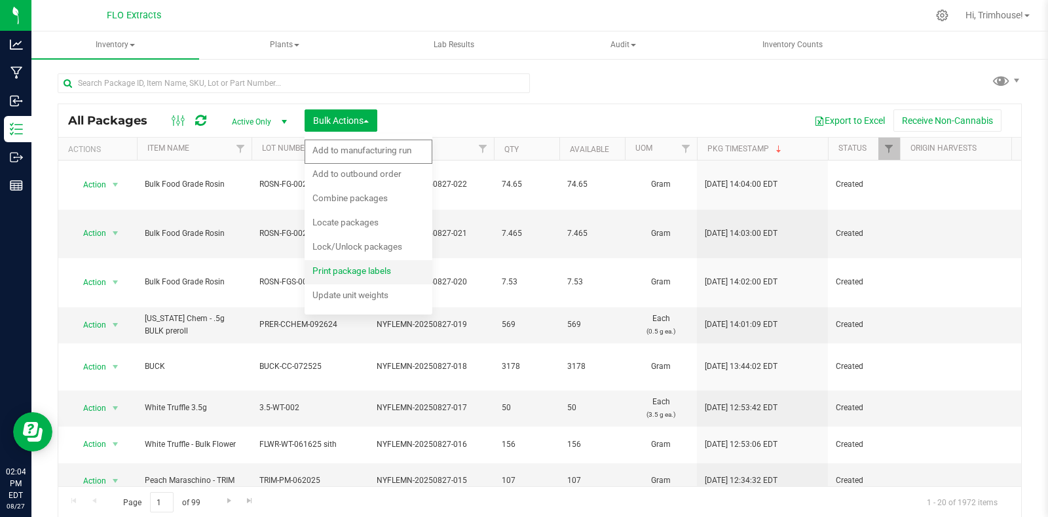
click at [343, 274] on span "Print package labels" at bounding box center [351, 270] width 79 height 10
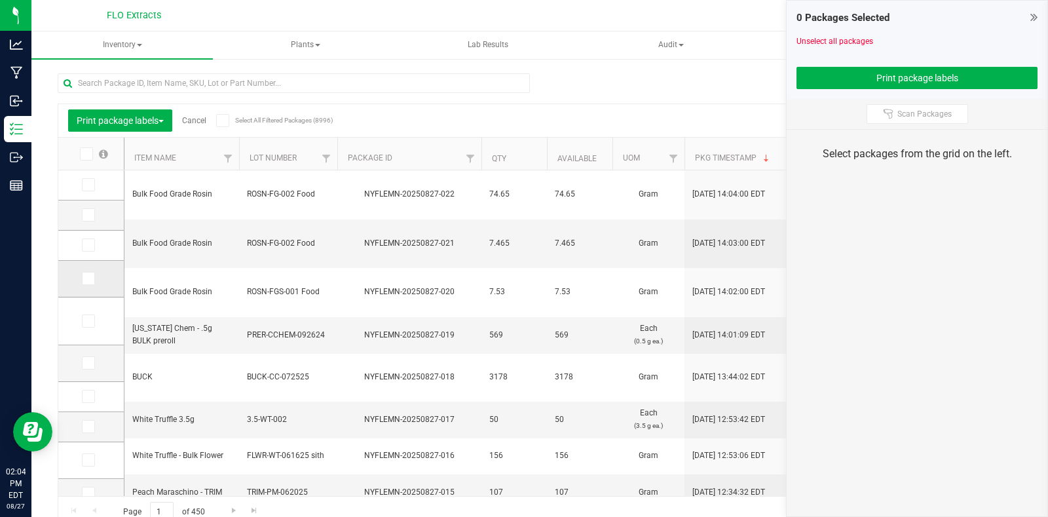
click at [94, 277] on span at bounding box center [88, 278] width 13 height 13
click at [0, 0] on input "checkbox" at bounding box center [0, 0] width 0 height 0
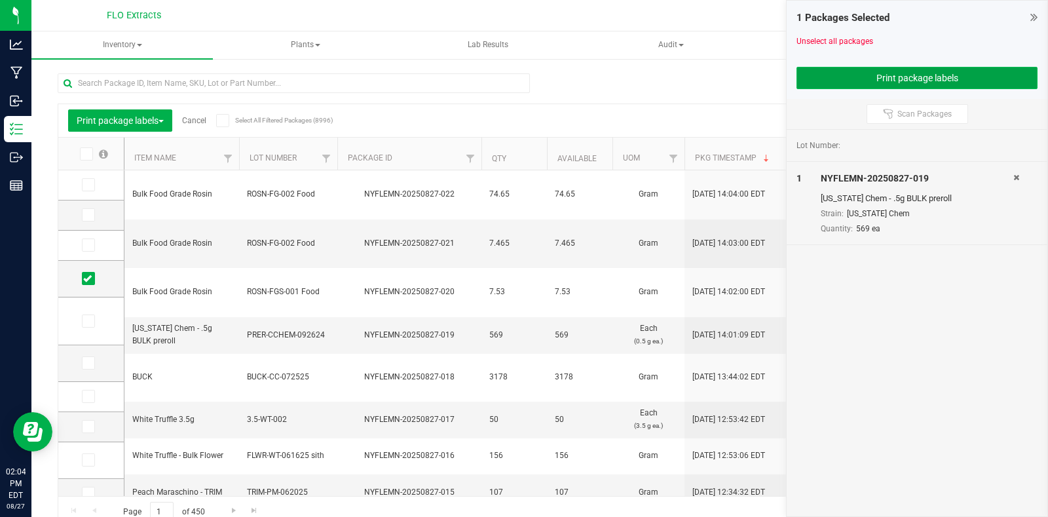
click at [885, 72] on button "Print package labels" at bounding box center [916, 78] width 241 height 22
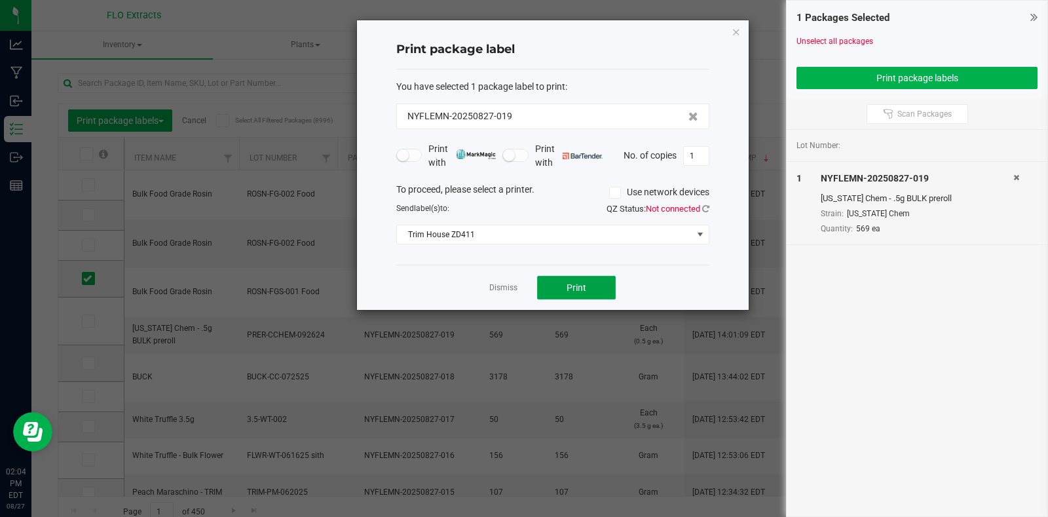
click at [568, 297] on button "Print" at bounding box center [576, 288] width 79 height 24
click at [738, 30] on icon "button" at bounding box center [735, 32] width 9 height 16
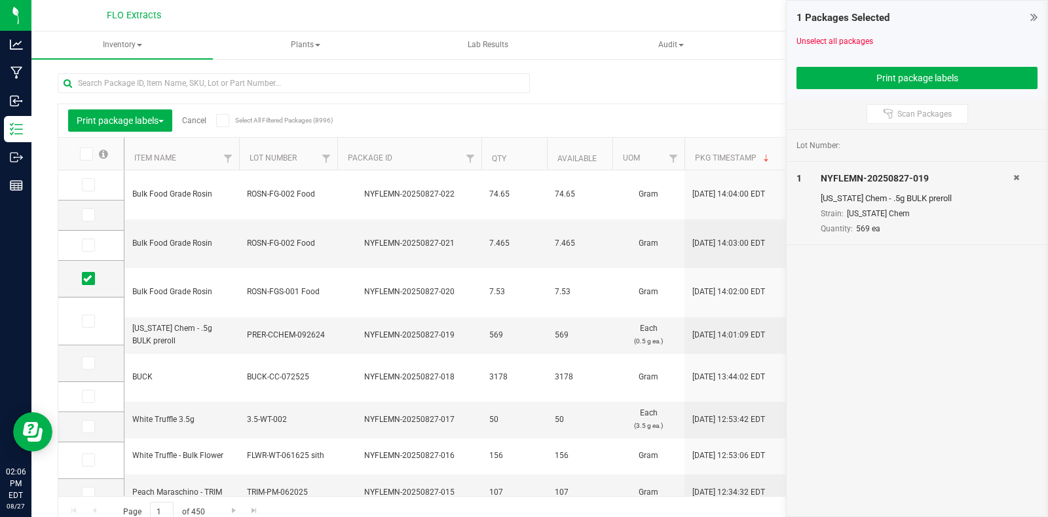
click at [1034, 14] on icon at bounding box center [1033, 16] width 7 height 13
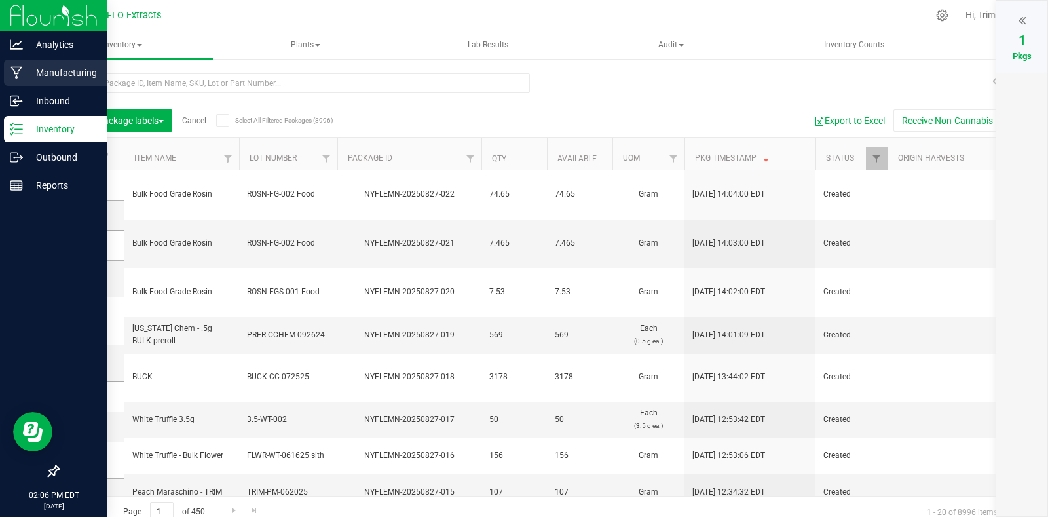
click at [57, 72] on p "Manufacturing" at bounding box center [62, 73] width 79 height 16
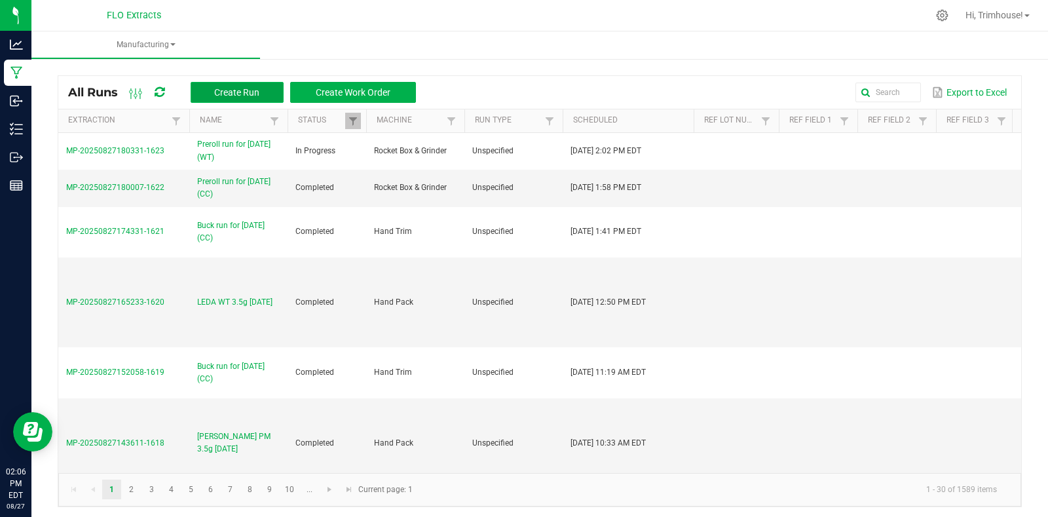
click at [259, 94] on span "Create Run" at bounding box center [236, 92] width 45 height 10
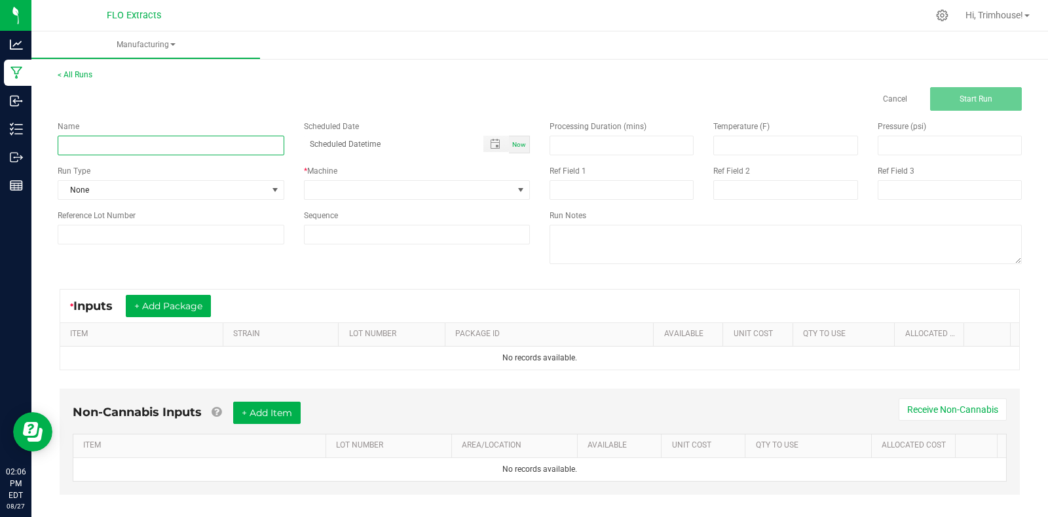
click at [196, 144] on input at bounding box center [171, 146] width 227 height 20
type input "Preroll run for [DATE] (SB)"
click at [512, 148] on span "Now" at bounding box center [519, 144] width 14 height 7
type input "[DATE] 2:06 PM"
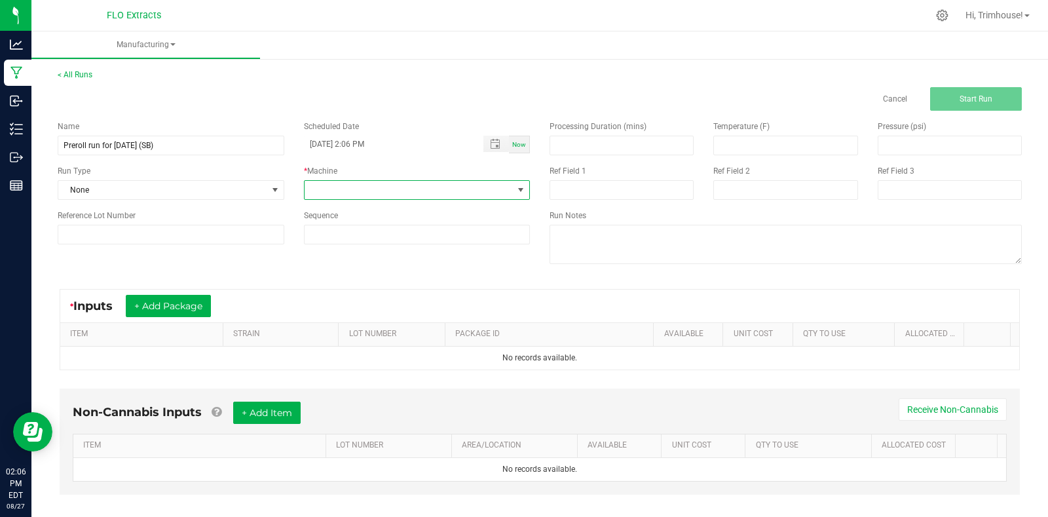
click at [492, 191] on span at bounding box center [408, 190] width 209 height 18
type input "grin"
click at [460, 249] on li "Rocket Box & Grinder" at bounding box center [413, 246] width 223 height 22
click at [192, 301] on button "+ Add Package" at bounding box center [168, 306] width 85 height 22
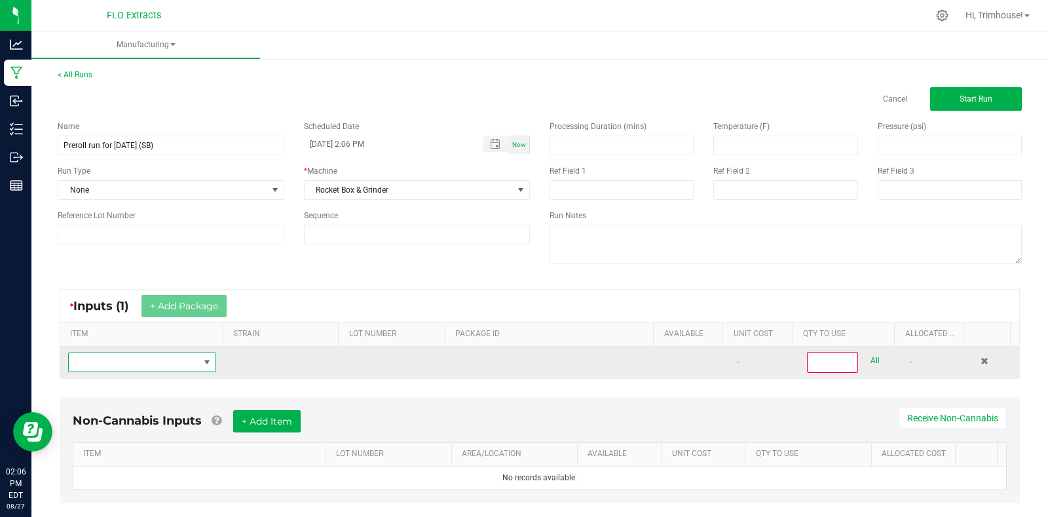
click at [155, 355] on span "NO DATA FOUND" at bounding box center [134, 362] width 130 height 18
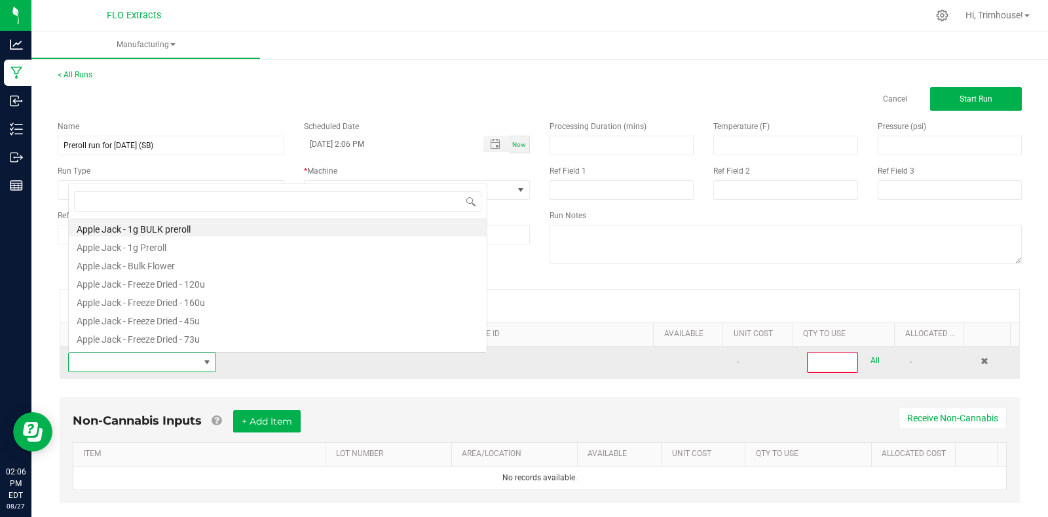
scroll to position [20, 143]
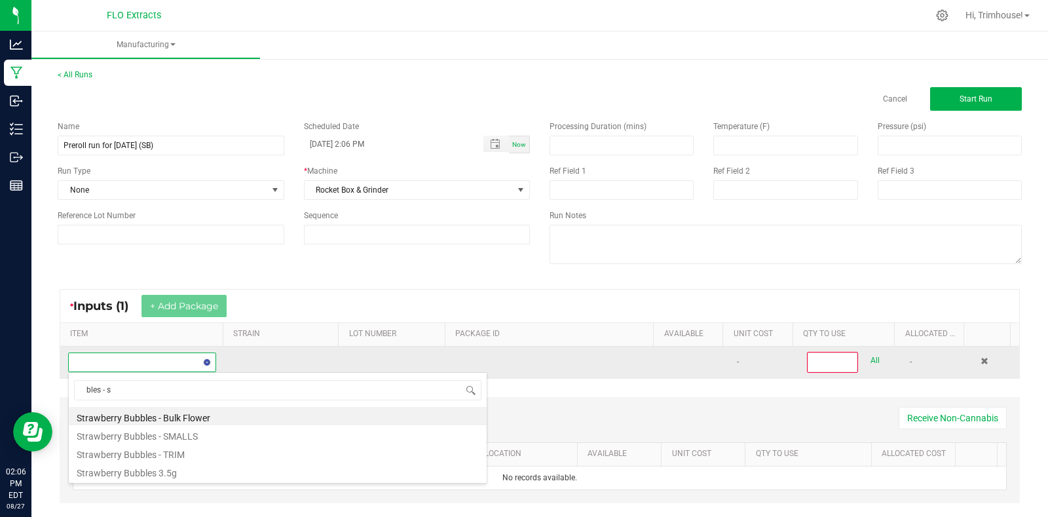
type input "bles - sm"
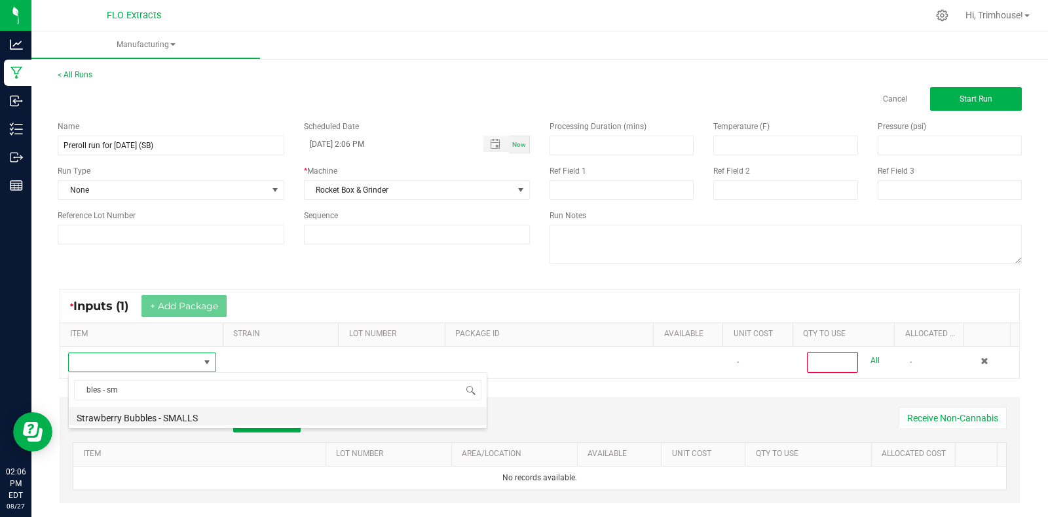
click at [191, 418] on li "Strawberry Bubbles - SMALLS" at bounding box center [278, 416] width 418 height 18
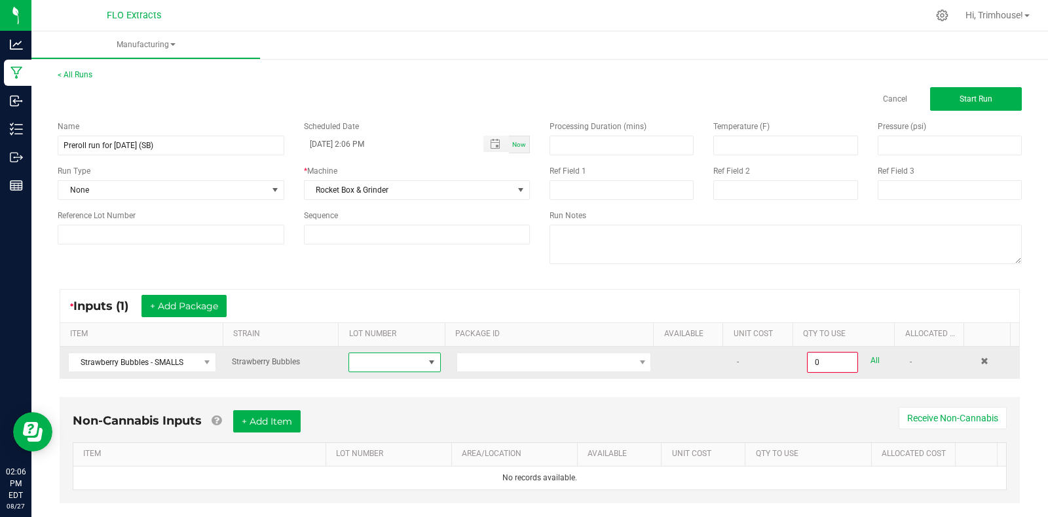
click at [426, 366] on span at bounding box center [431, 362] width 10 height 10
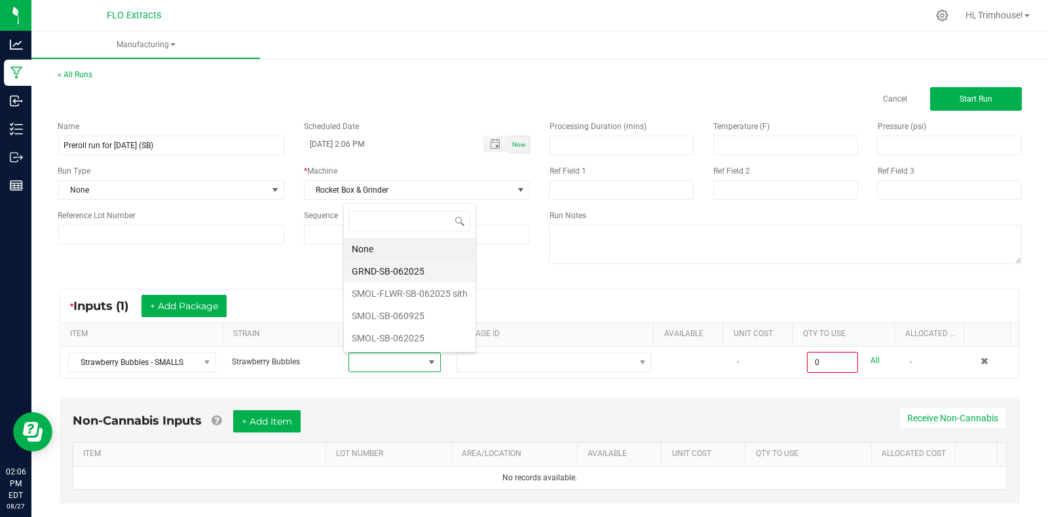
click at [407, 268] on li "GRND-SB-062025" at bounding box center [410, 271] width 132 height 22
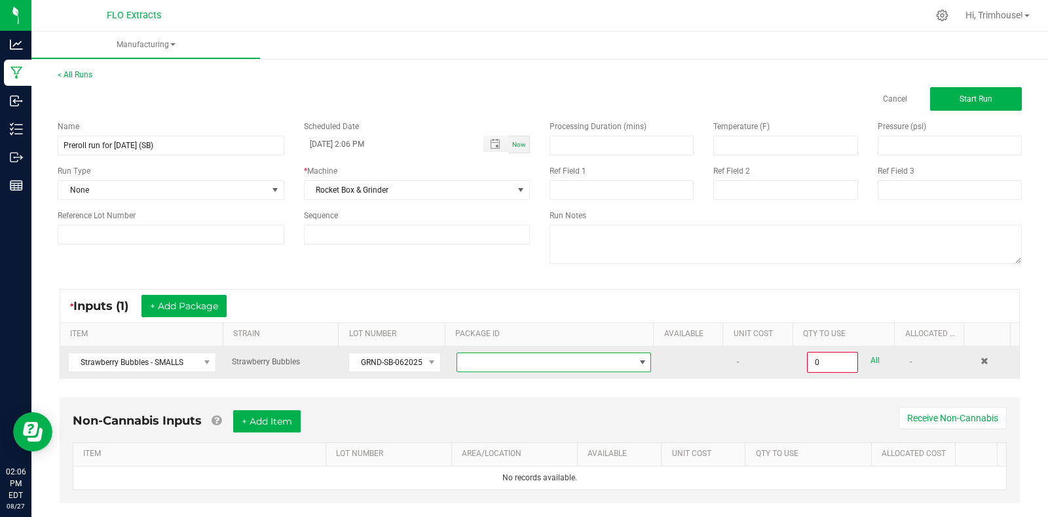
click at [637, 365] on span at bounding box center [642, 362] width 10 height 10
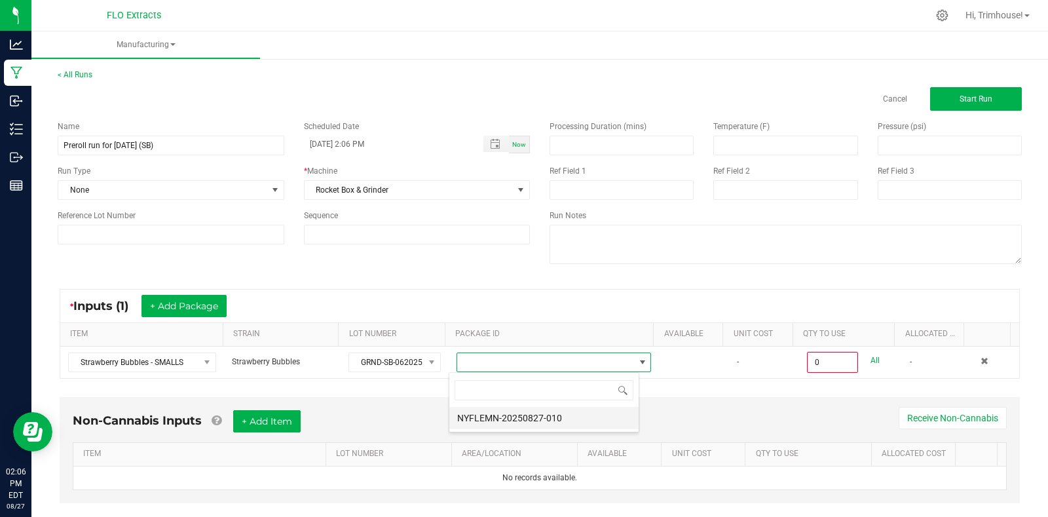
click at [596, 426] on li "NYFLEMN-20250827-010" at bounding box center [543, 418] width 189 height 22
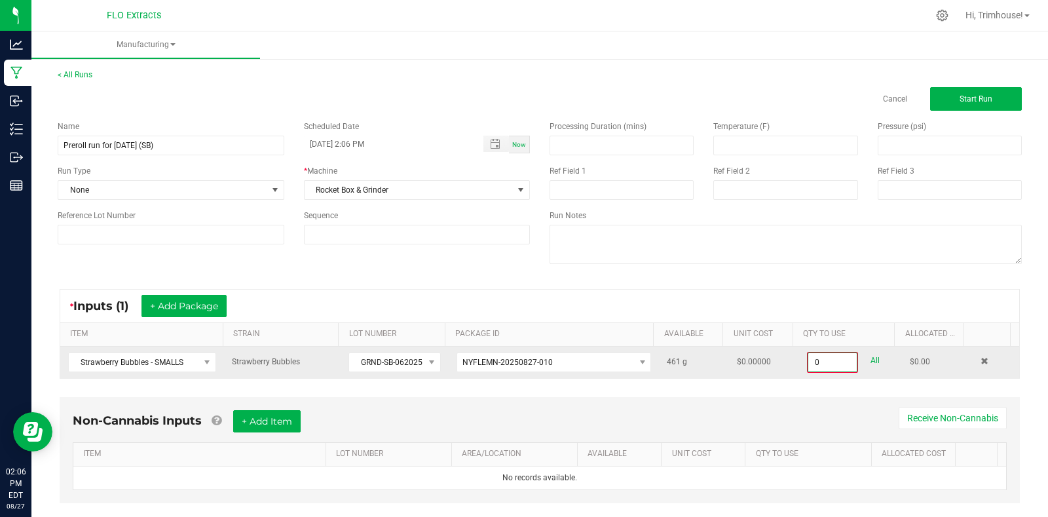
click at [814, 358] on input "0" at bounding box center [832, 362] width 48 height 18
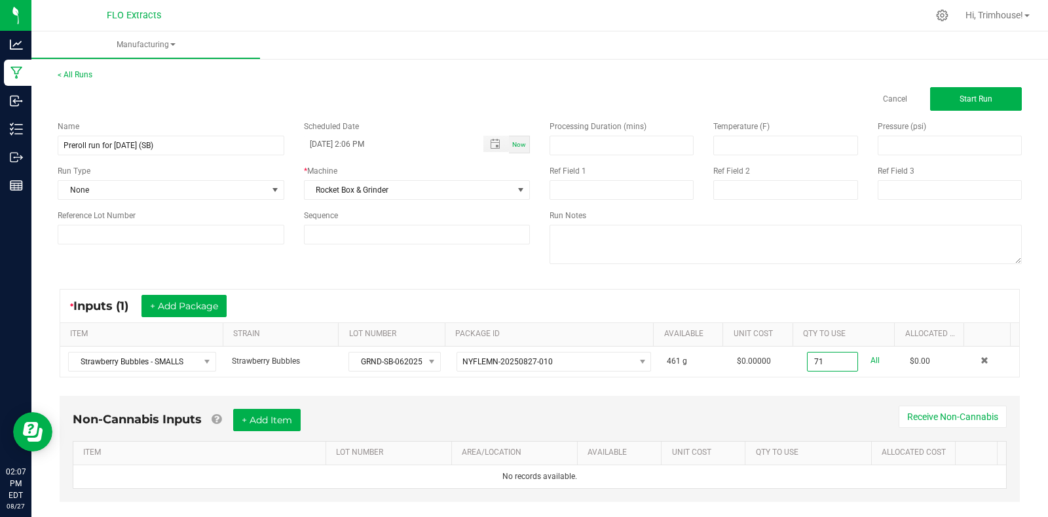
type input "71.0000 g"
click at [848, 393] on div "Non-Cannabis Inputs + Add Item Receive Non-Cannabis ITEM LOT NUMBER AREA/LOCATI…" at bounding box center [539, 457] width 983 height 137
click at [269, 421] on button "+ Add Item" at bounding box center [266, 420] width 67 height 22
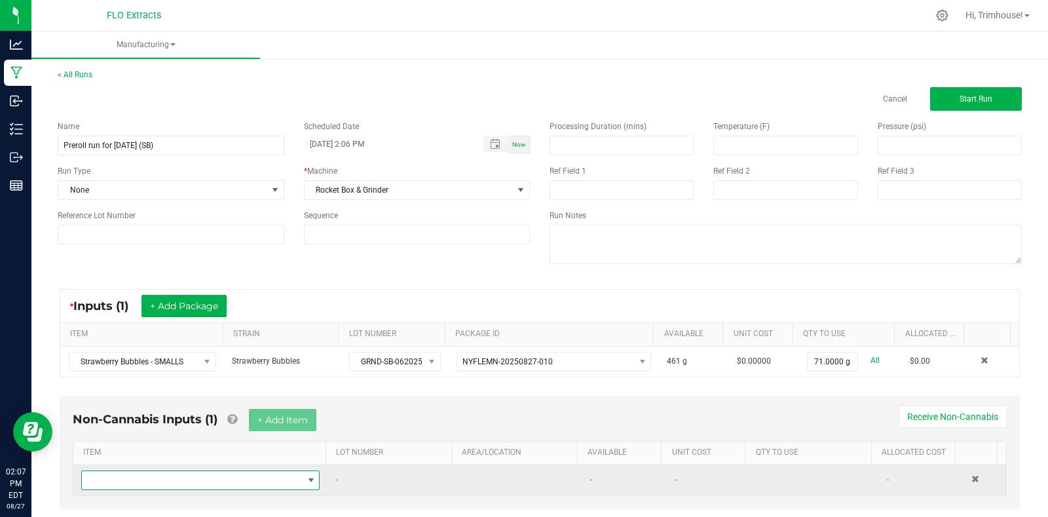
click at [306, 483] on span "NO DATA FOUND" at bounding box center [311, 480] width 10 height 10
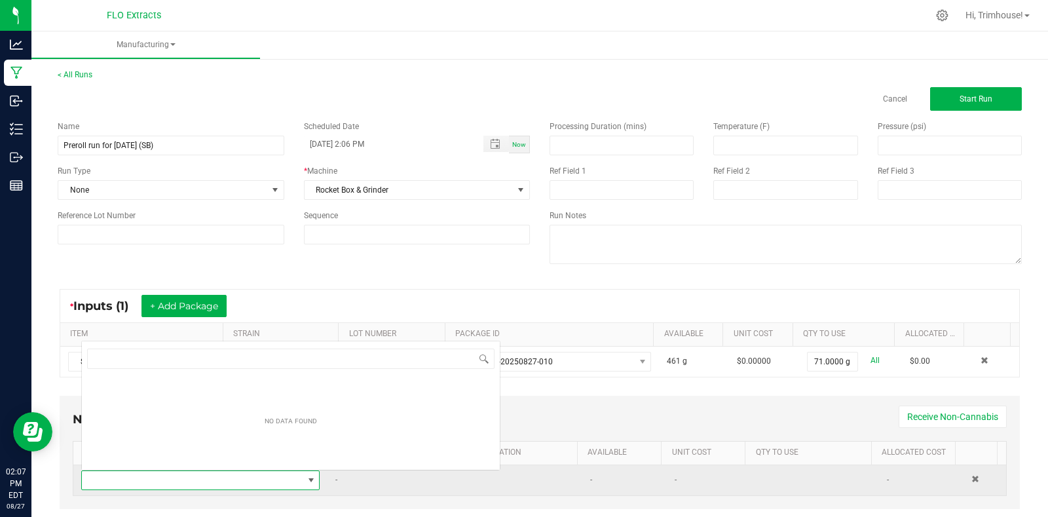
scroll to position [20, 230]
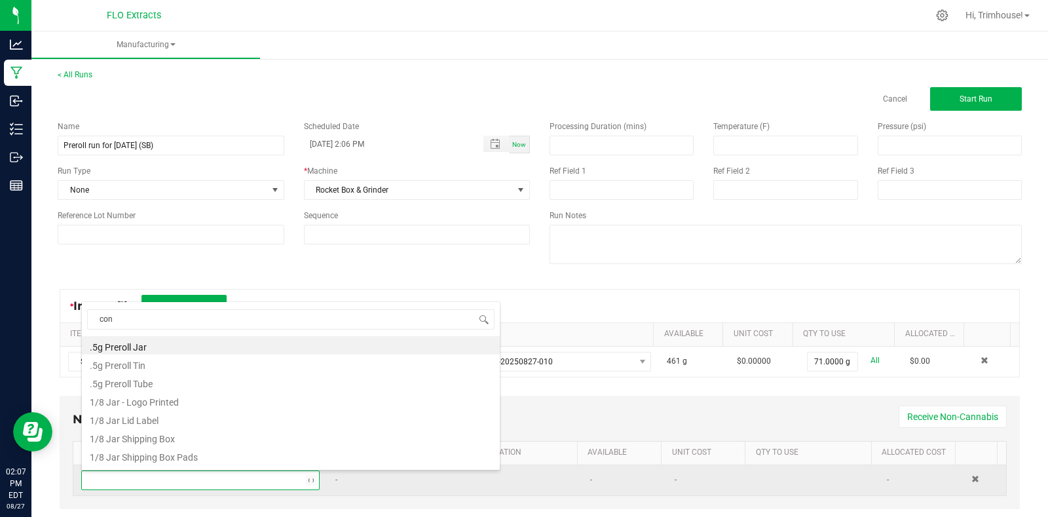
type input "cone"
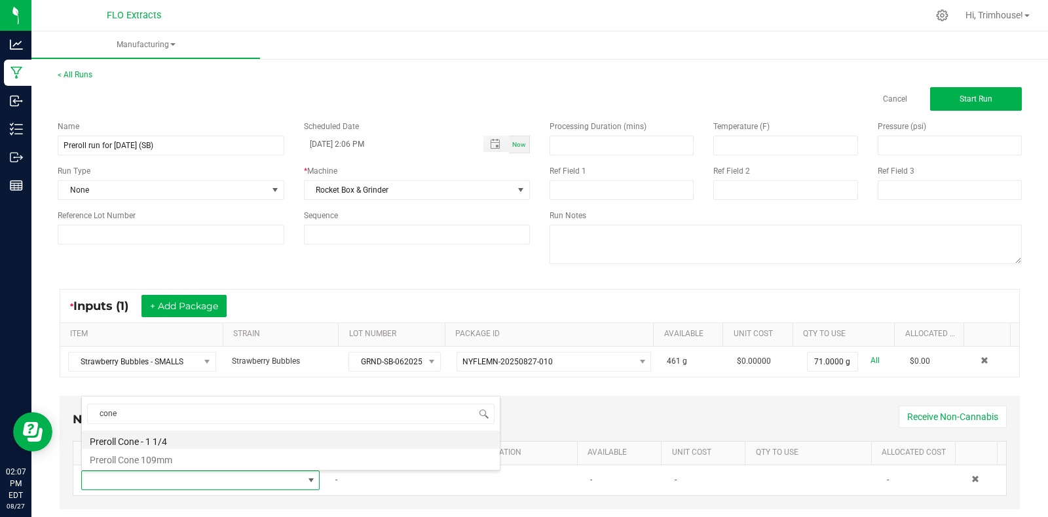
click at [170, 437] on li "Preroll Cone - 1 1/4" at bounding box center [291, 439] width 418 height 18
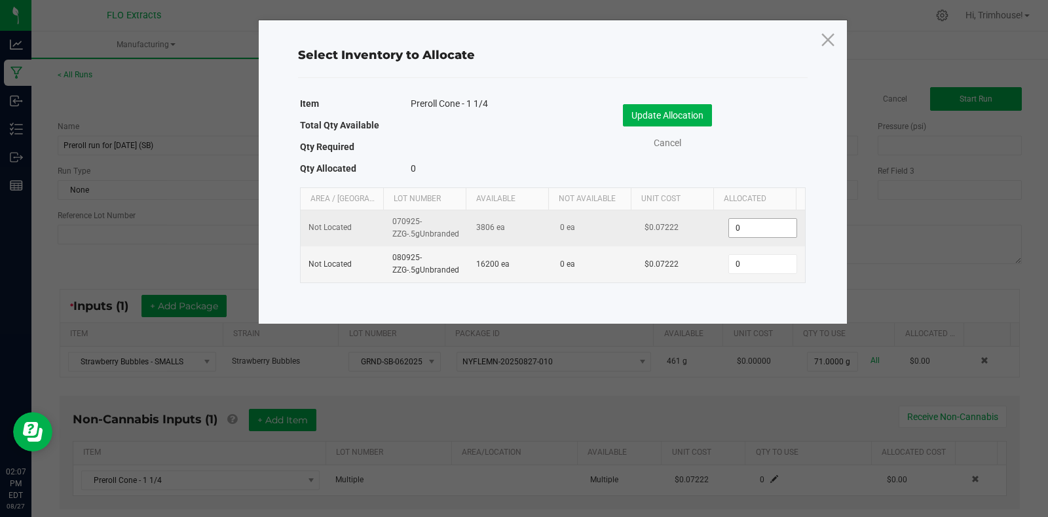
click at [757, 228] on input "0" at bounding box center [762, 228] width 67 height 18
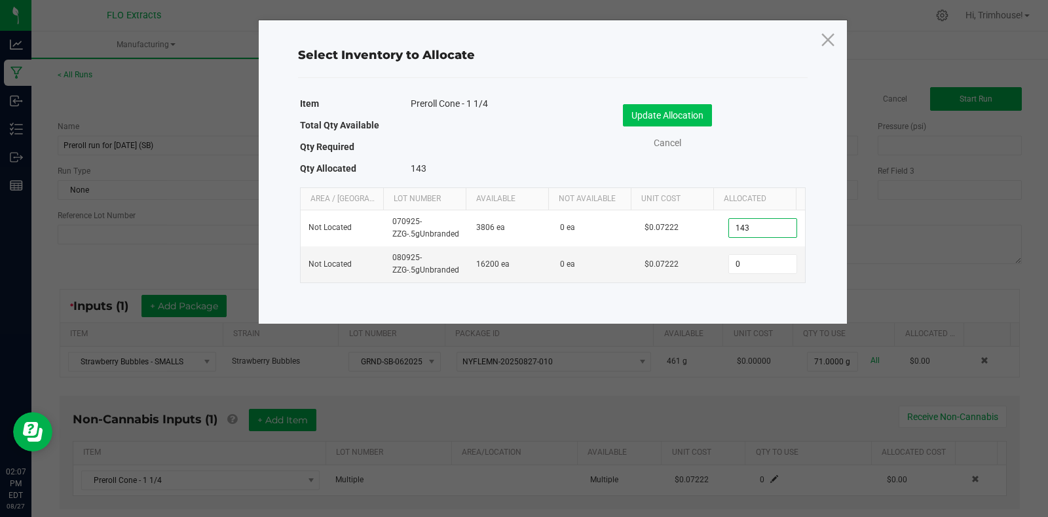
type input "143"
click at [647, 105] on button "Update Allocation" at bounding box center [667, 115] width 89 height 22
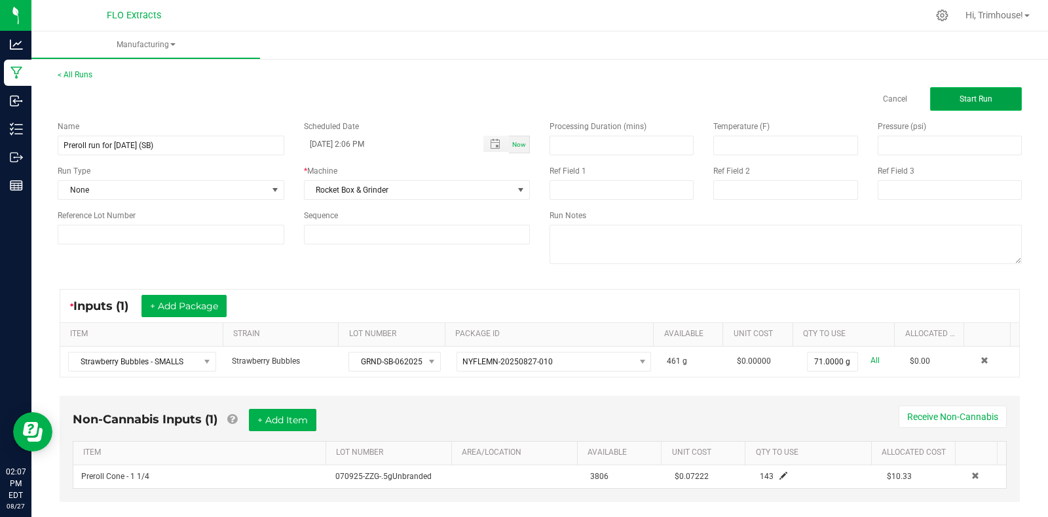
click at [973, 94] on span "Start Run" at bounding box center [975, 98] width 33 height 9
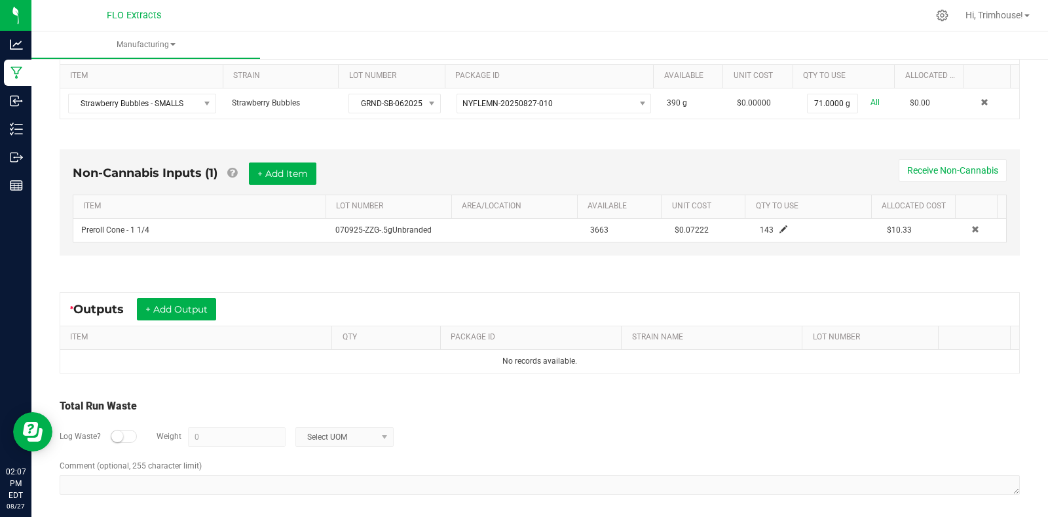
scroll to position [281, 0]
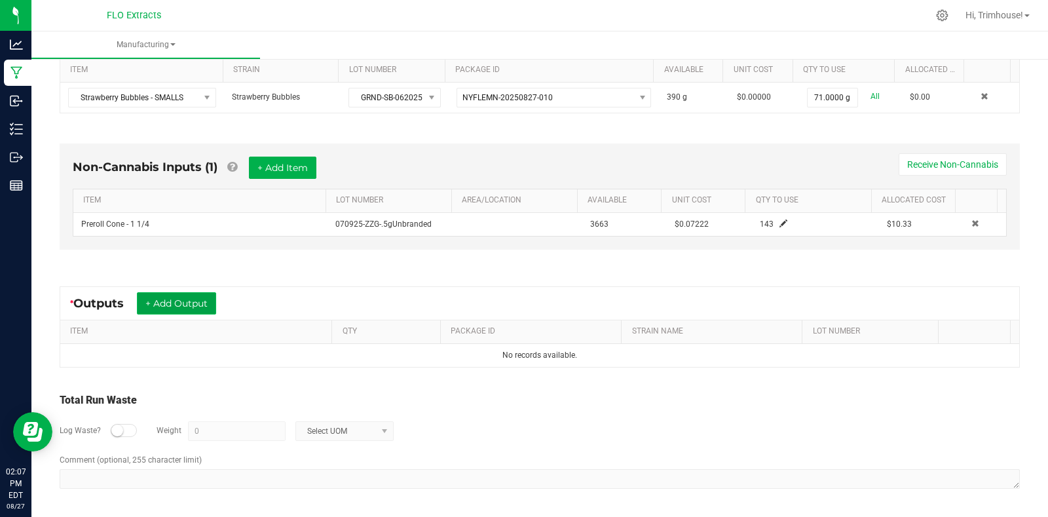
click at [193, 310] on button "+ Add Output" at bounding box center [176, 303] width 79 height 22
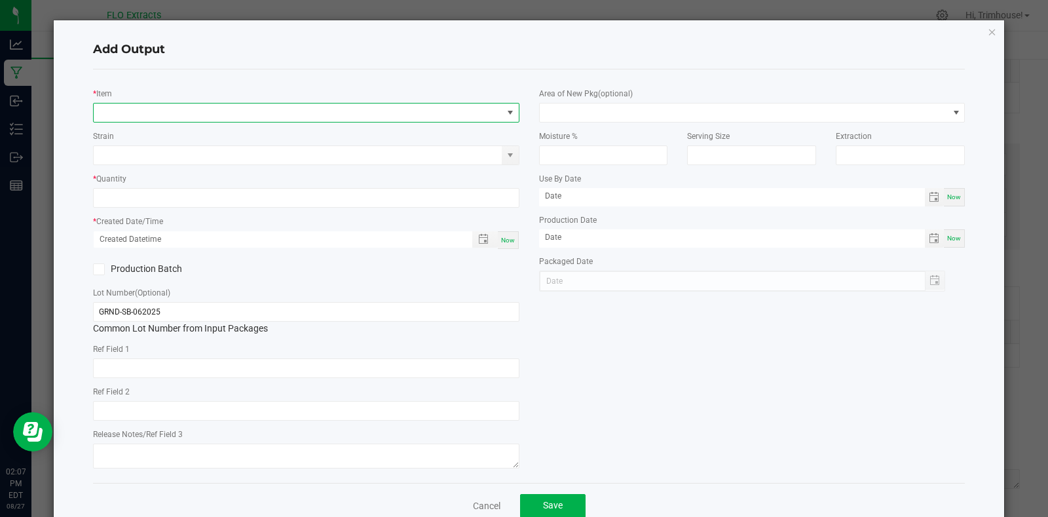
click at [158, 111] on span "NO DATA FOUND" at bounding box center [298, 112] width 409 height 18
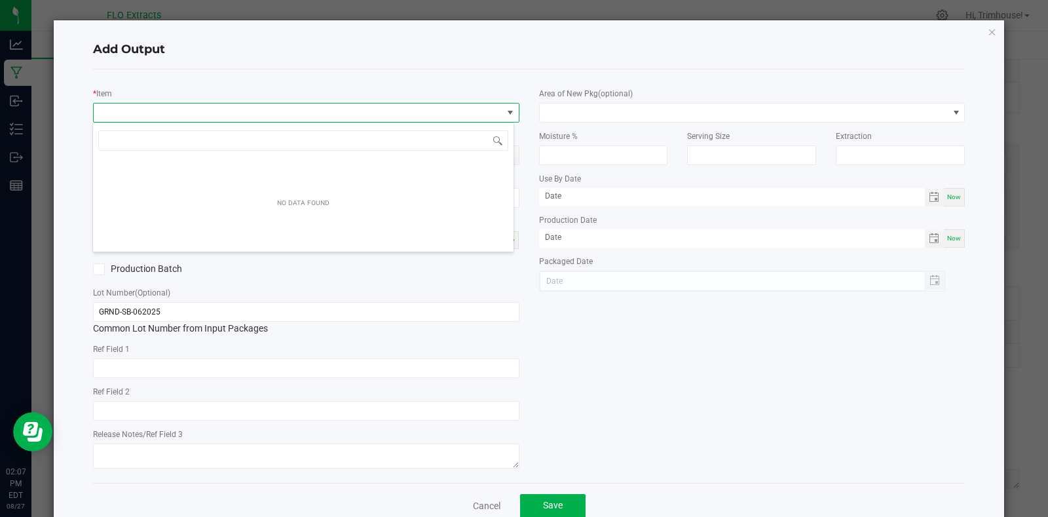
scroll to position [20, 422]
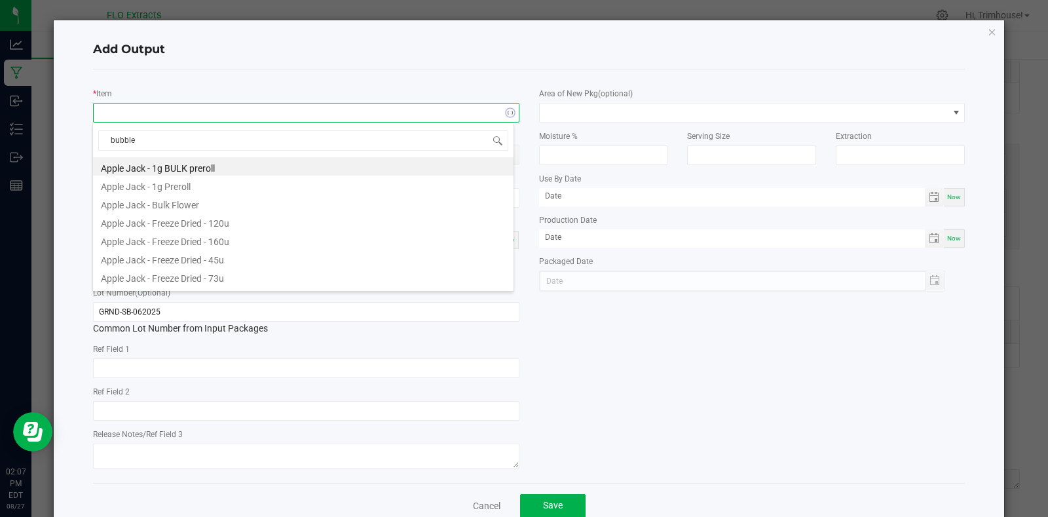
type input "bubbles"
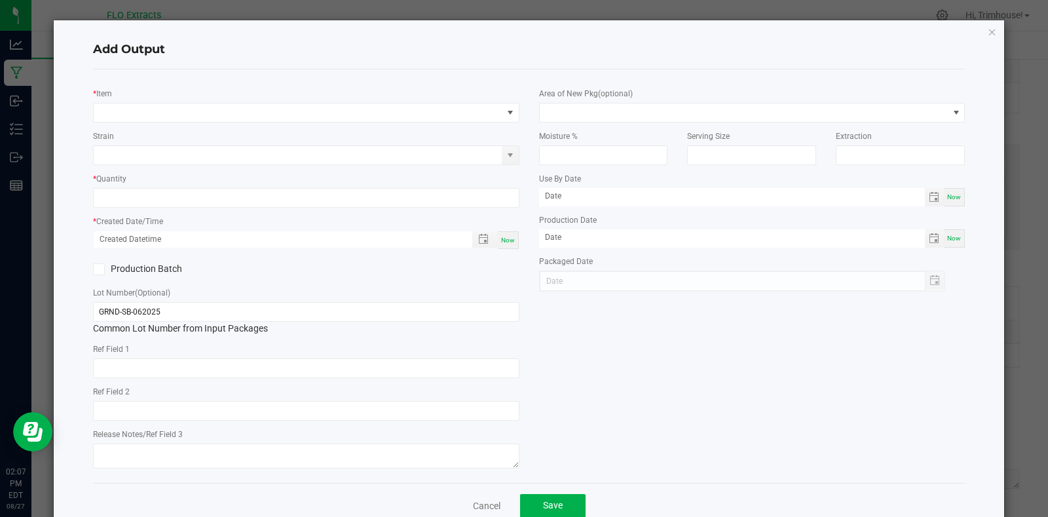
click at [418, 75] on div "* Item Strain * Quantity * Created Date/Time Now Production Batch Lot Number (O…" at bounding box center [529, 275] width 872 height 413
click at [473, 507] on link "Cancel" at bounding box center [486, 505] width 27 height 13
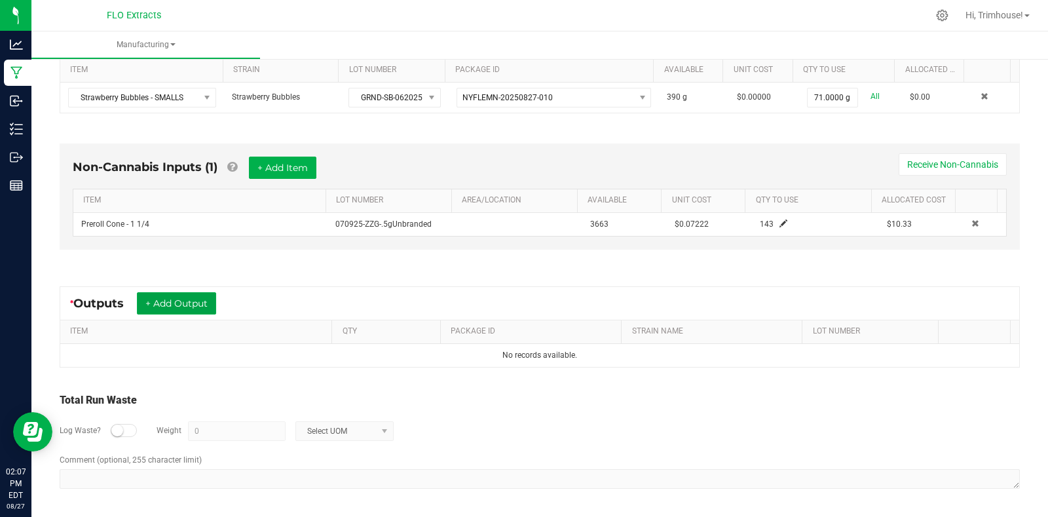
scroll to position [0, 0]
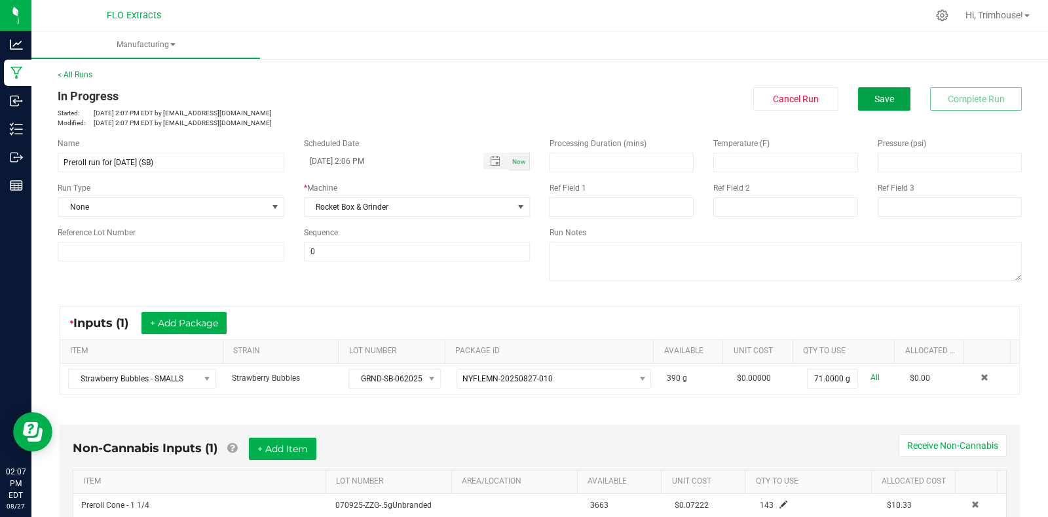
click at [874, 99] on span "Save" at bounding box center [884, 99] width 20 height 10
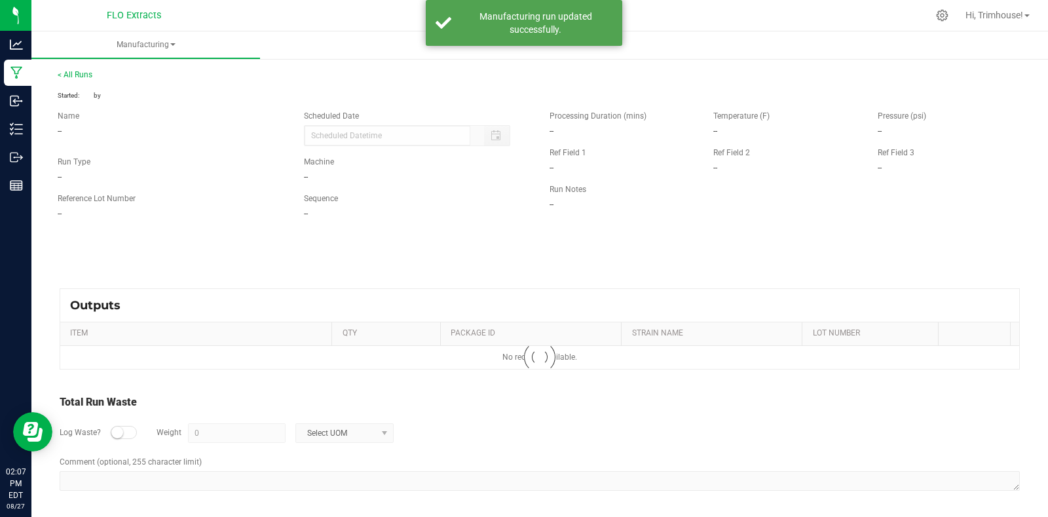
type input "[DATE] 2:06 PM"
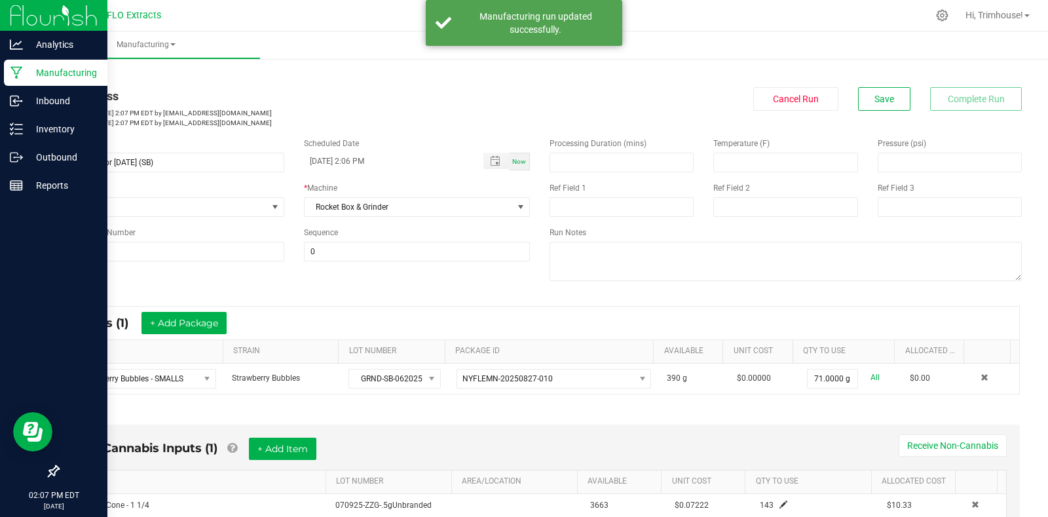
click at [37, 72] on p "Manufacturing" at bounding box center [62, 73] width 79 height 16
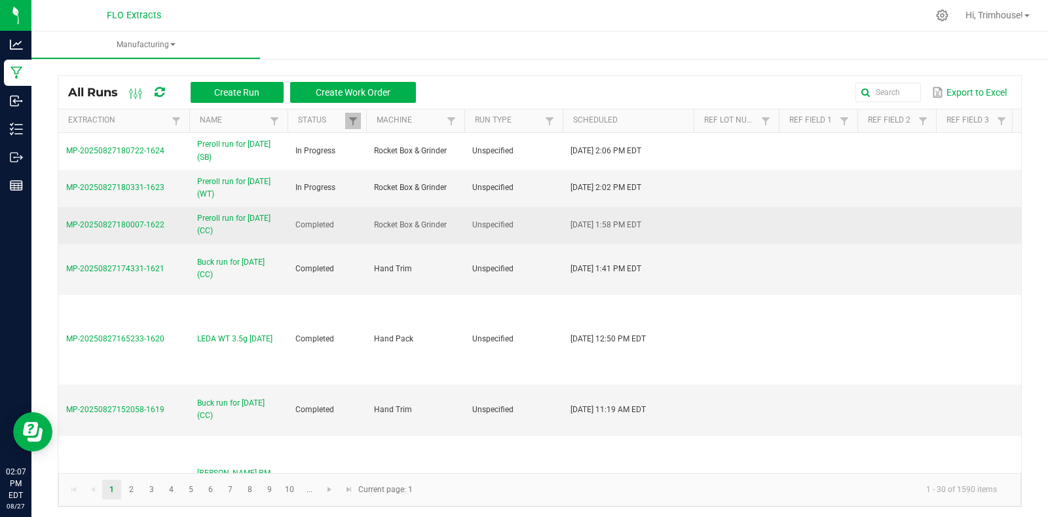
click at [255, 218] on span "Preroll run for [DATE] (CC)" at bounding box center [238, 224] width 82 height 25
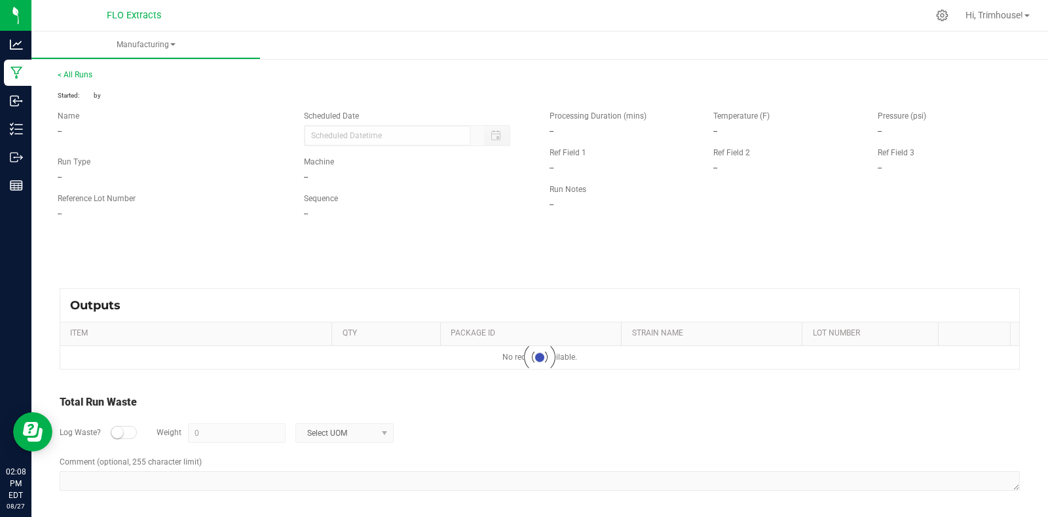
type input "[DATE] 1:58 PM"
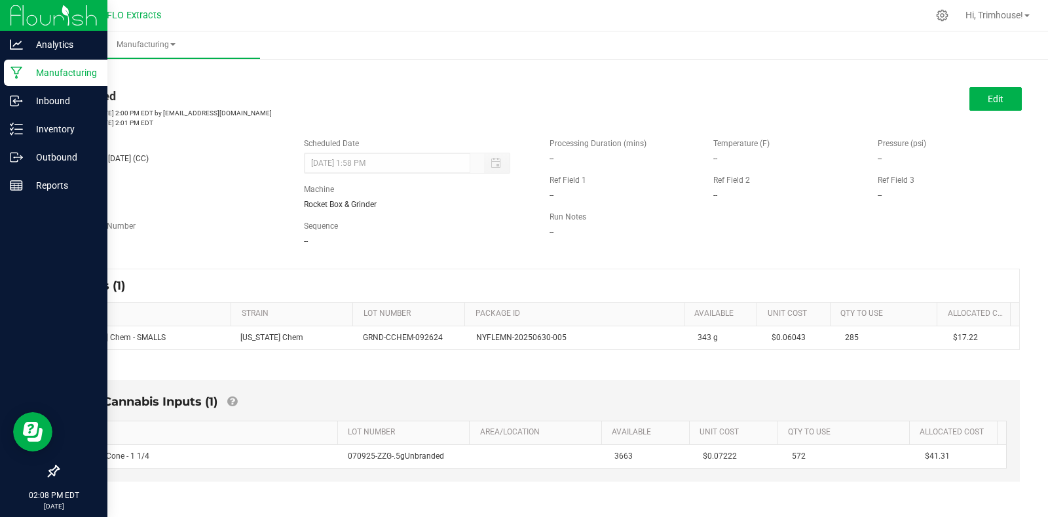
click at [75, 72] on p "Manufacturing" at bounding box center [62, 73] width 79 height 16
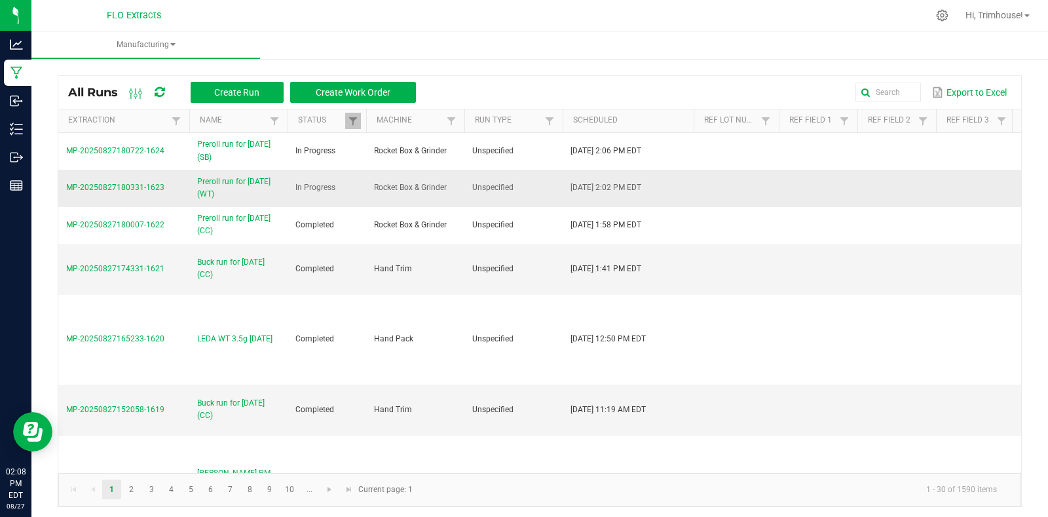
click at [227, 188] on span "Preroll run for [DATE] (WT)" at bounding box center [238, 187] width 82 height 25
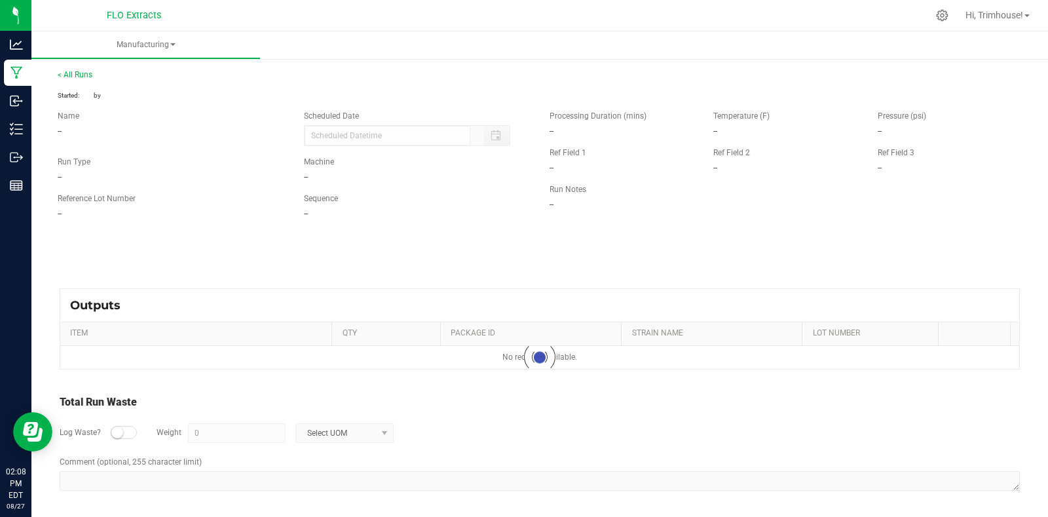
type input "[DATE] 2:02 PM"
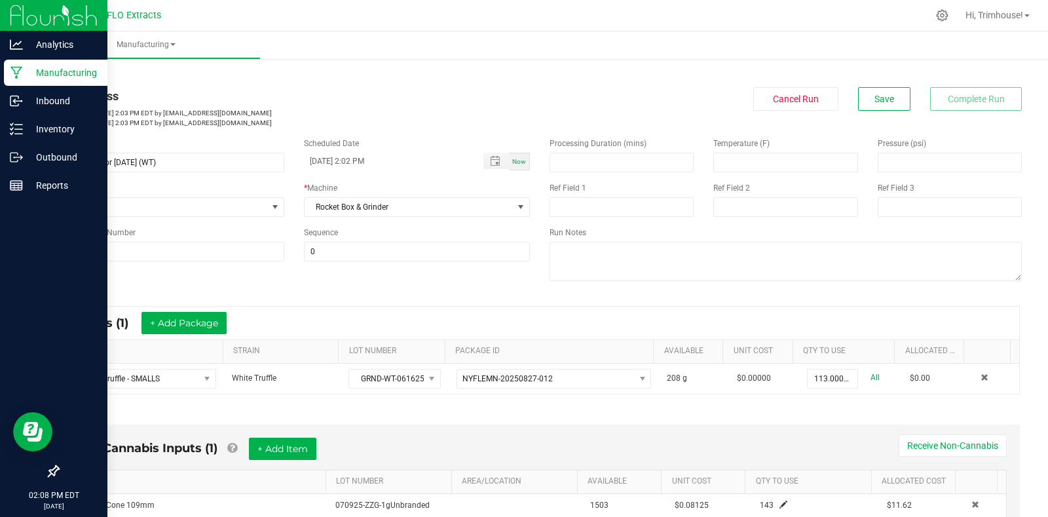
click at [66, 71] on p "Manufacturing" at bounding box center [62, 73] width 79 height 16
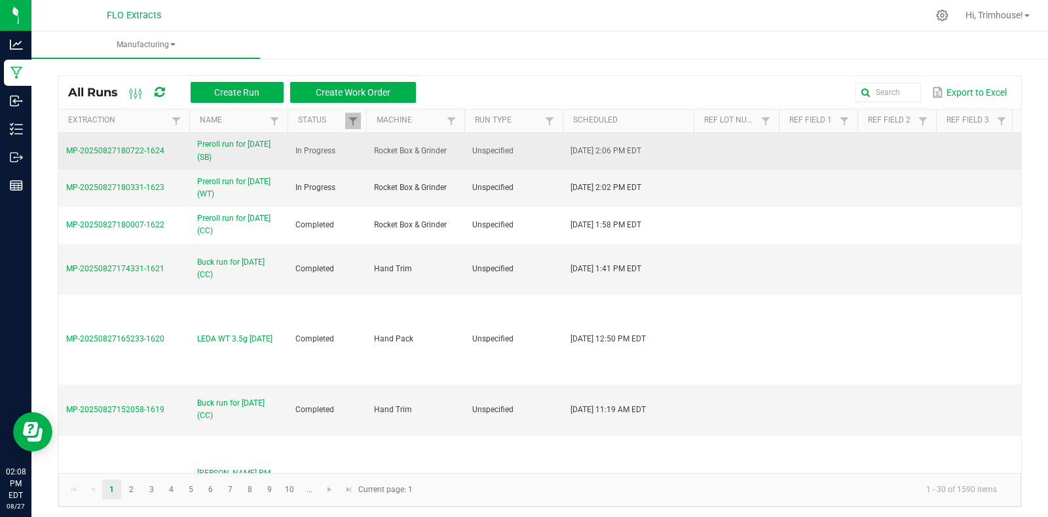
click at [238, 141] on span "Preroll run for [DATE] (SB)" at bounding box center [238, 150] width 82 height 25
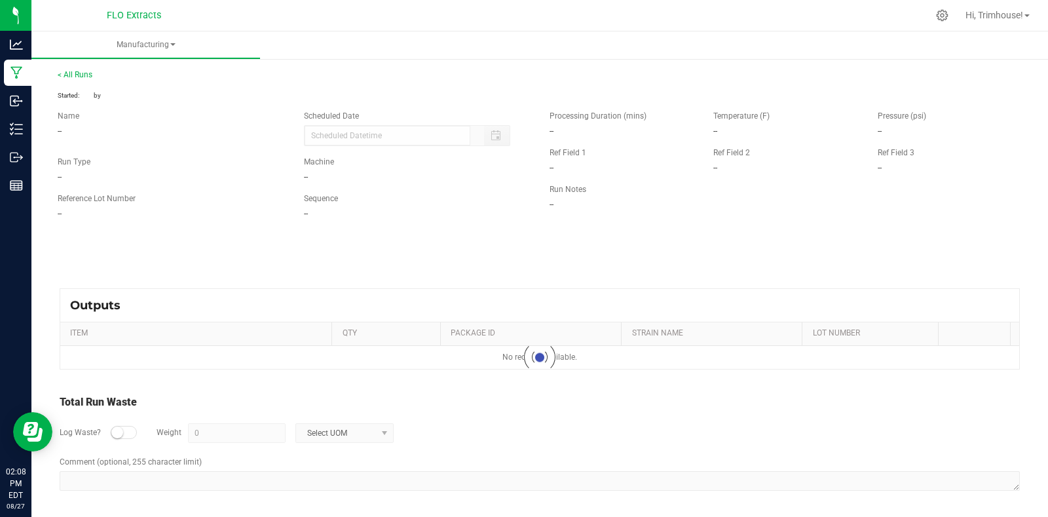
type input "[DATE] 2:06 PM"
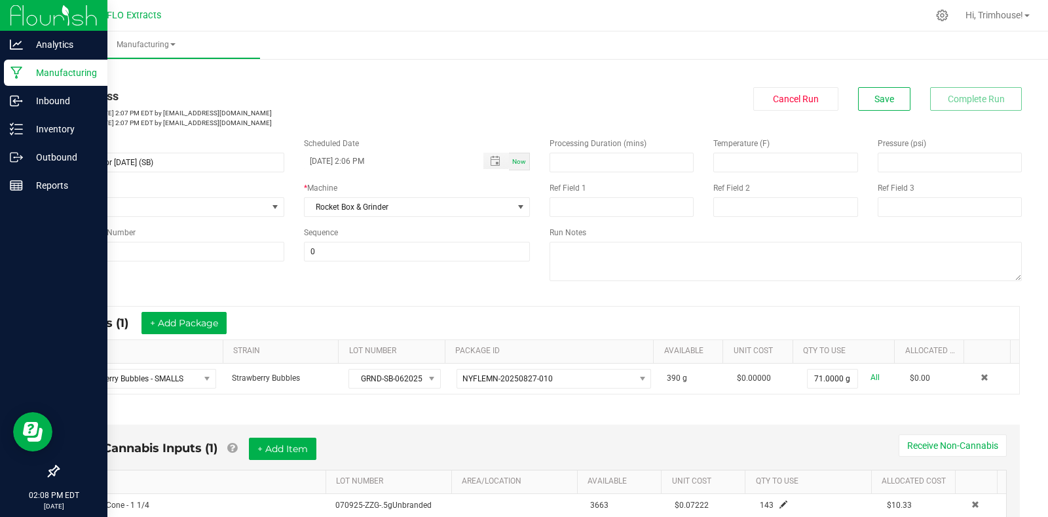
click at [58, 70] on p "Manufacturing" at bounding box center [62, 73] width 79 height 16
